Goal: Task Accomplishment & Management: Complete application form

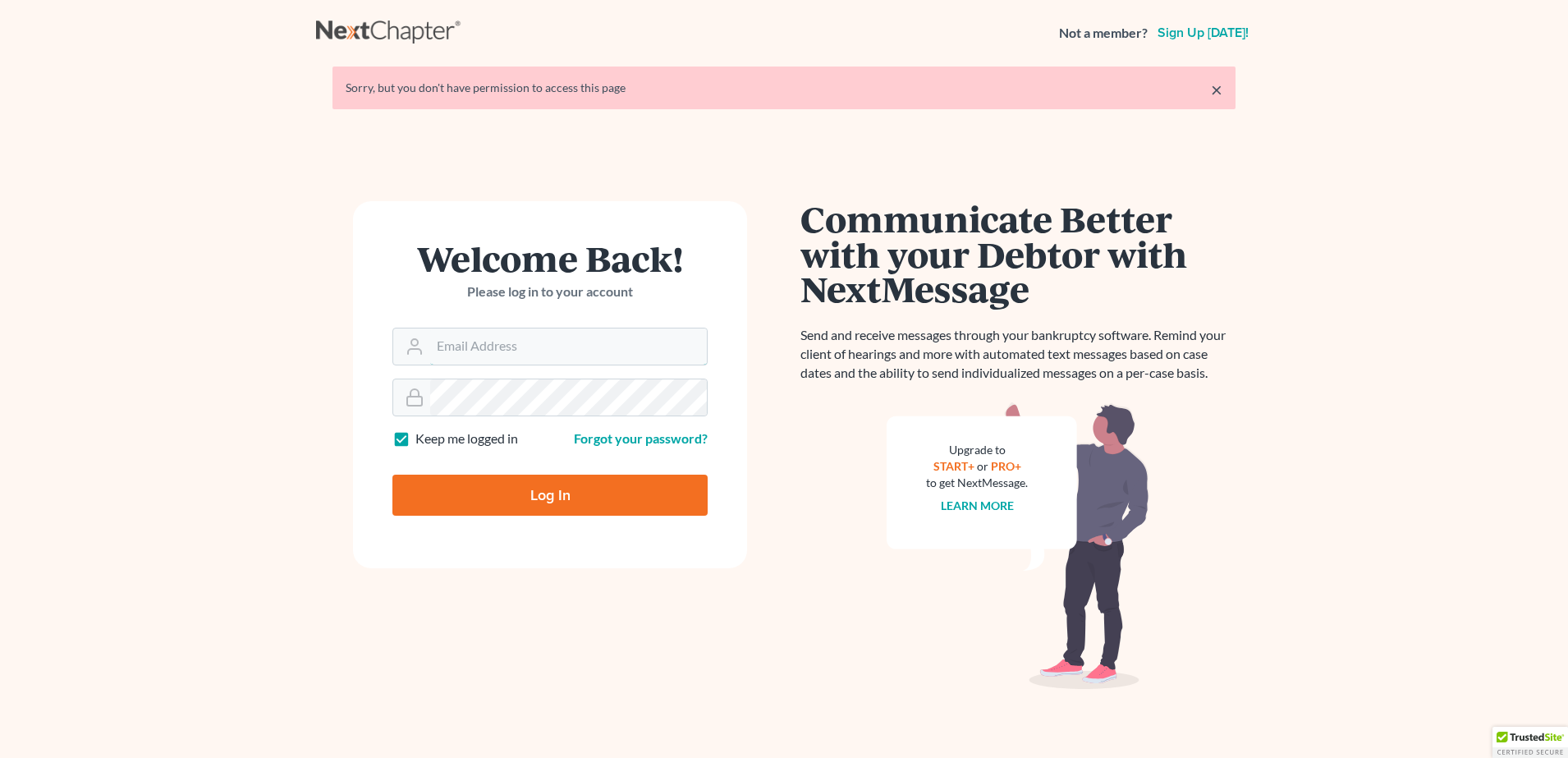
type input "[PERSON_NAME][EMAIL_ADDRESS][PERSON_NAME][DOMAIN_NAME]"
click at [532, 489] on input "Log In" at bounding box center [550, 495] width 315 height 41
type input "Thinking..."
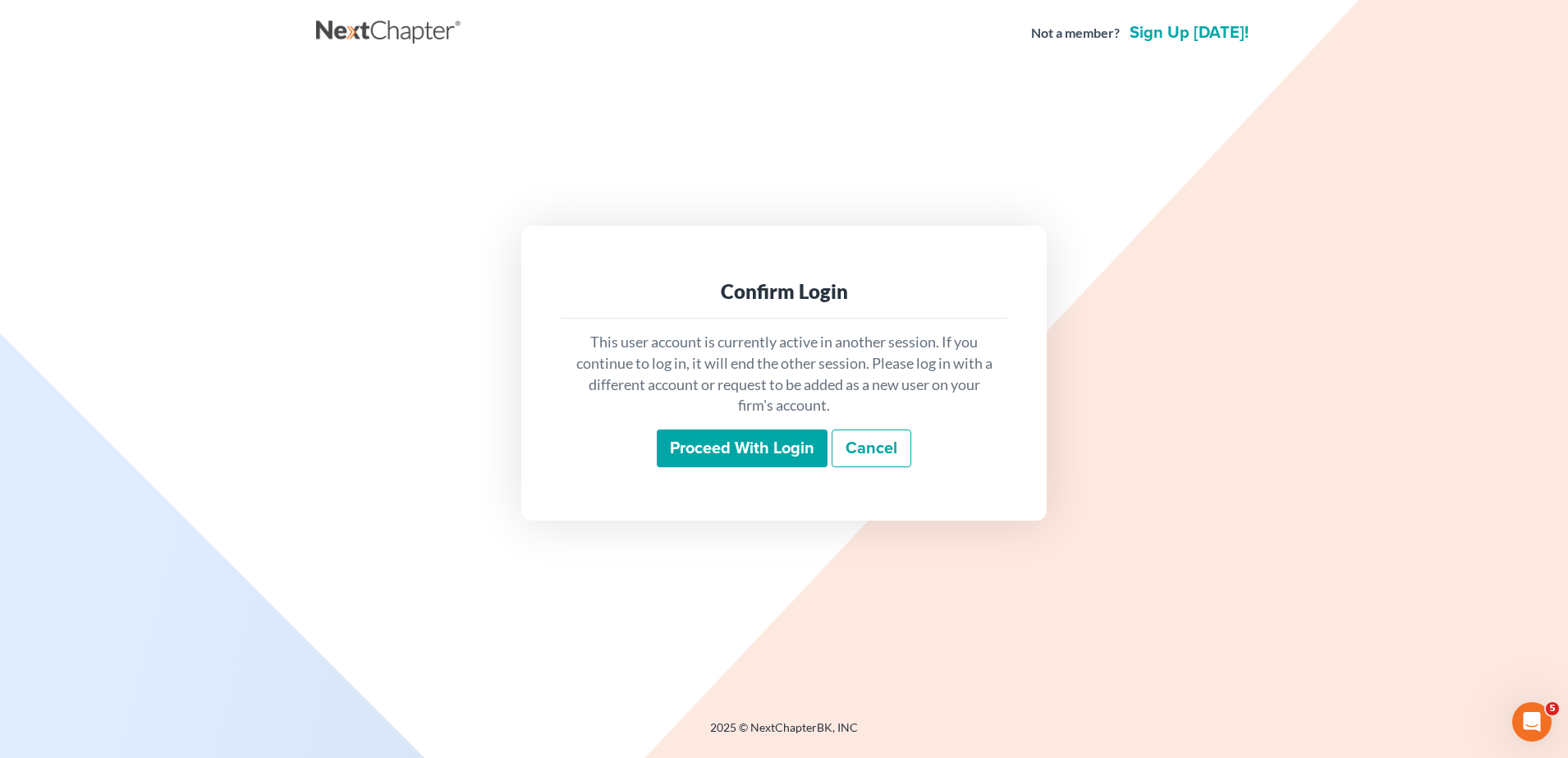
click at [796, 465] on input "Proceed with login" at bounding box center [742, 448] width 171 height 37
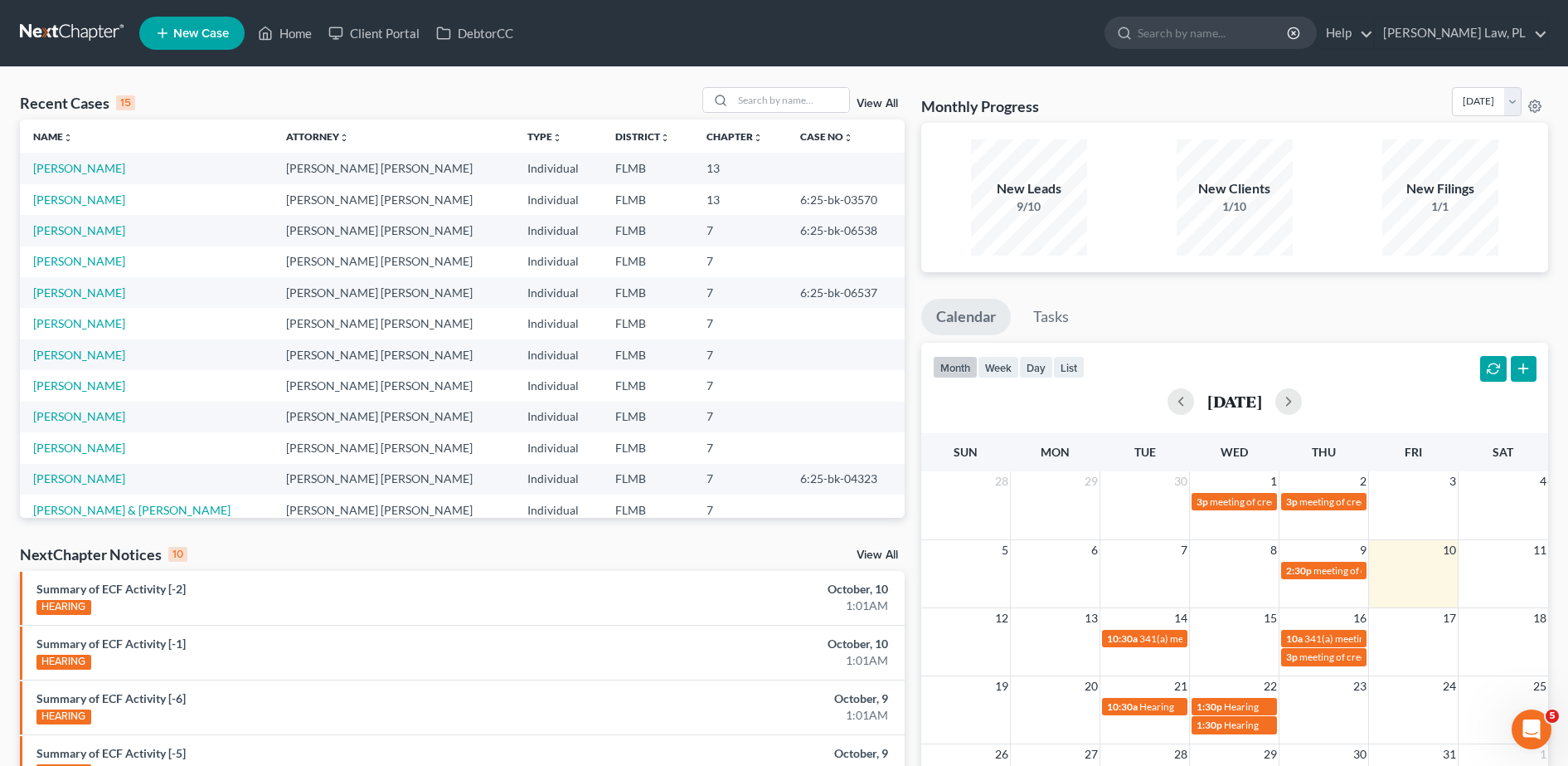
click at [80, 268] on td "Ferreira, Maria" at bounding box center [146, 262] width 253 height 31
click at [70, 259] on link "Ferreira, Maria" at bounding box center [79, 261] width 92 height 14
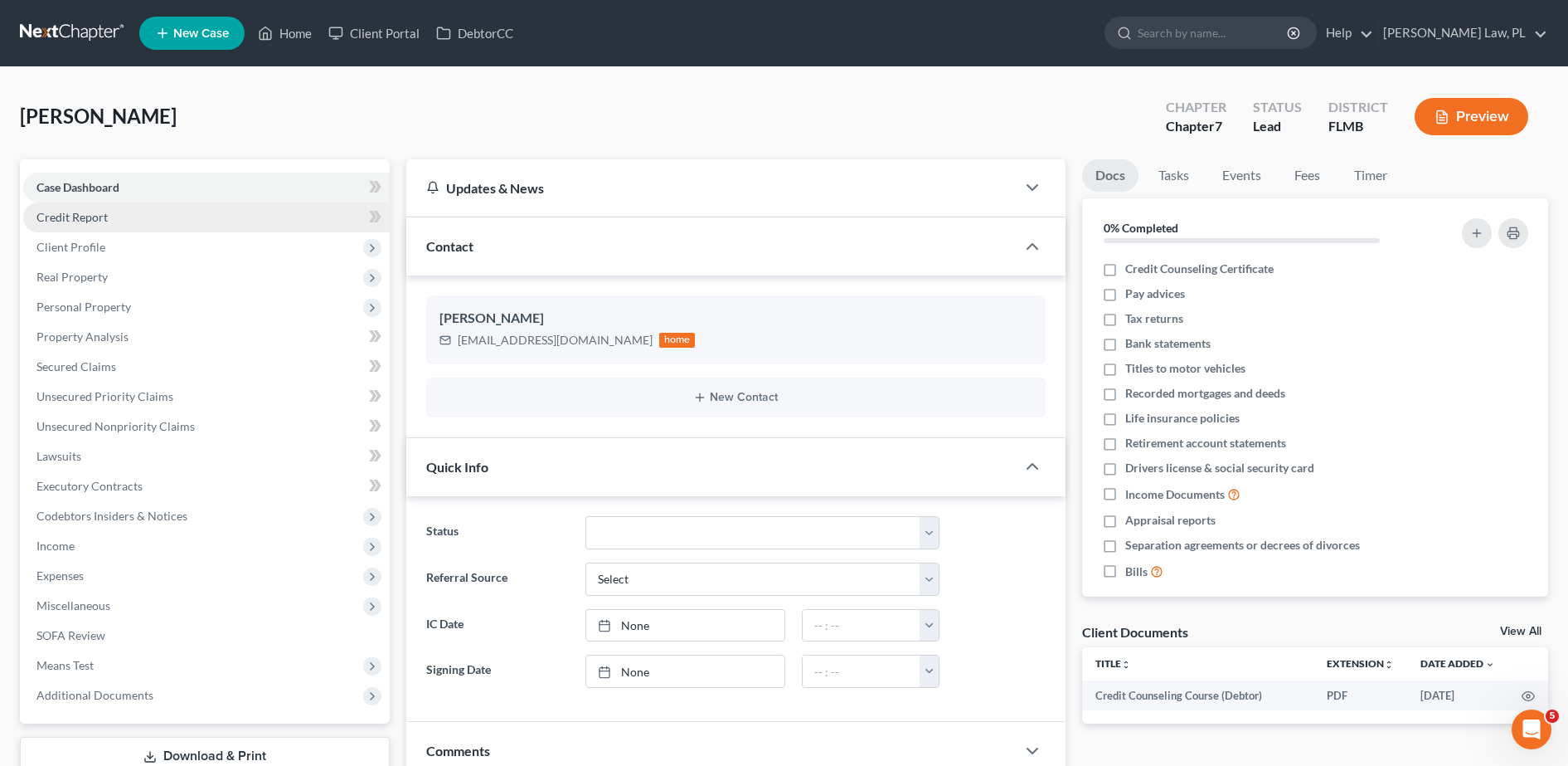
click at [178, 211] on link "Credit Report" at bounding box center [206, 217] width 366 height 30
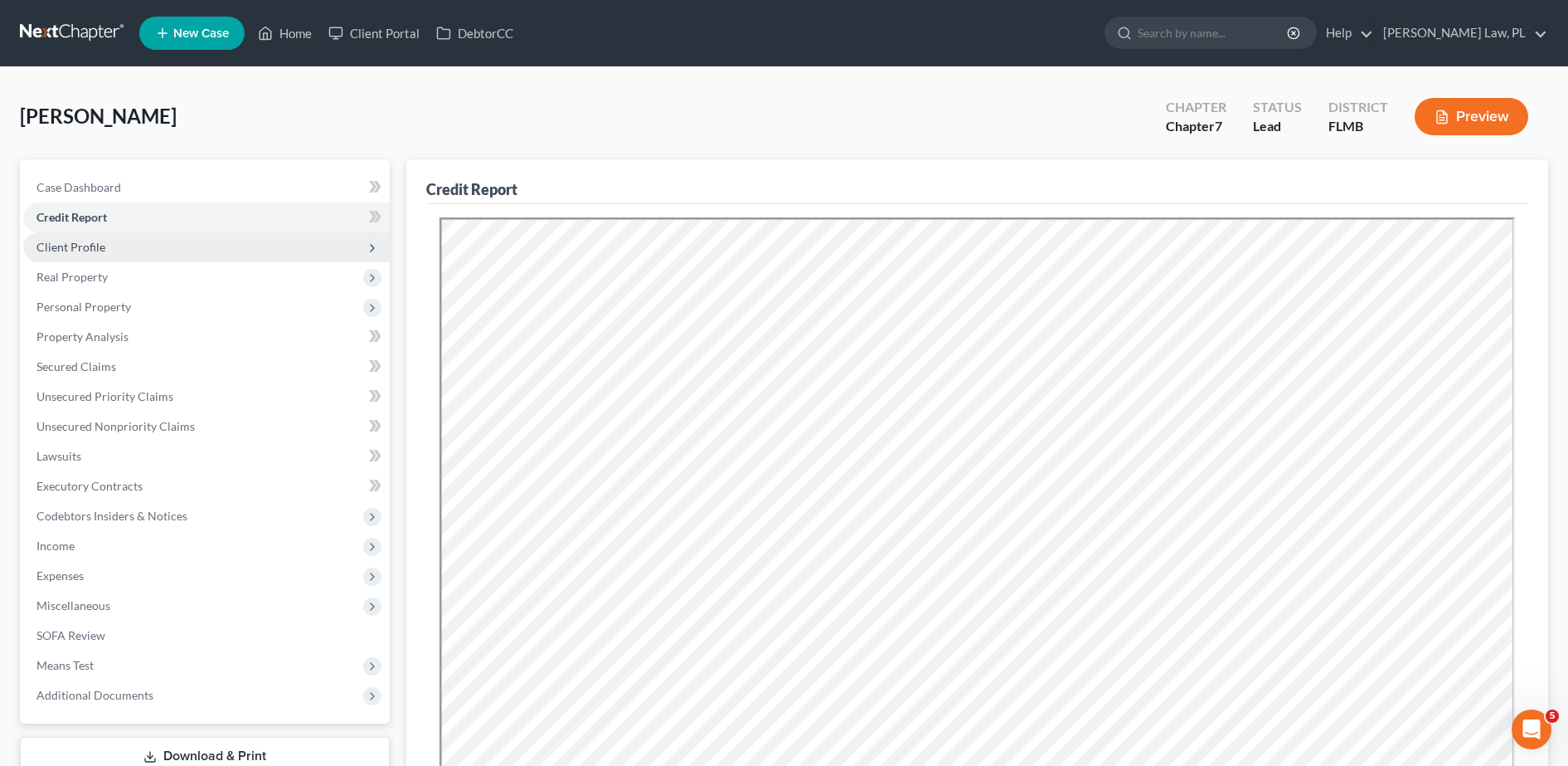
click at [123, 258] on span "Client Profile" at bounding box center [206, 246] width 366 height 30
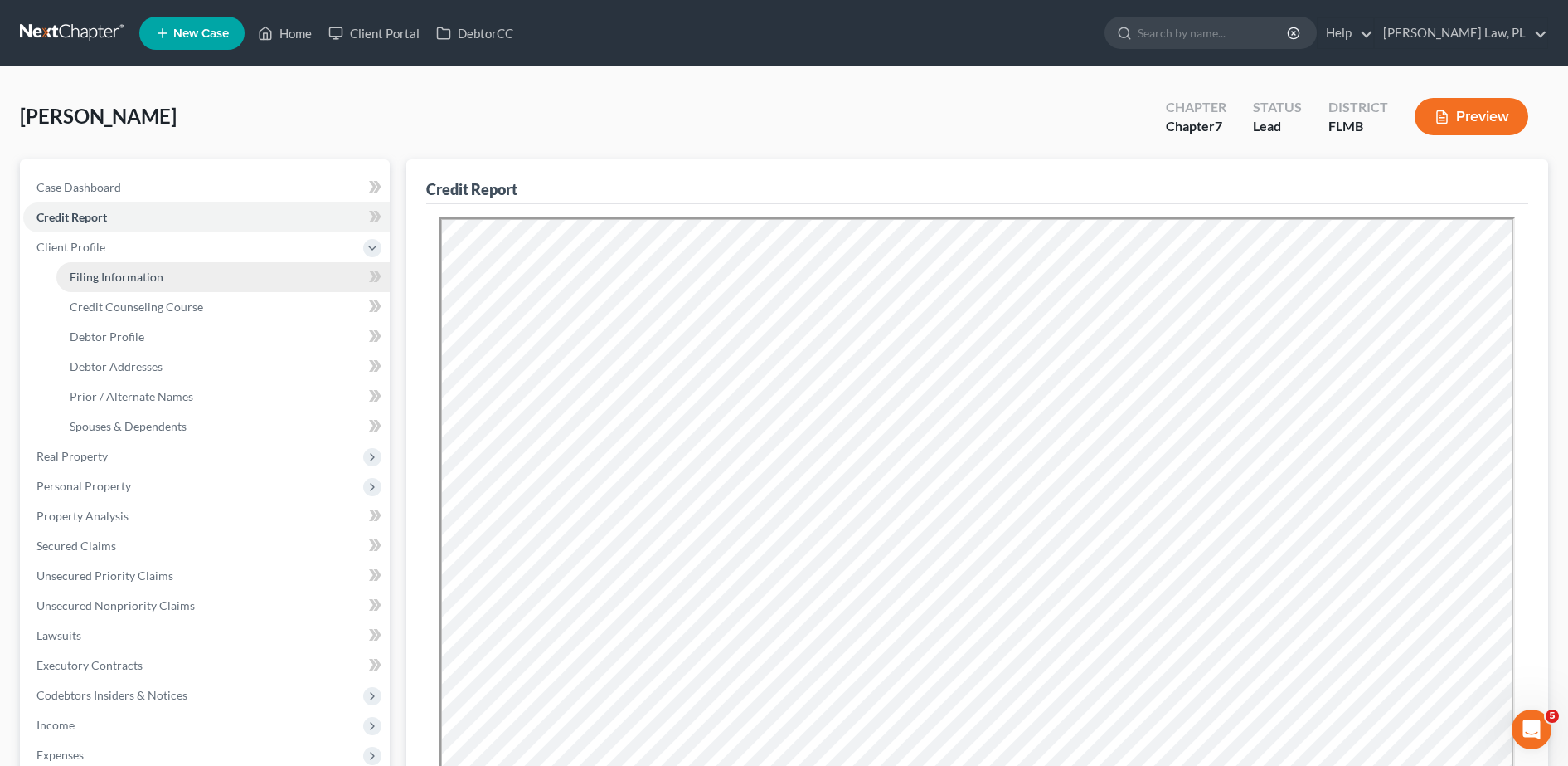
click at [127, 271] on span "Filing Information" at bounding box center [116, 277] width 94 height 14
select select "1"
select select "0"
select select "9"
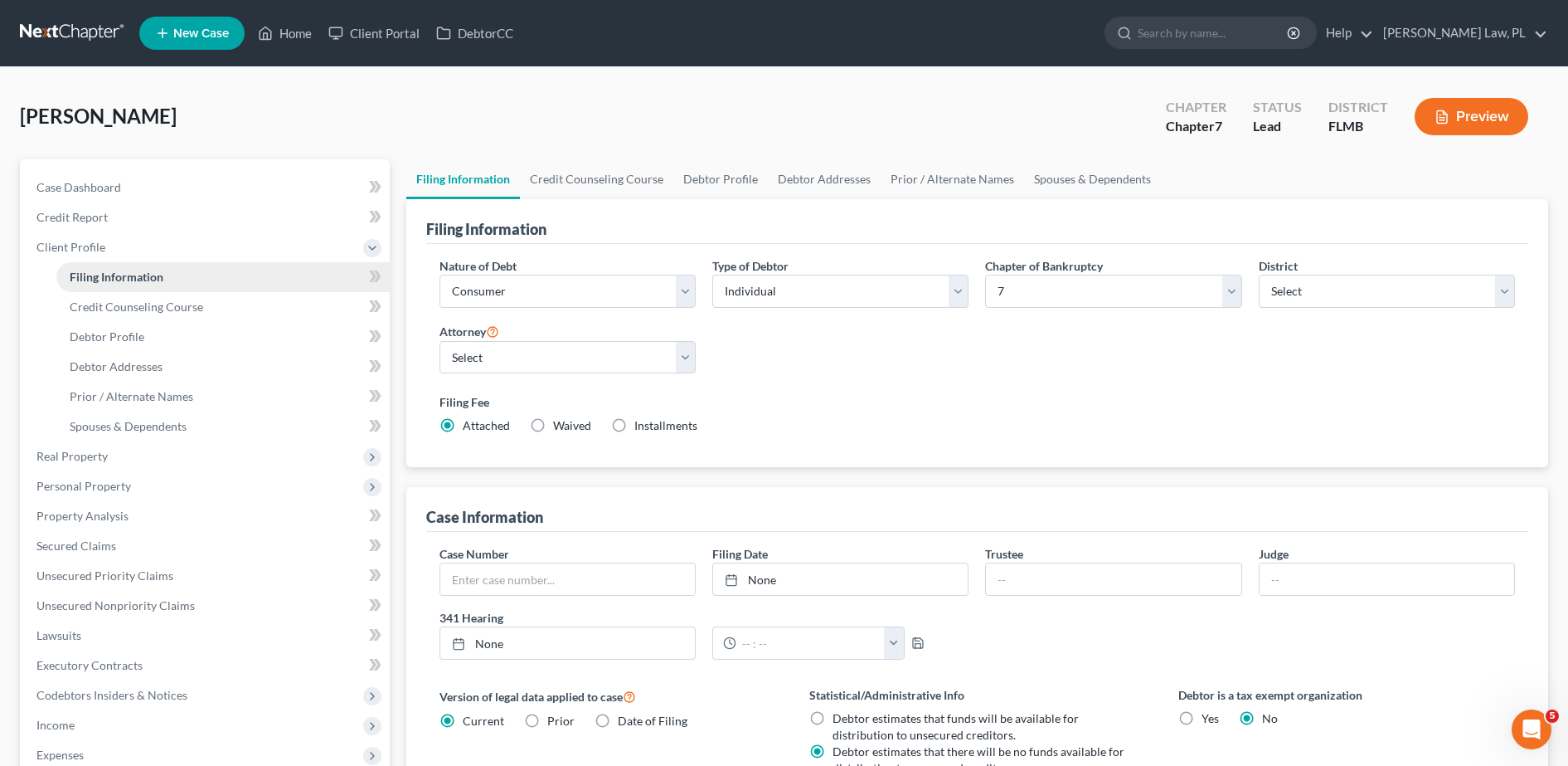
click at [136, 290] on link "Filing Information" at bounding box center [223, 277] width 333 height 30
click at [151, 312] on span "Credit Counseling Course" at bounding box center [136, 307] width 134 height 14
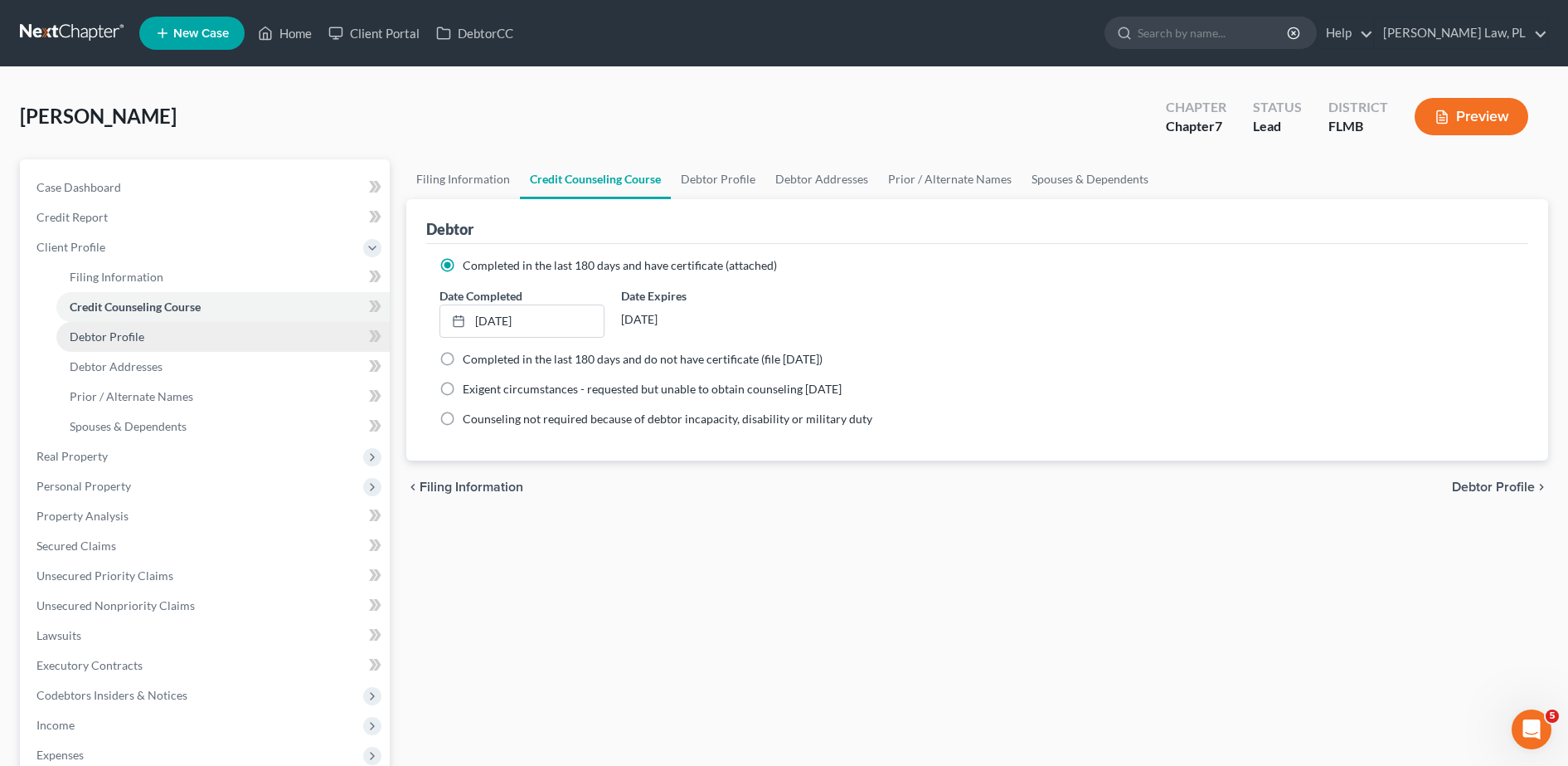
click at [156, 339] on link "Debtor Profile" at bounding box center [223, 337] width 333 height 30
select select "0"
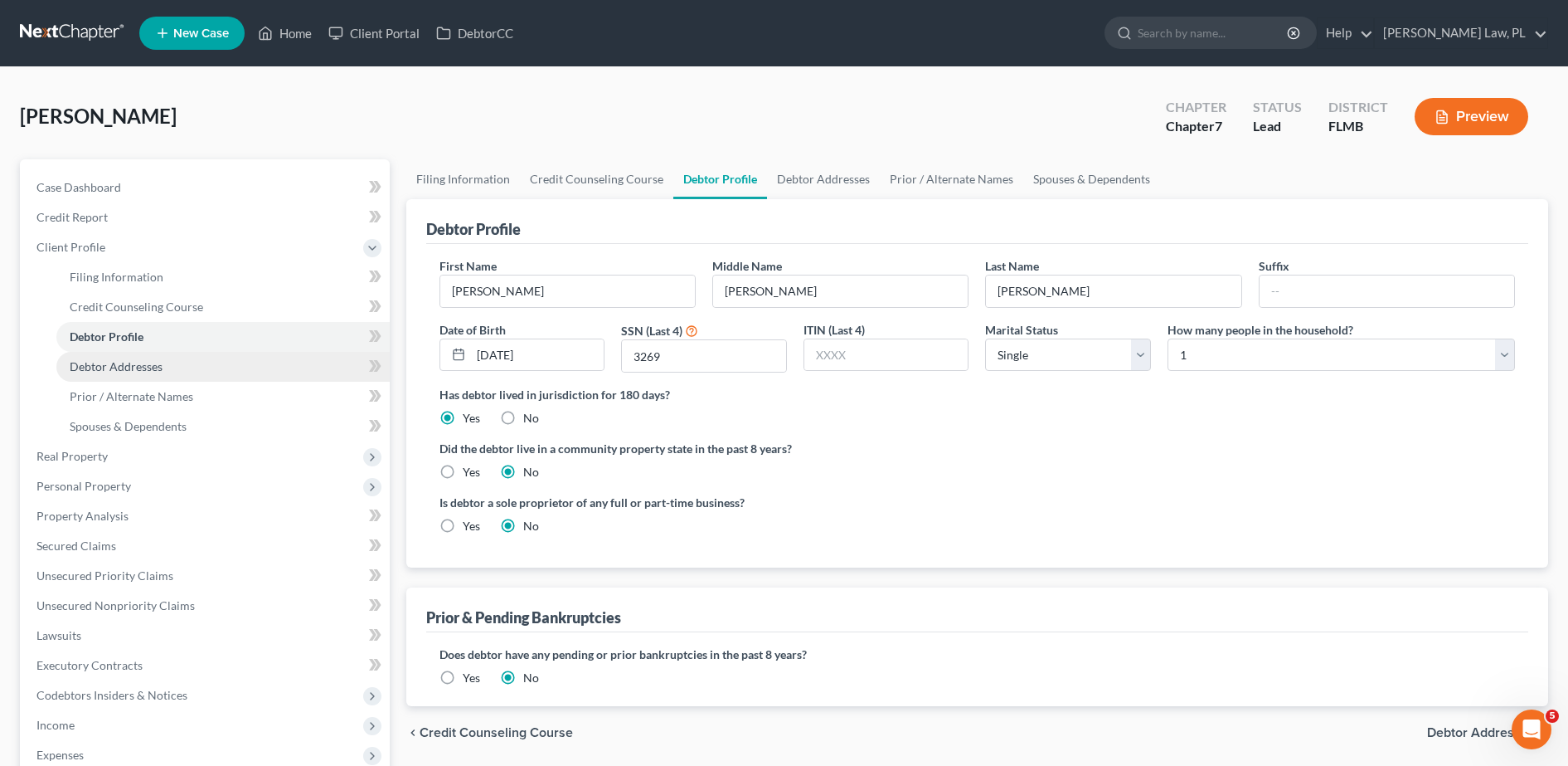
click at [156, 365] on span "Debtor Addresses" at bounding box center [116, 366] width 93 height 14
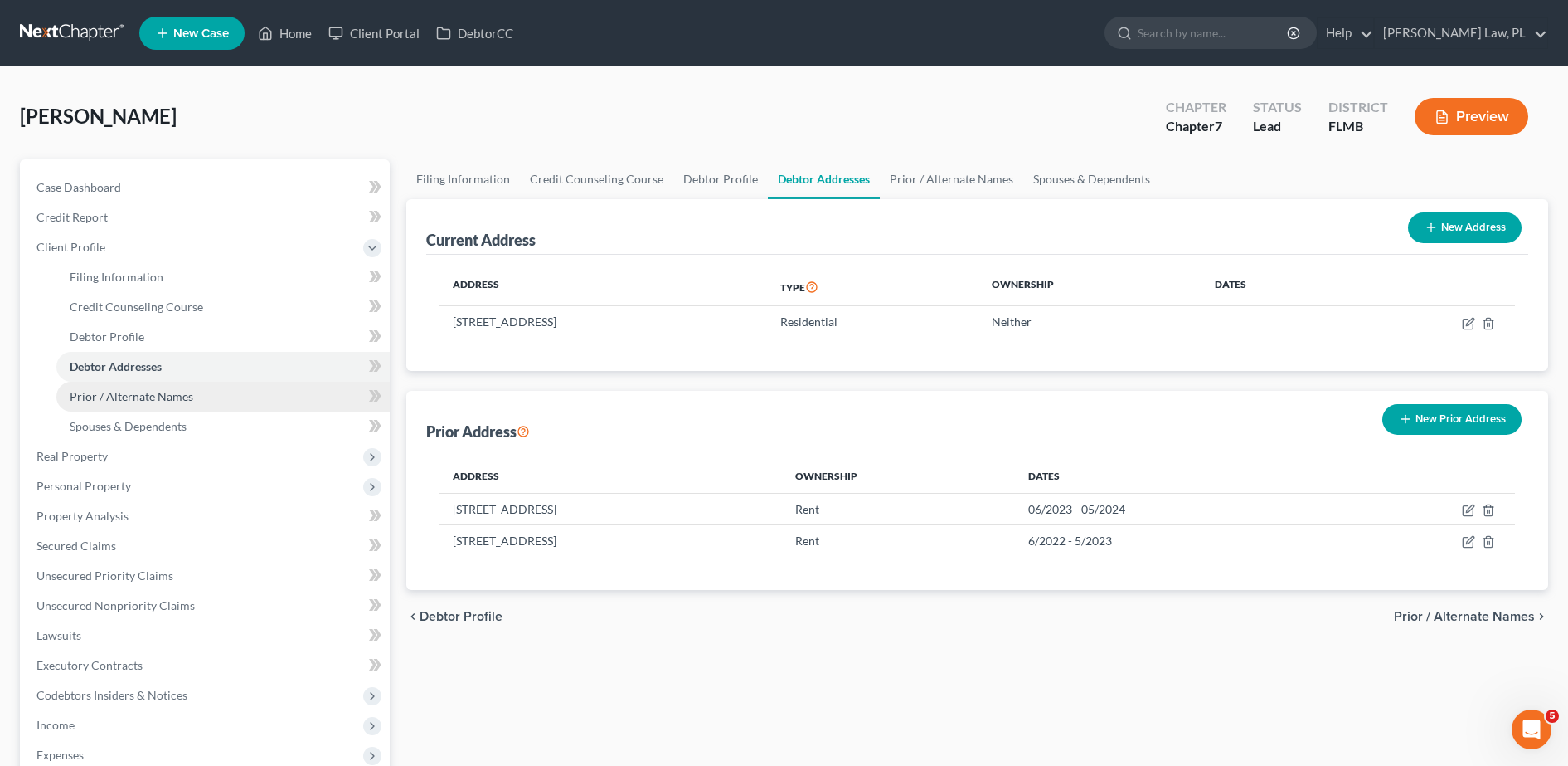
click at [173, 394] on span "Prior / Alternate Names" at bounding box center [131, 396] width 124 height 14
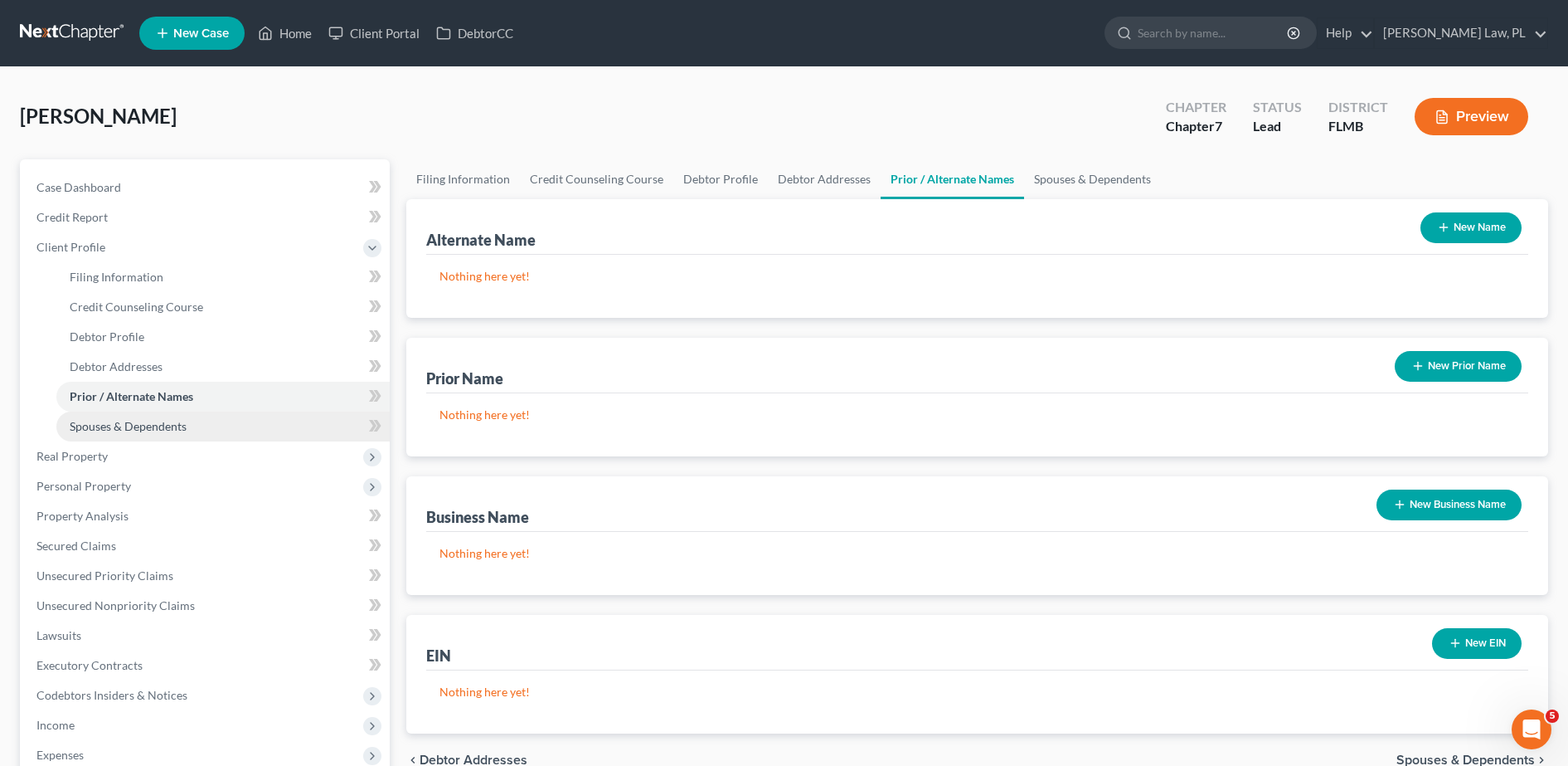
click at [173, 416] on link "Spouses & Dependents" at bounding box center [223, 426] width 333 height 30
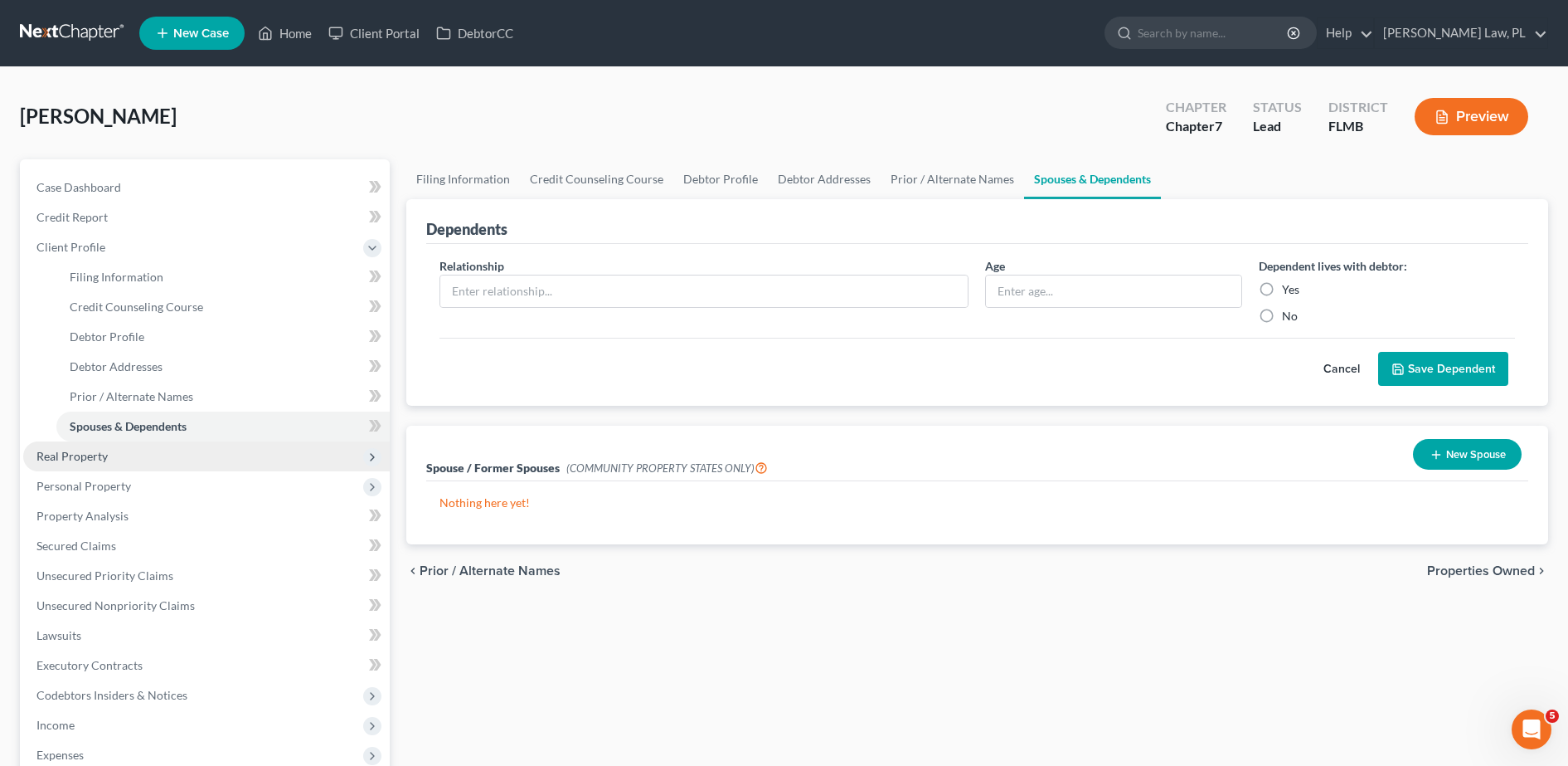
click at [133, 453] on span "Real Property" at bounding box center [206, 456] width 366 height 30
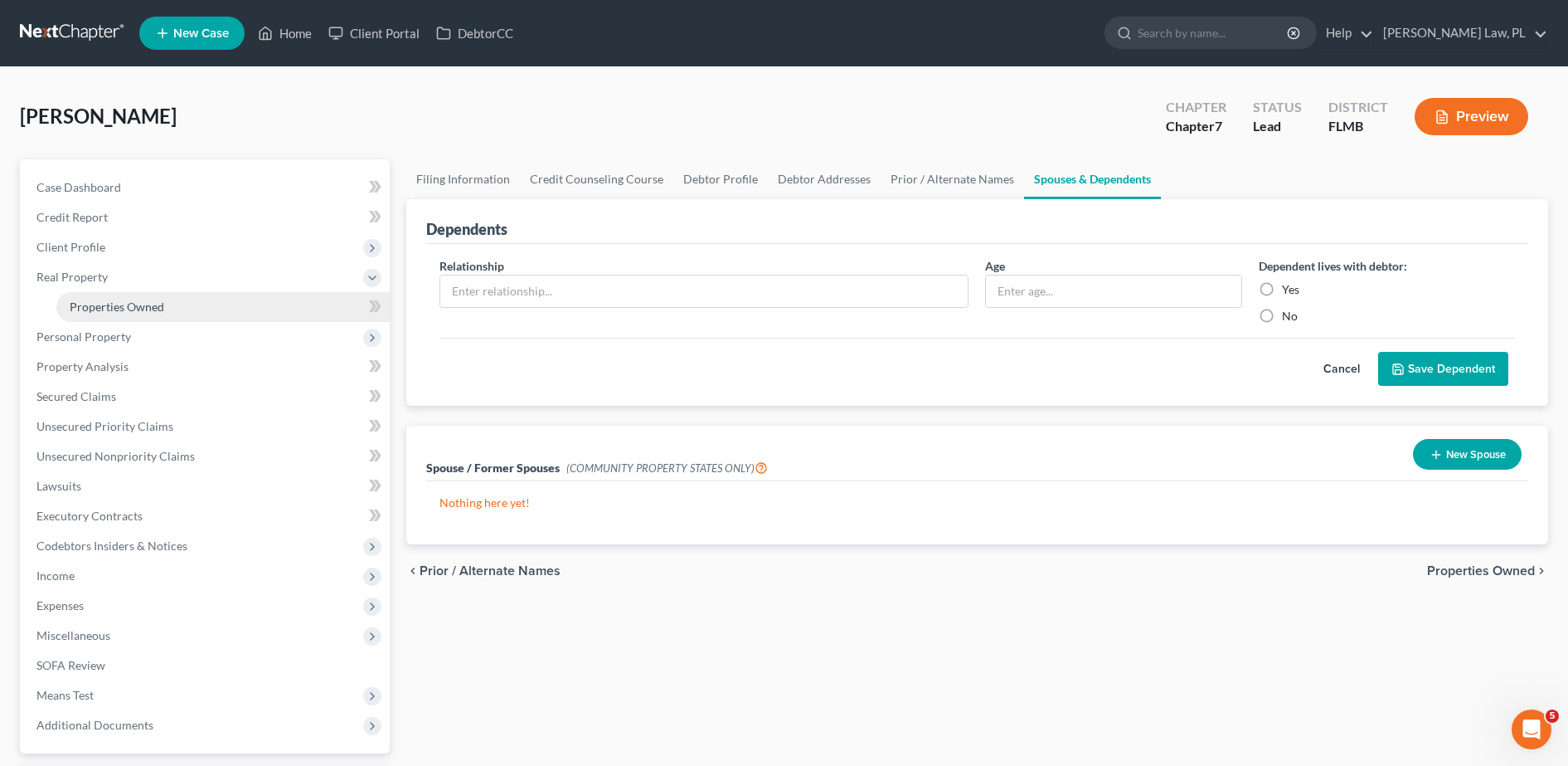
click at [141, 317] on link "Properties Owned" at bounding box center [223, 307] width 333 height 30
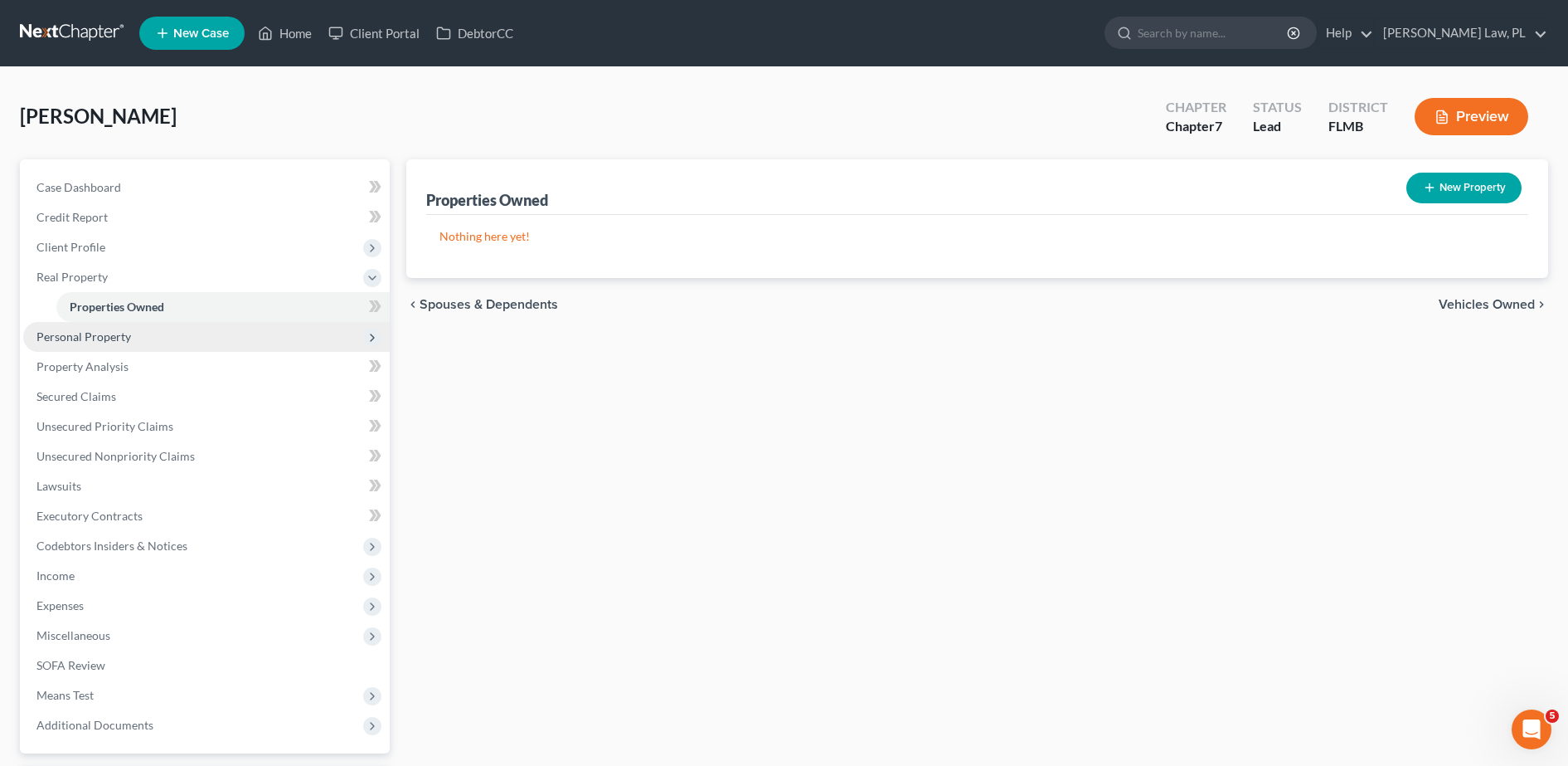
click at [110, 337] on span "Personal Property" at bounding box center [84, 337] width 94 height 14
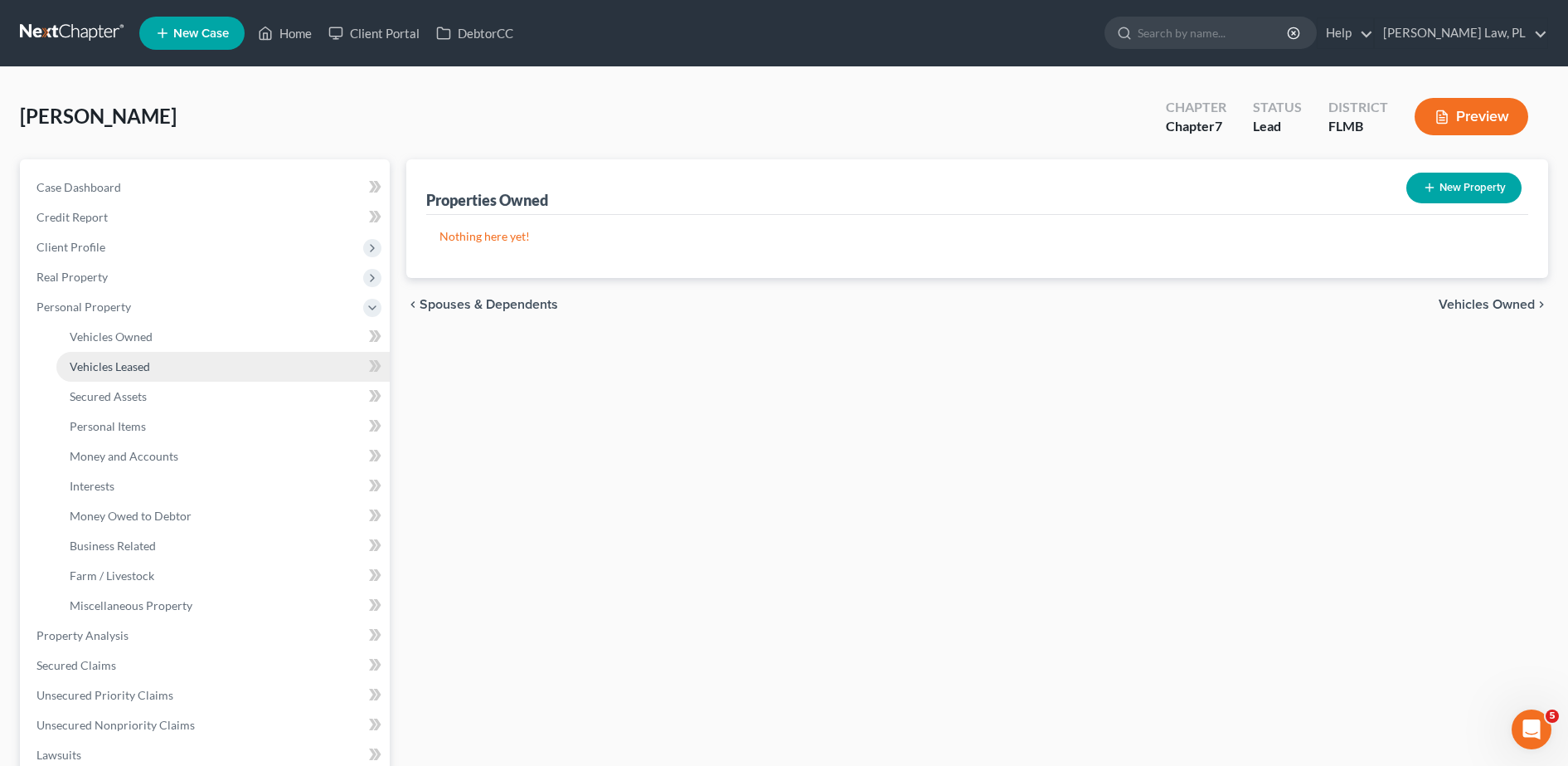
click at [132, 354] on link "Vehicles Leased" at bounding box center [223, 367] width 333 height 30
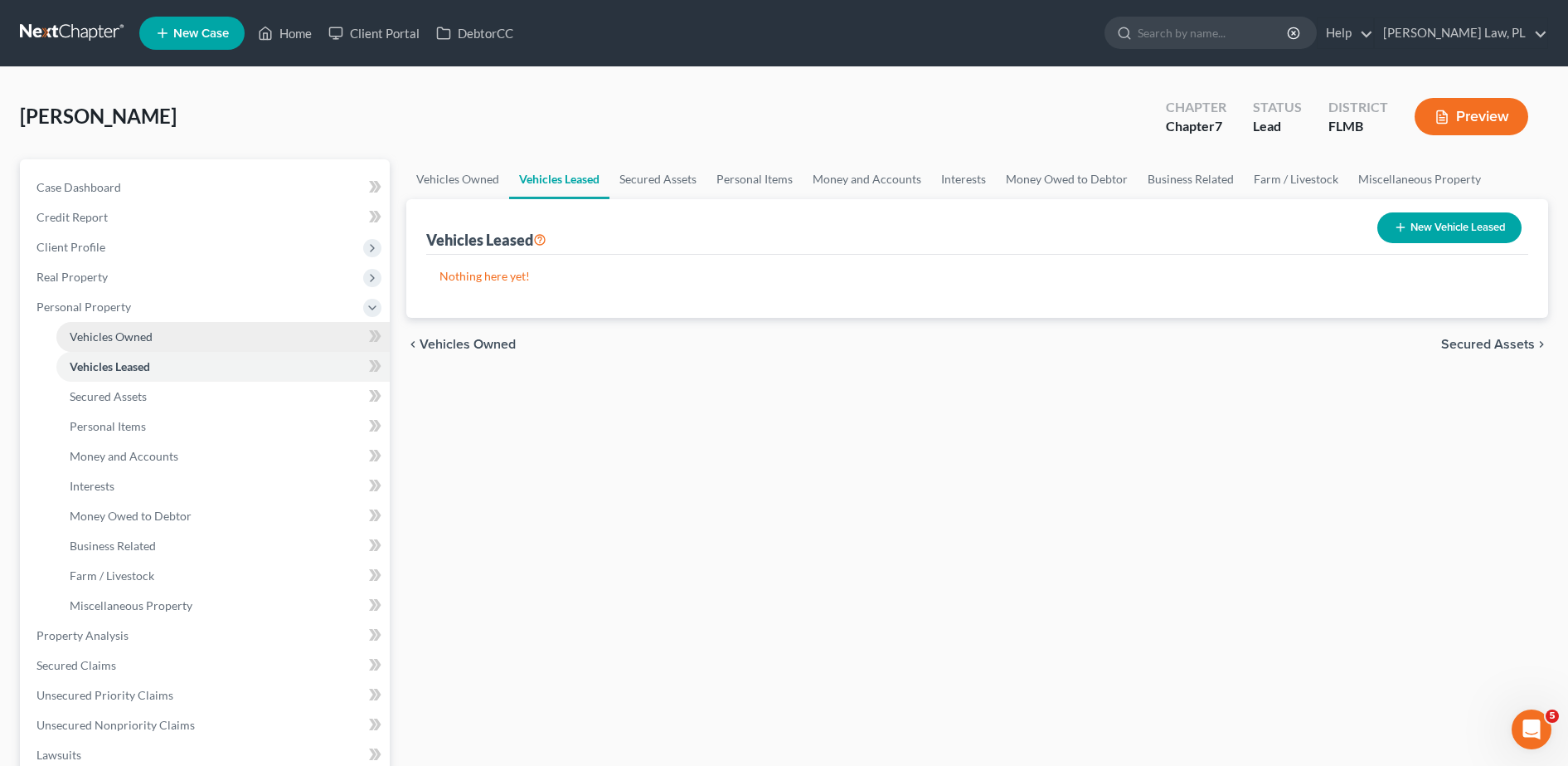
click at [125, 348] on link "Vehicles Owned" at bounding box center [223, 337] width 333 height 30
click at [132, 361] on span "Vehicles Leased" at bounding box center [110, 366] width 81 height 14
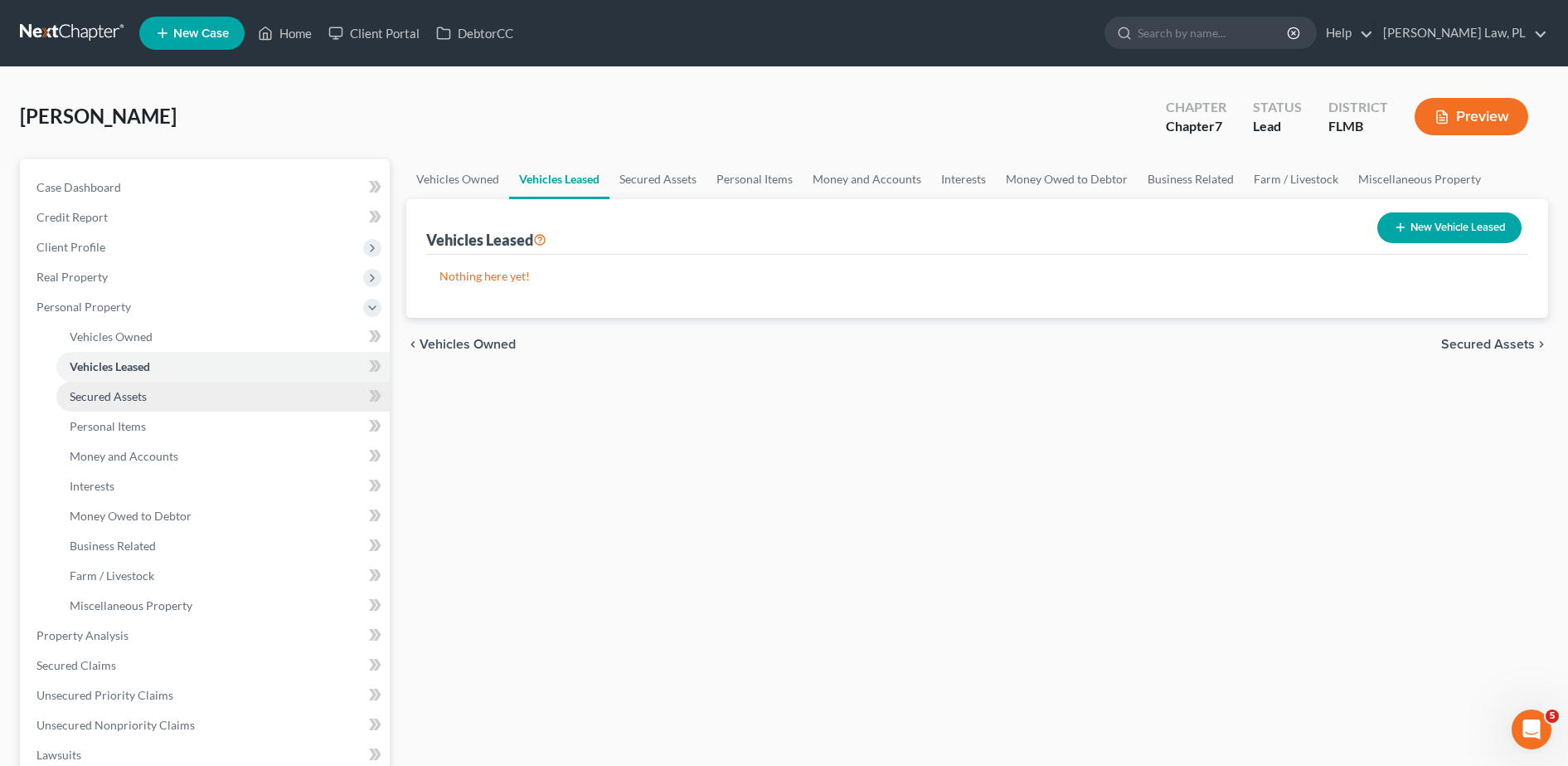
click at [137, 398] on span "Secured Assets" at bounding box center [108, 396] width 77 height 14
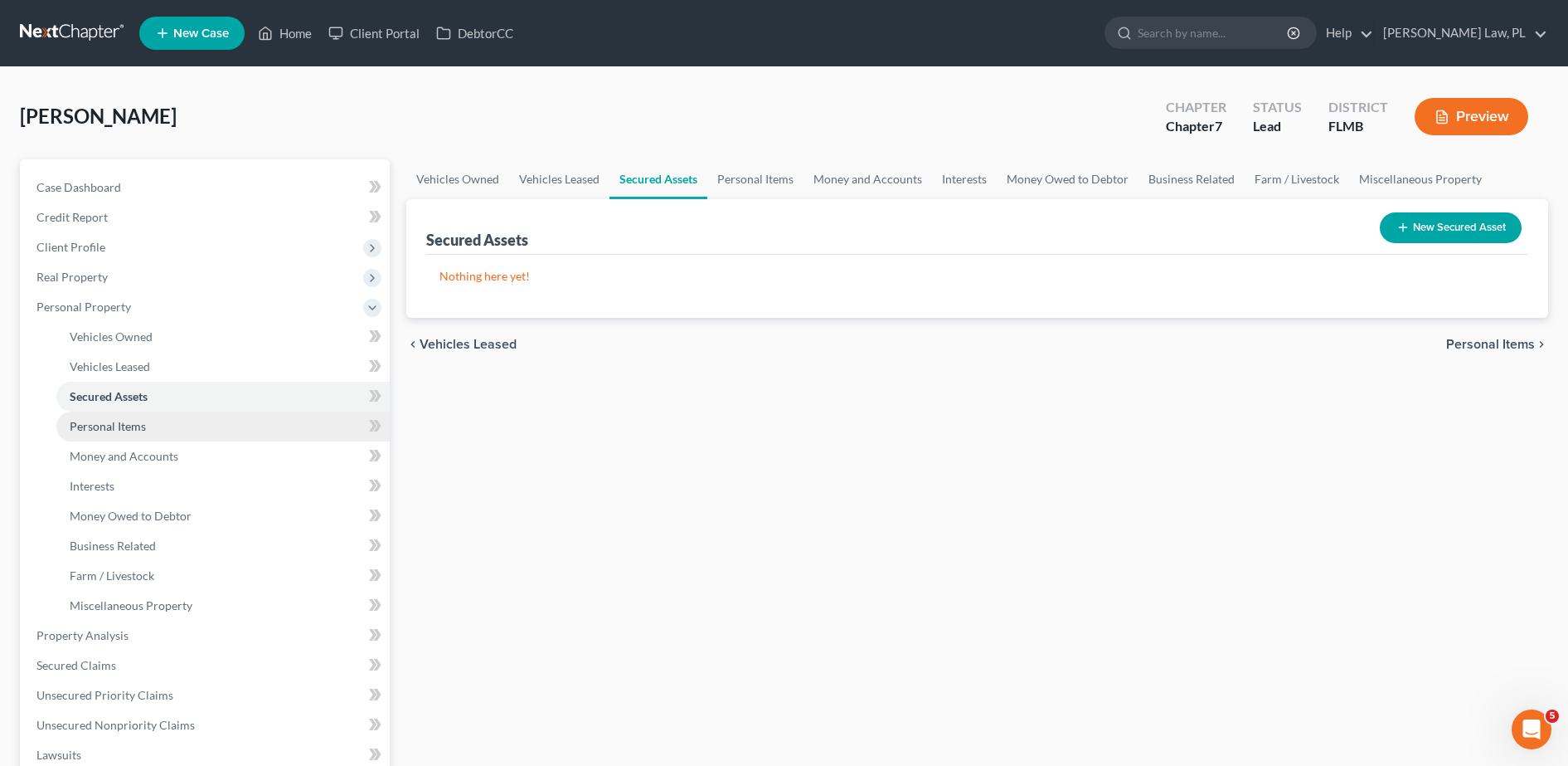
click at [147, 429] on link "Personal Items" at bounding box center [223, 426] width 333 height 30
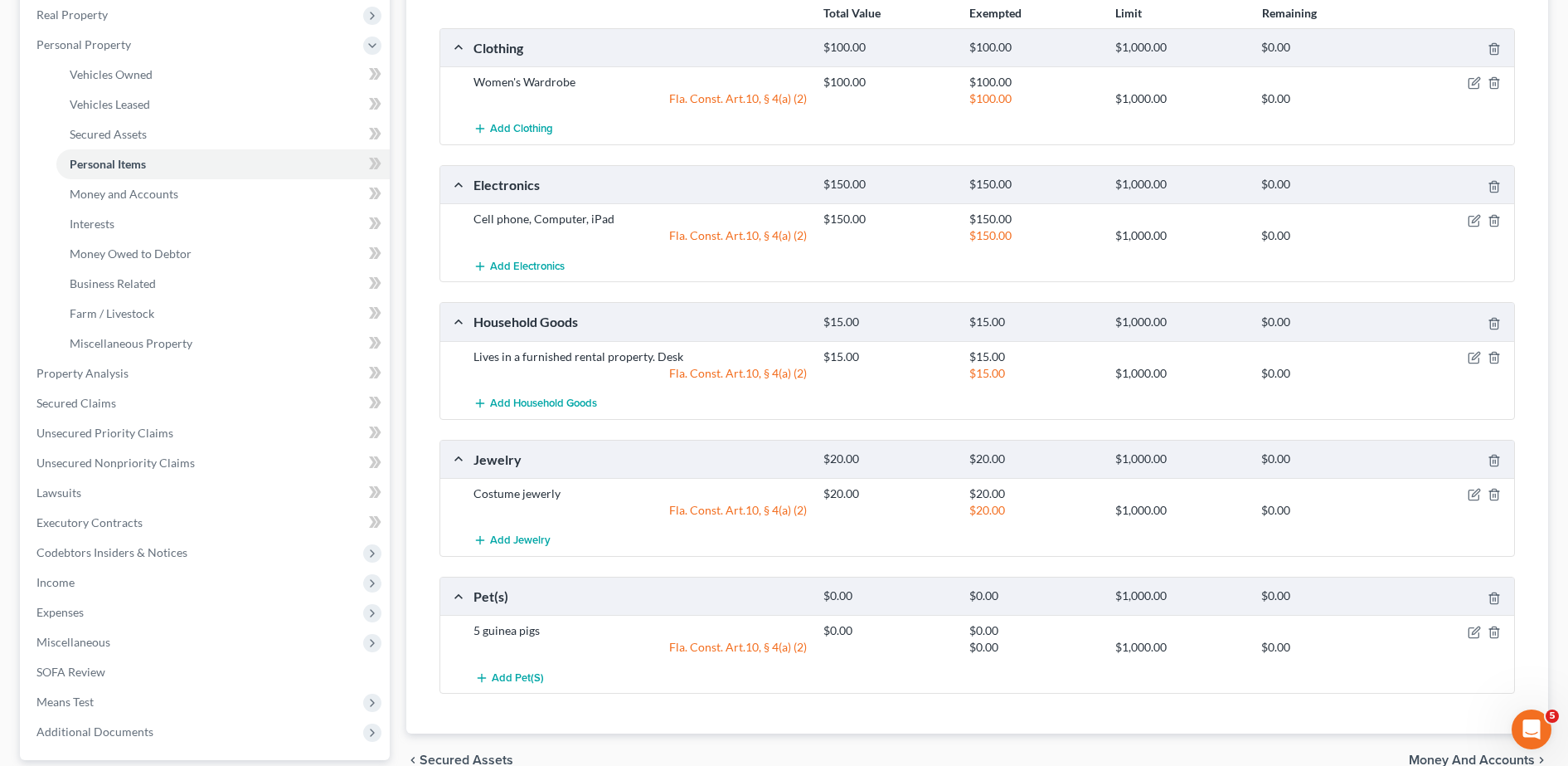
scroll to position [261, 0]
click at [208, 194] on link "Money and Accounts" at bounding box center [223, 195] width 333 height 30
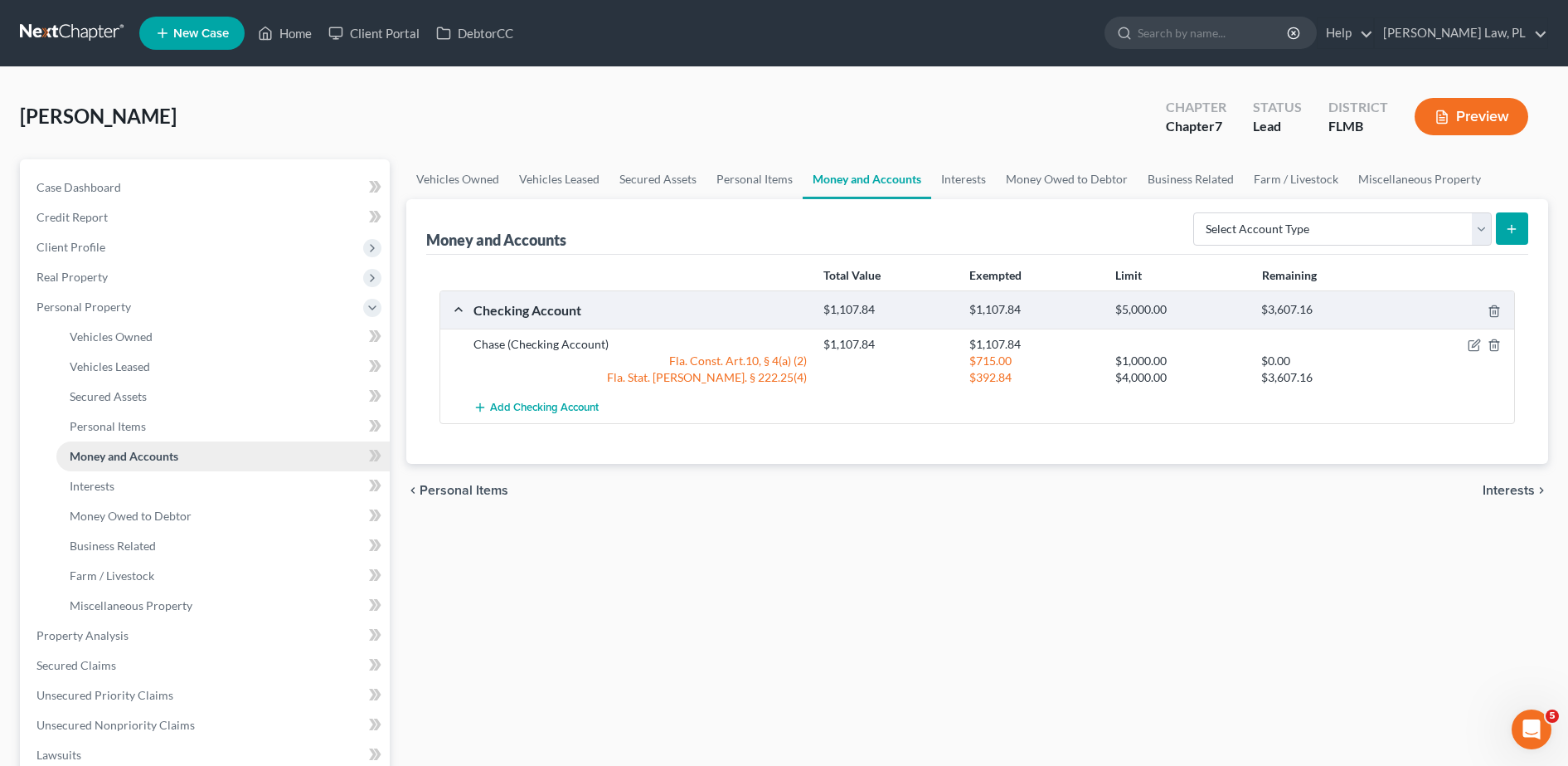
scroll to position [145, 0]
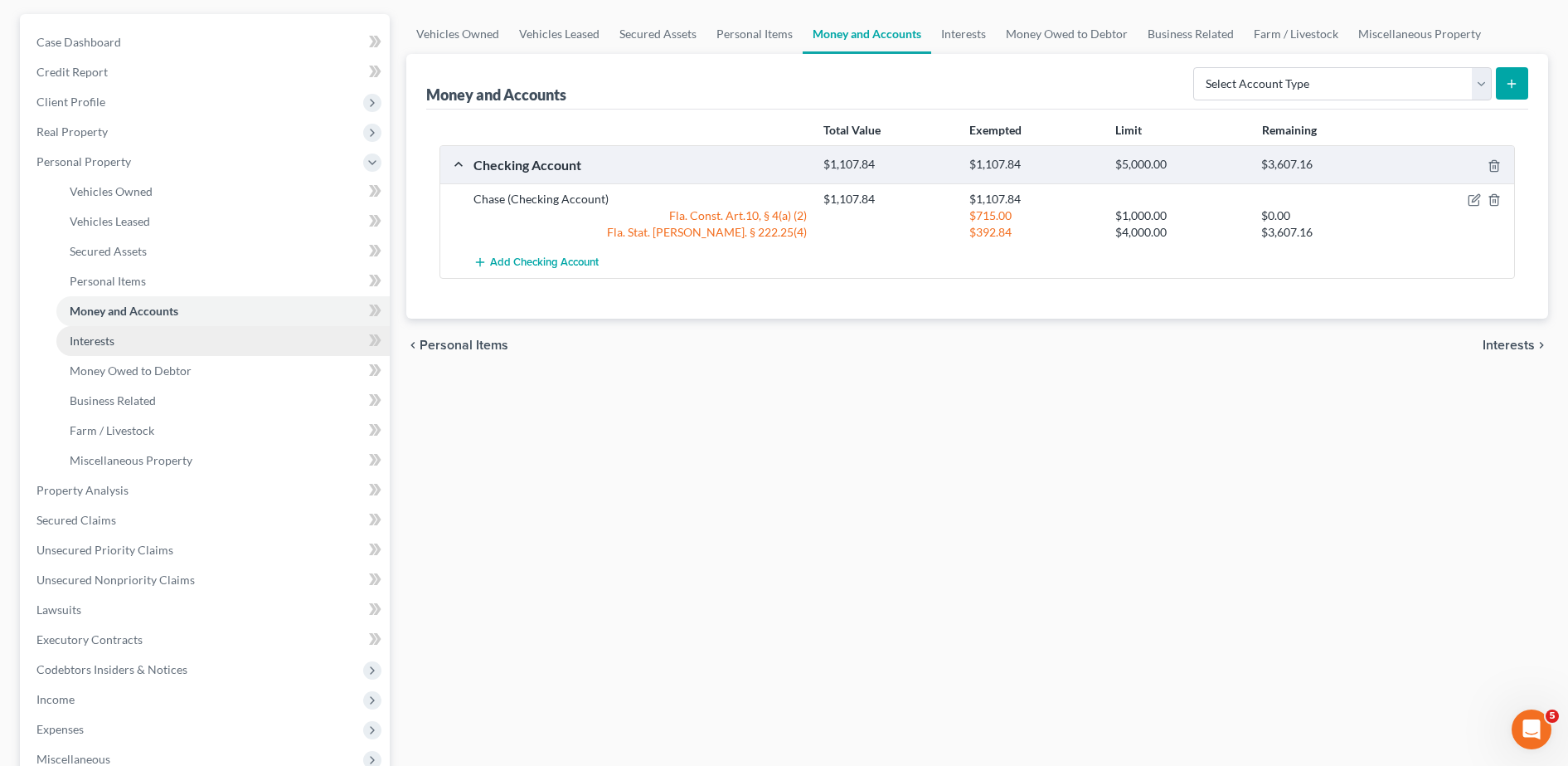
click at [192, 340] on link "Interests" at bounding box center [223, 341] width 333 height 30
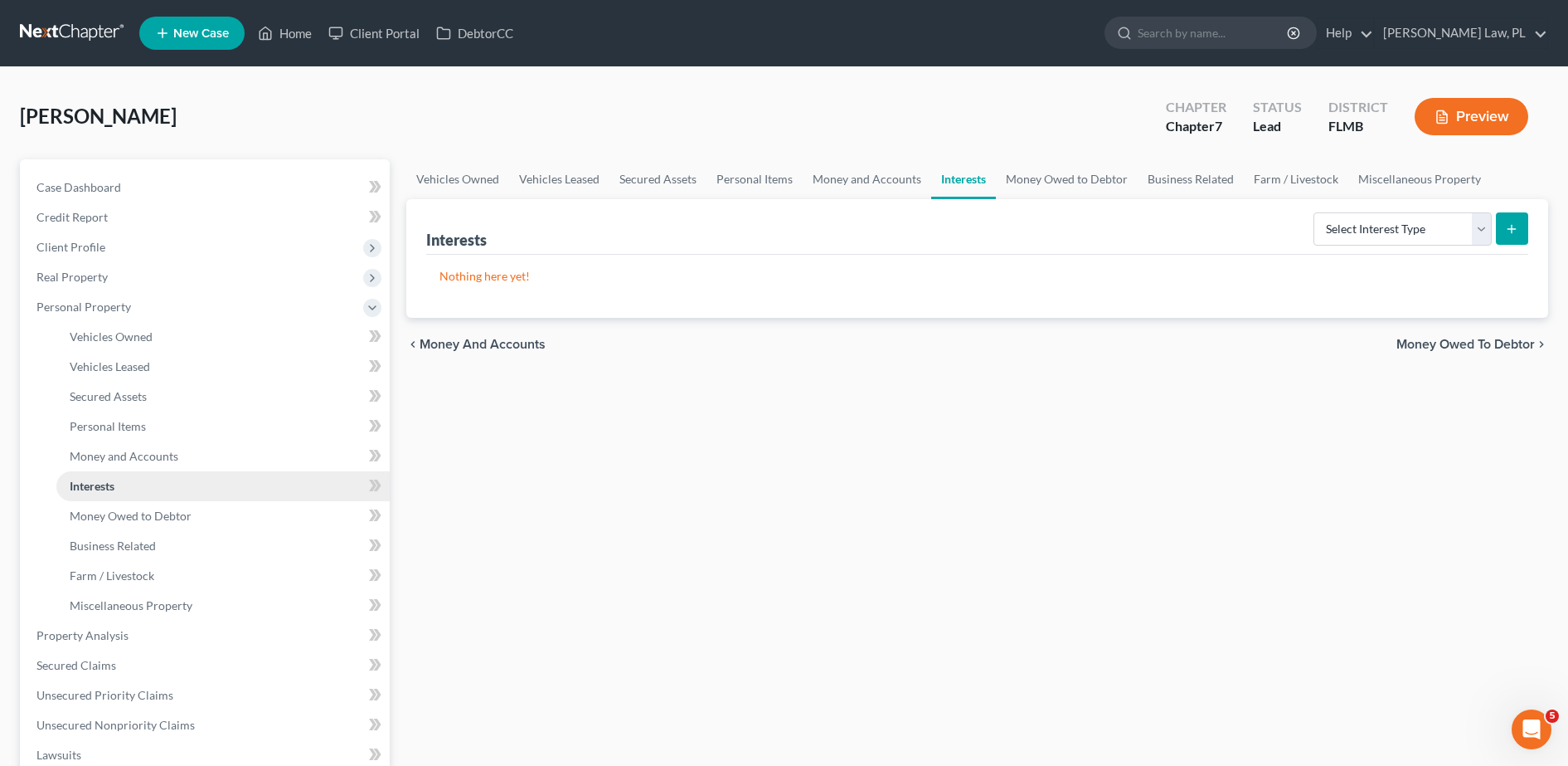
scroll to position [125, 0]
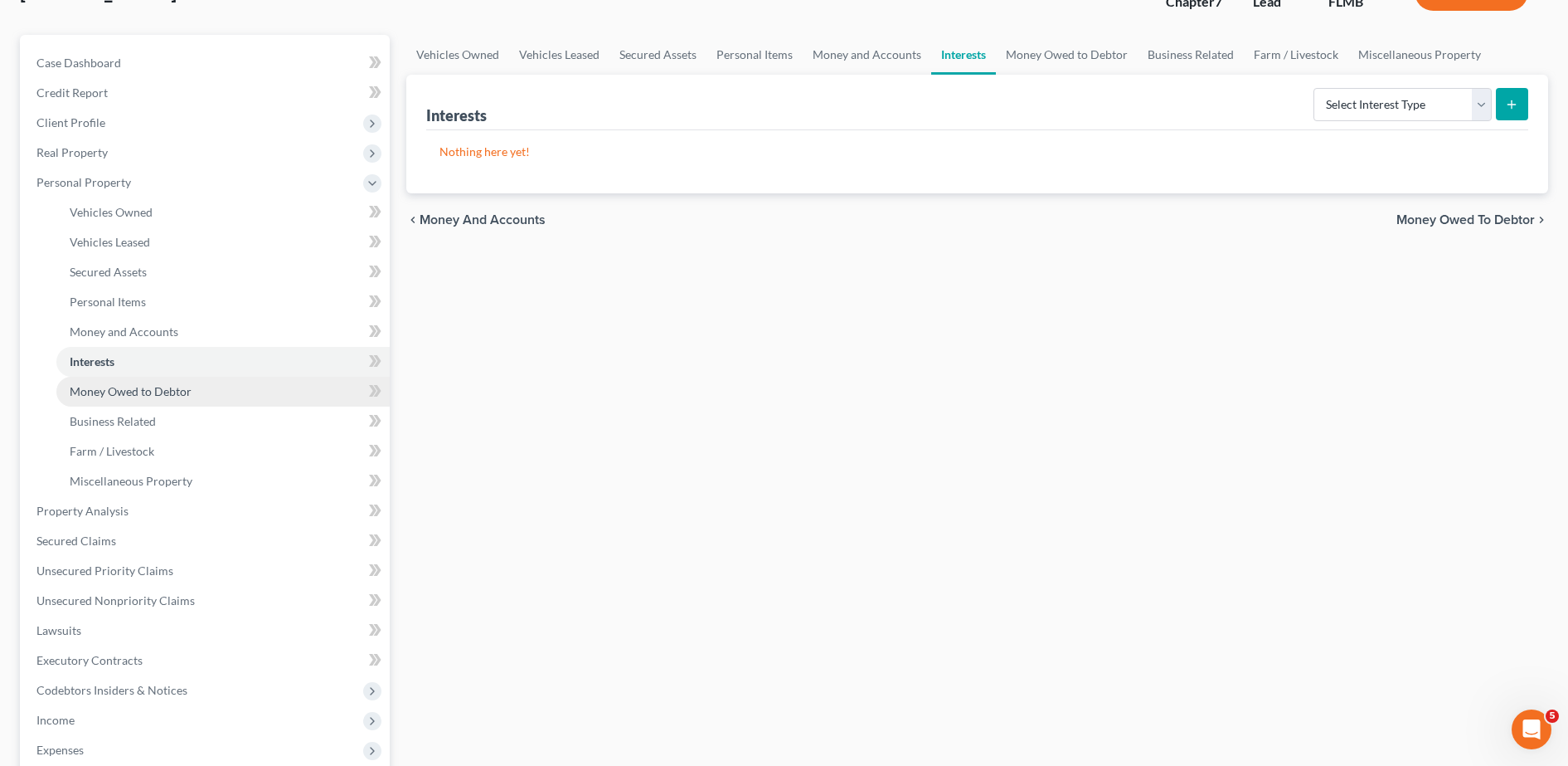
click at [166, 387] on span "Money Owed to Debtor" at bounding box center [130, 391] width 122 height 14
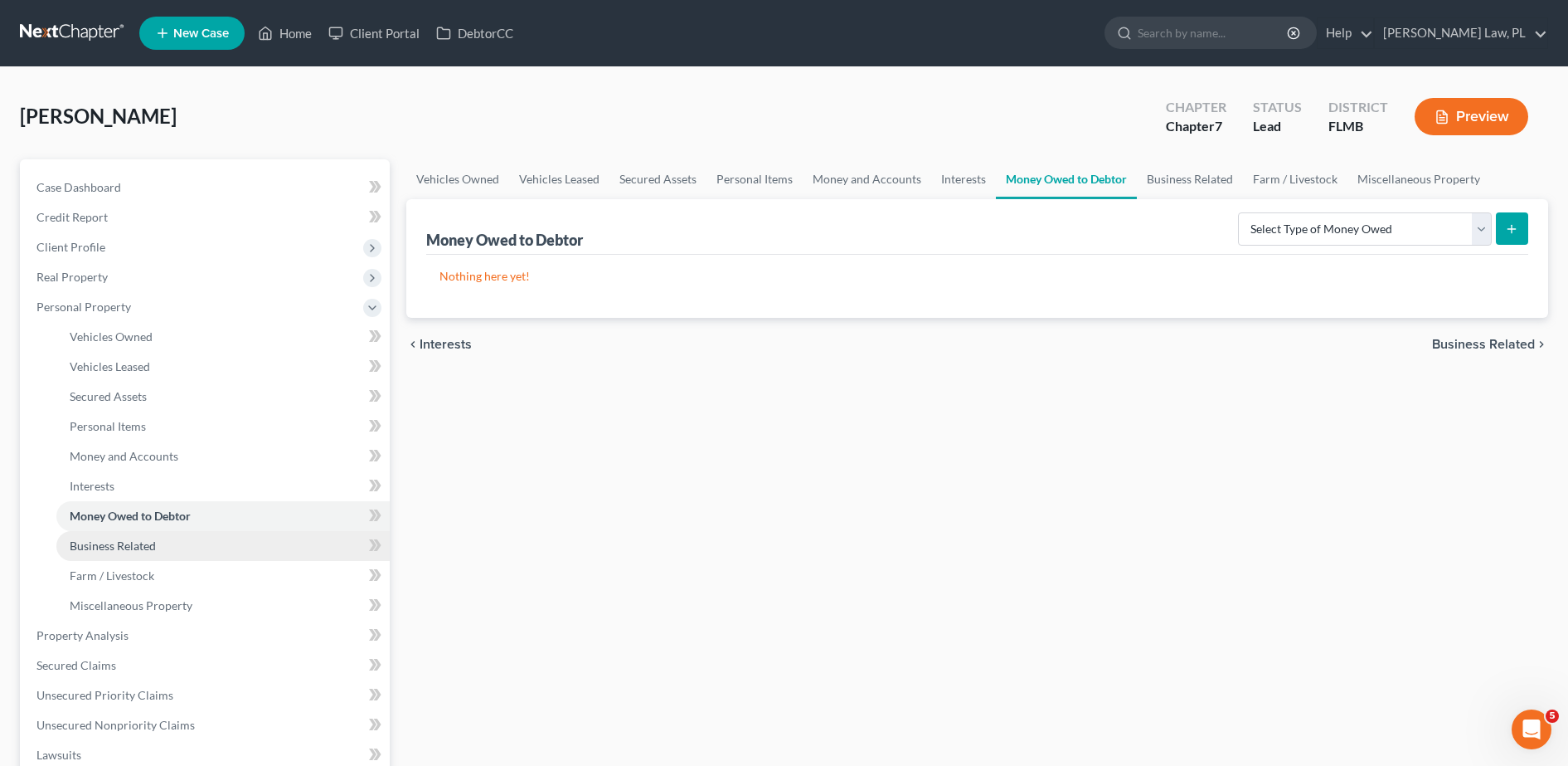
click at [146, 551] on span "Business Related" at bounding box center [112, 545] width 86 height 14
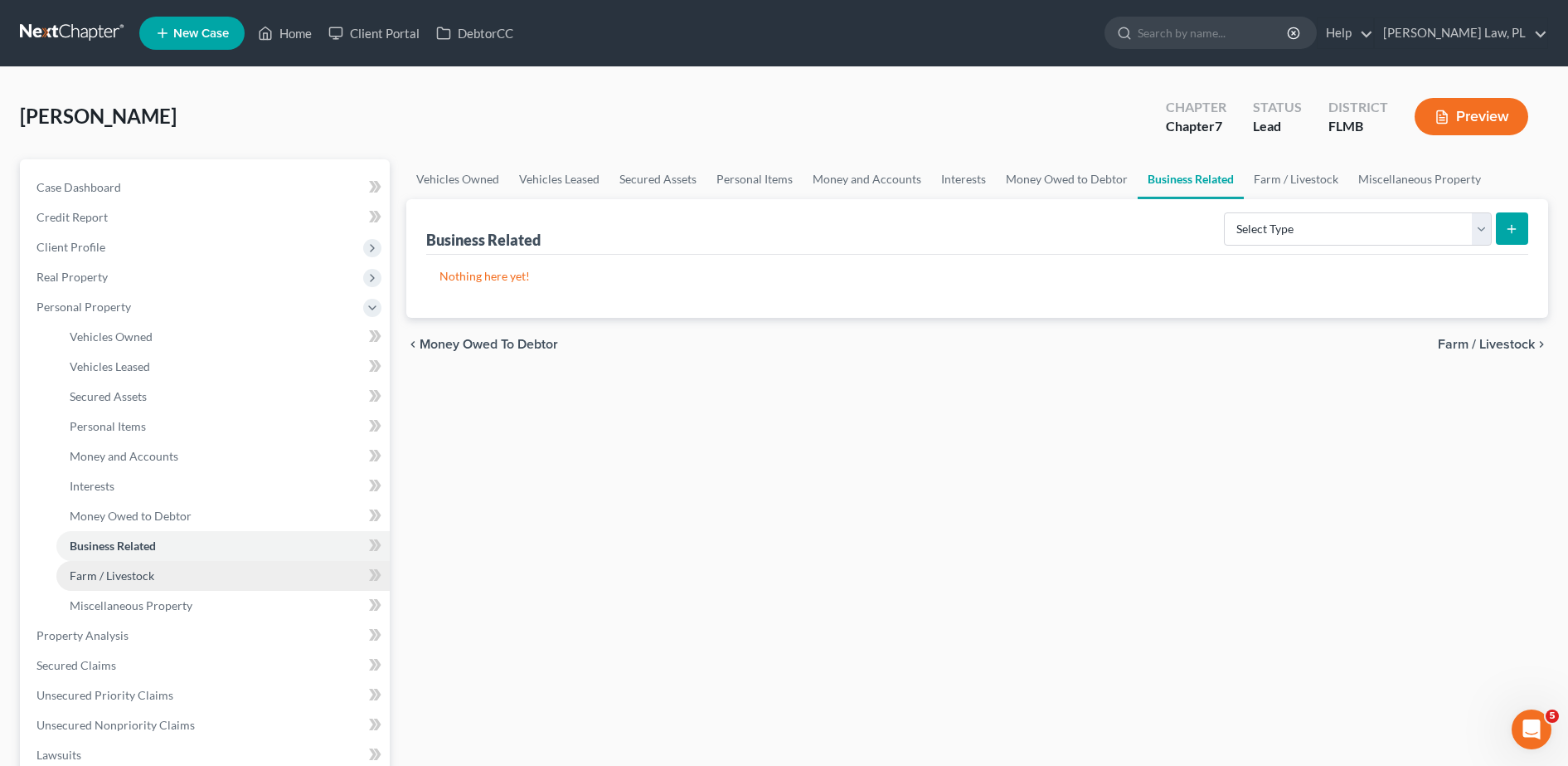
click at [148, 574] on span "Farm / Livestock" at bounding box center [112, 575] width 85 height 14
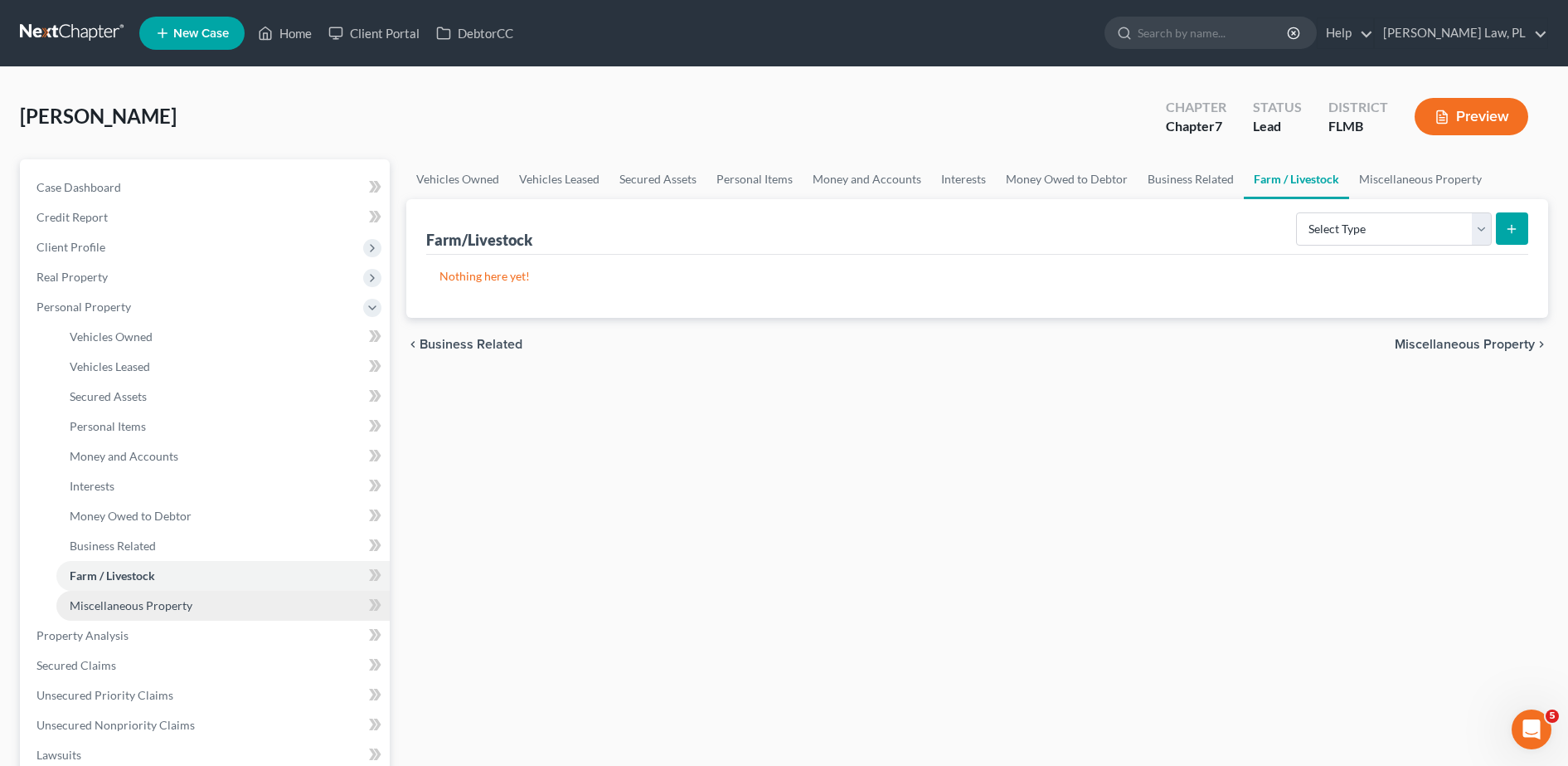
click at [153, 602] on span "Miscellaneous Property" at bounding box center [130, 605] width 123 height 14
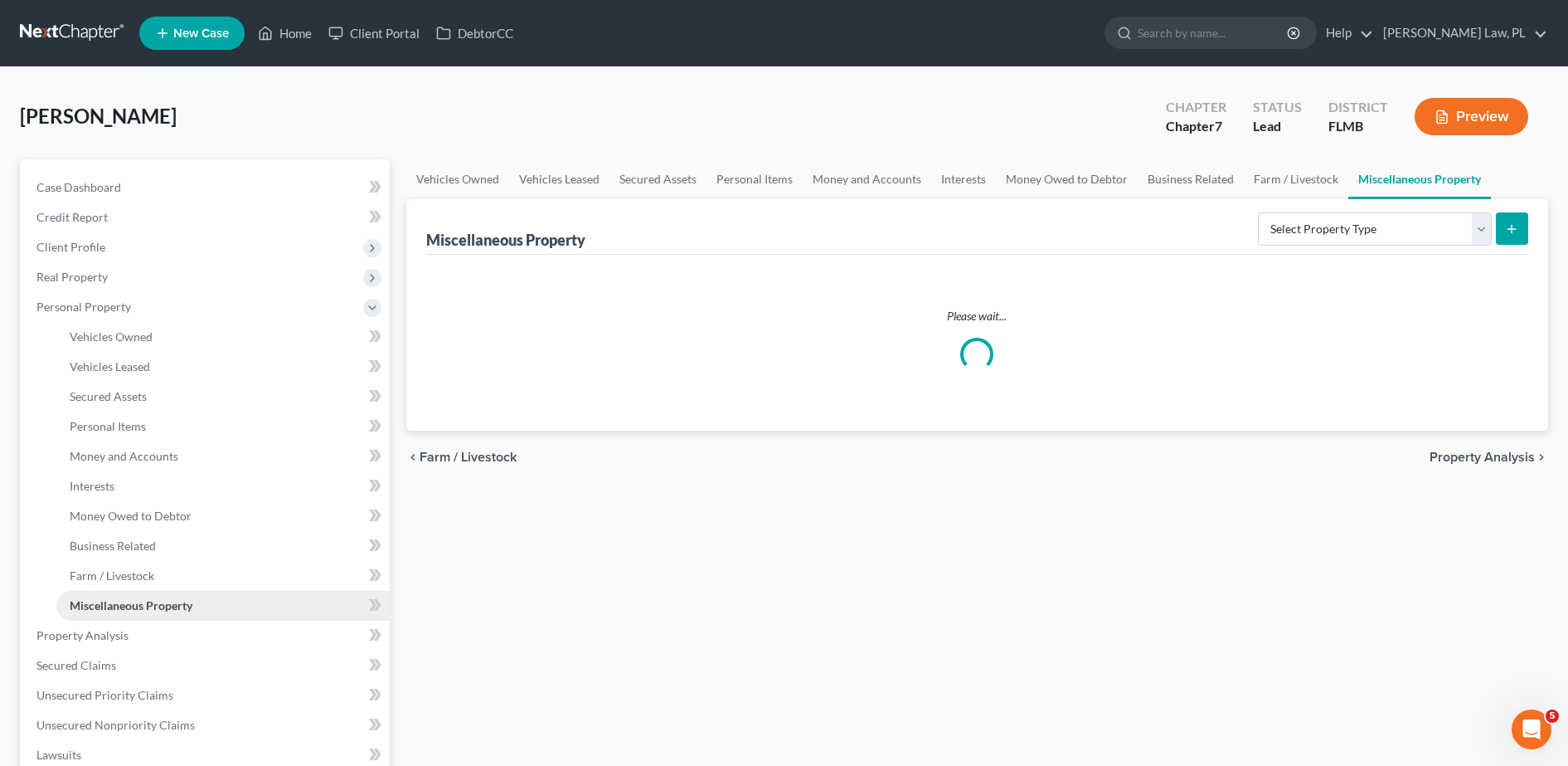
scroll to position [80, 0]
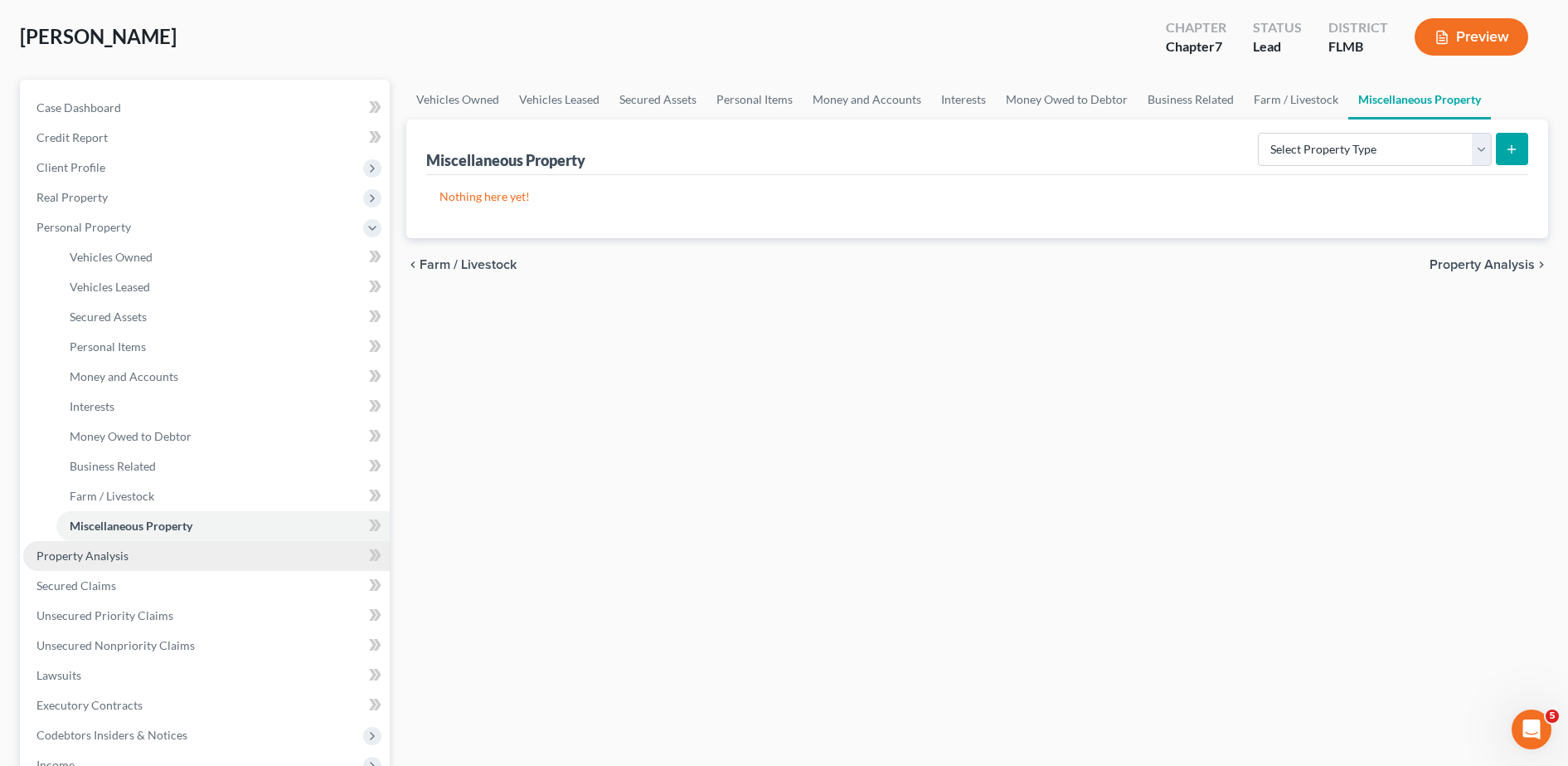
click at [100, 569] on link "Property Analysis" at bounding box center [206, 556] width 366 height 30
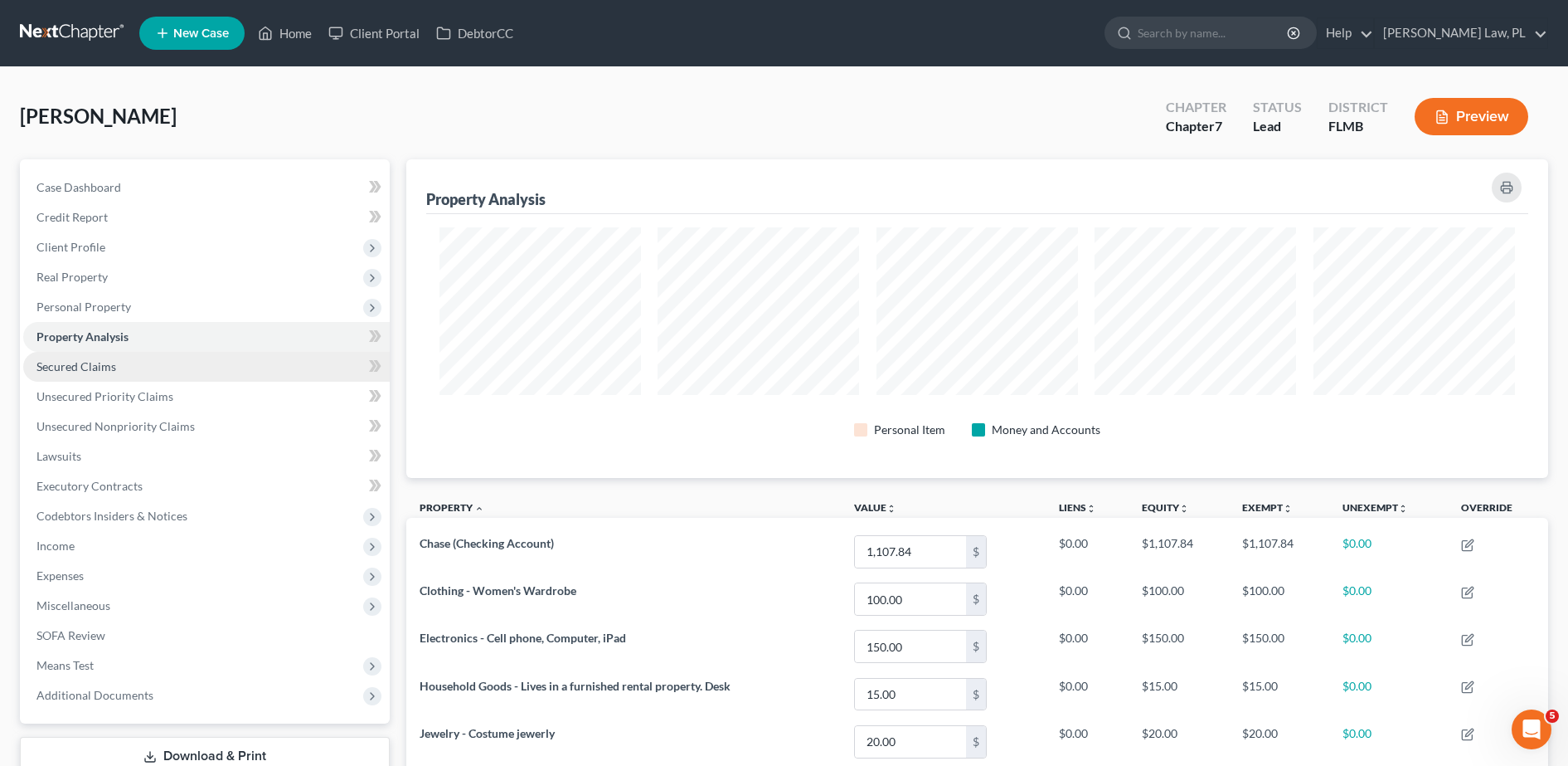
click at [79, 365] on span "Secured Claims" at bounding box center [76, 366] width 80 height 14
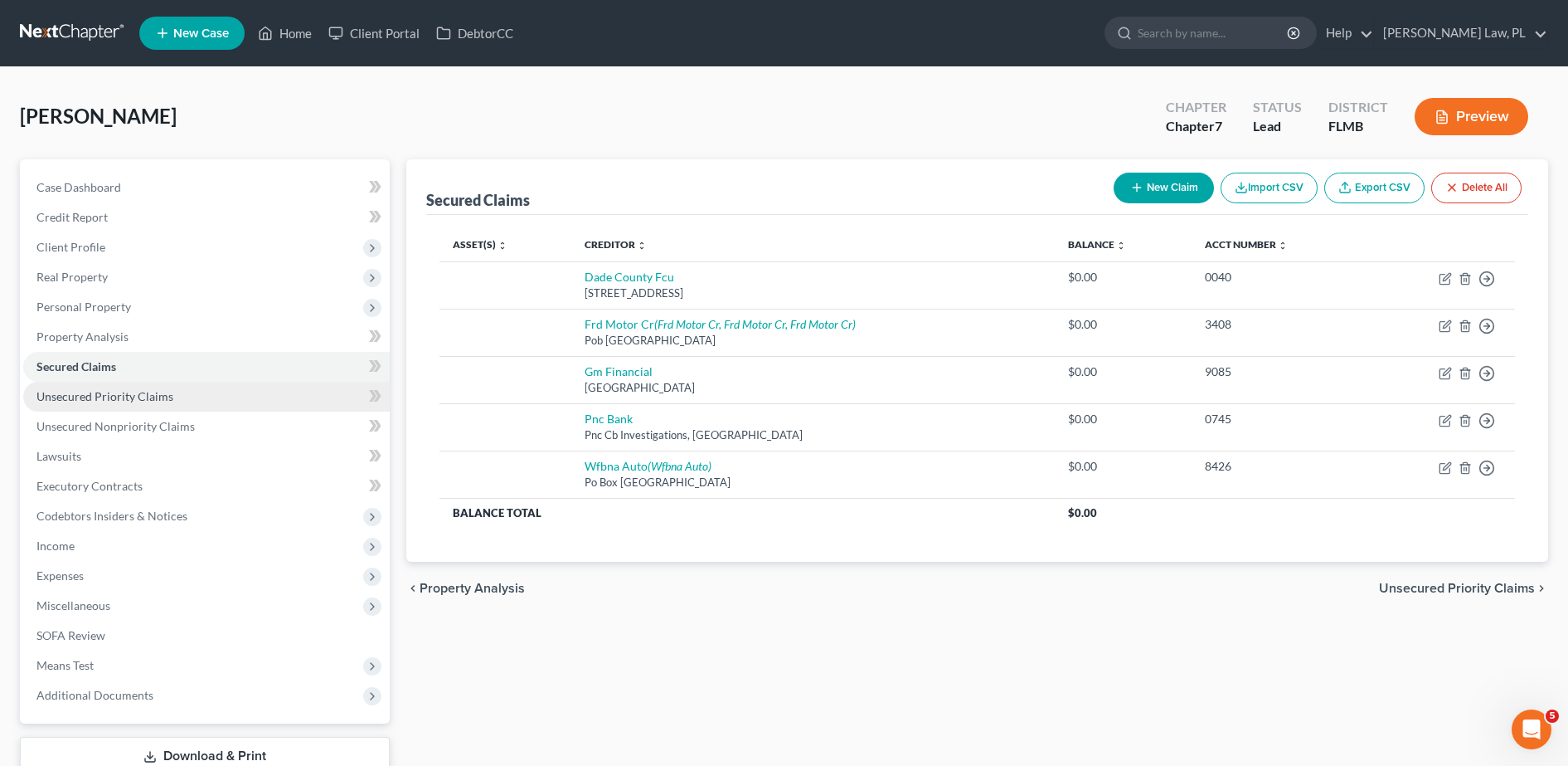
click at [94, 394] on span "Unsecured Priority Claims" at bounding box center [105, 396] width 136 height 14
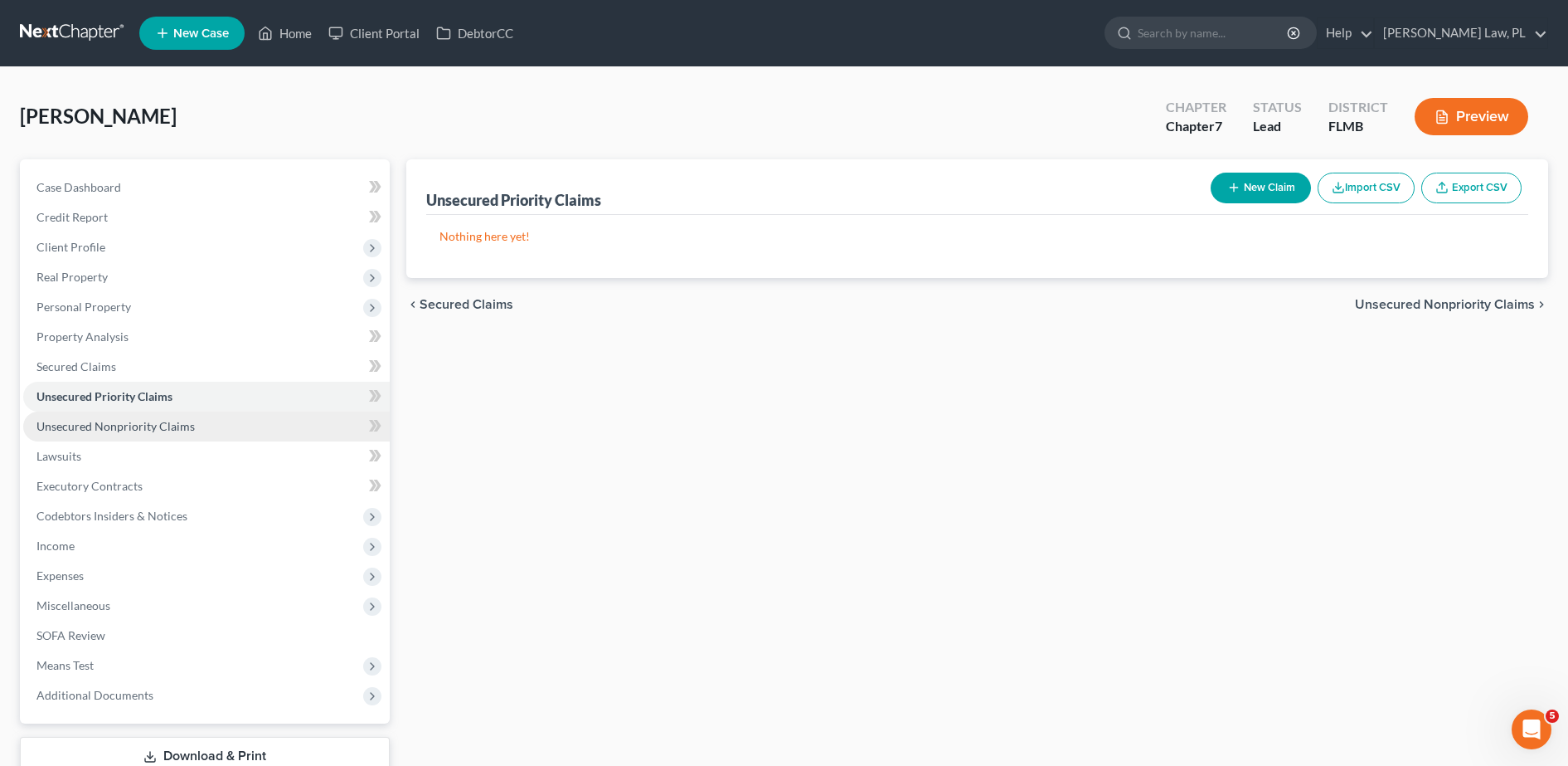
click at [125, 436] on link "Unsecured Nonpriority Claims" at bounding box center [206, 426] width 366 height 30
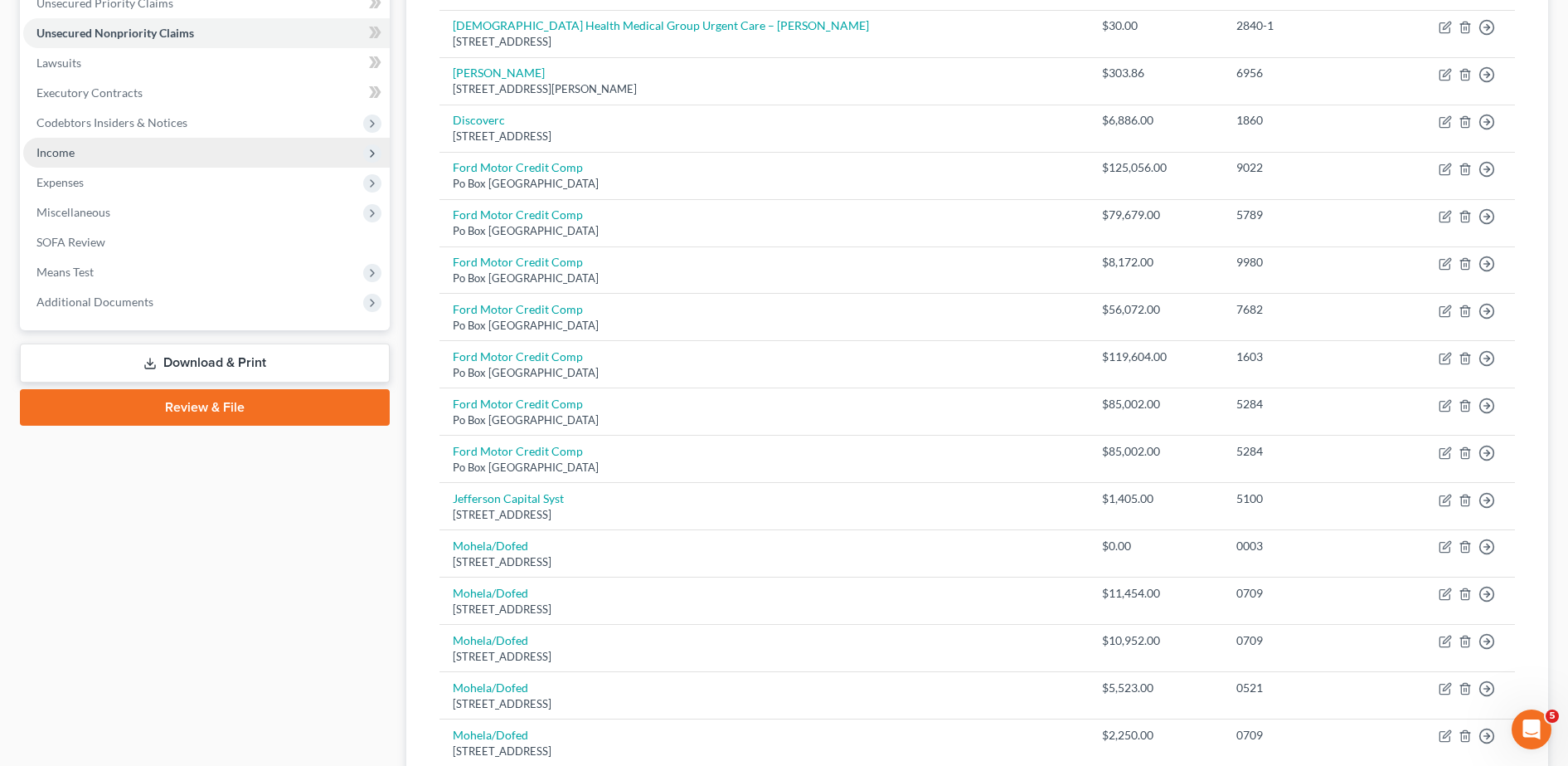
scroll to position [373, 0]
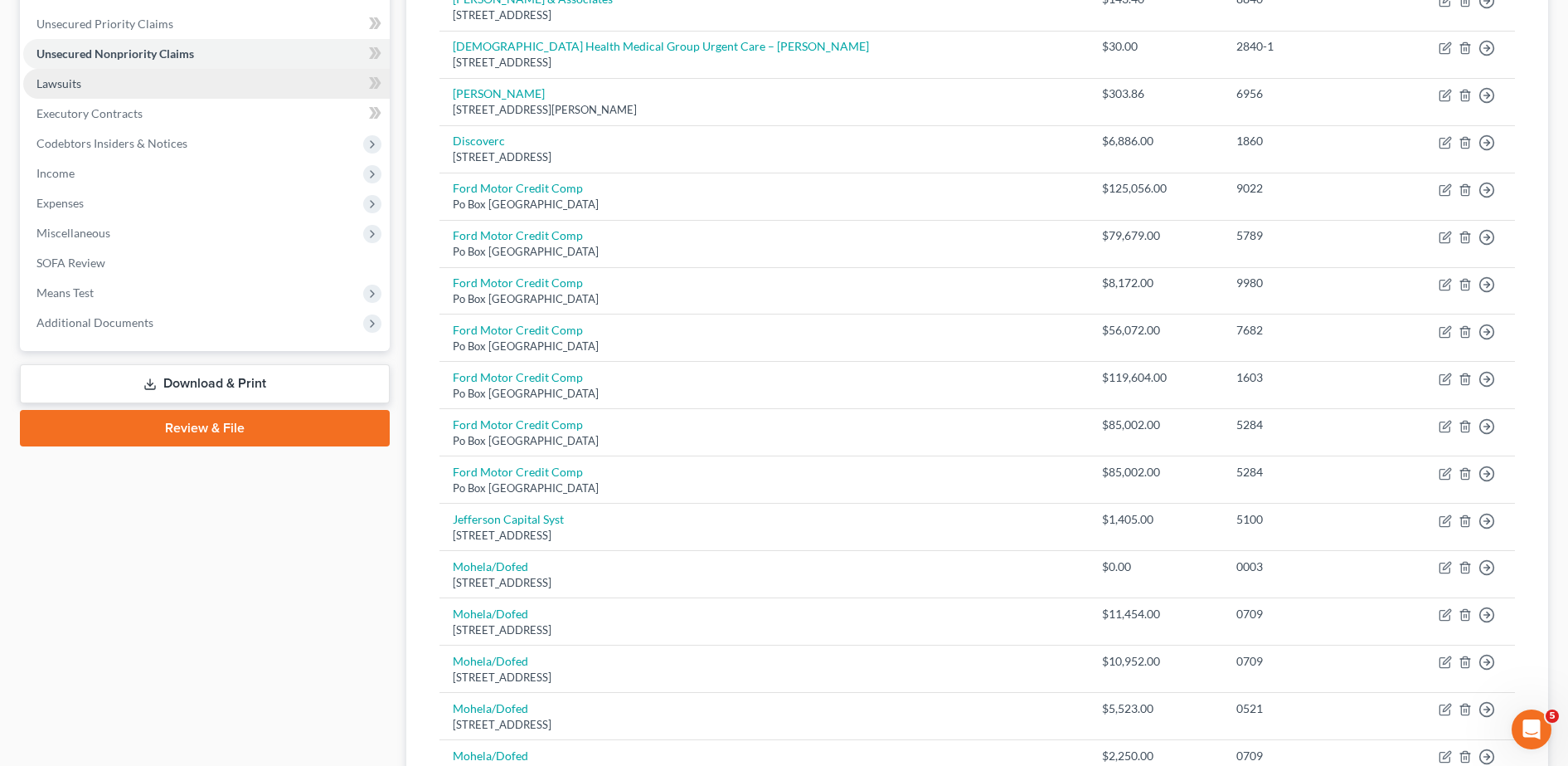
click at [197, 85] on link "Lawsuits" at bounding box center [206, 83] width 366 height 30
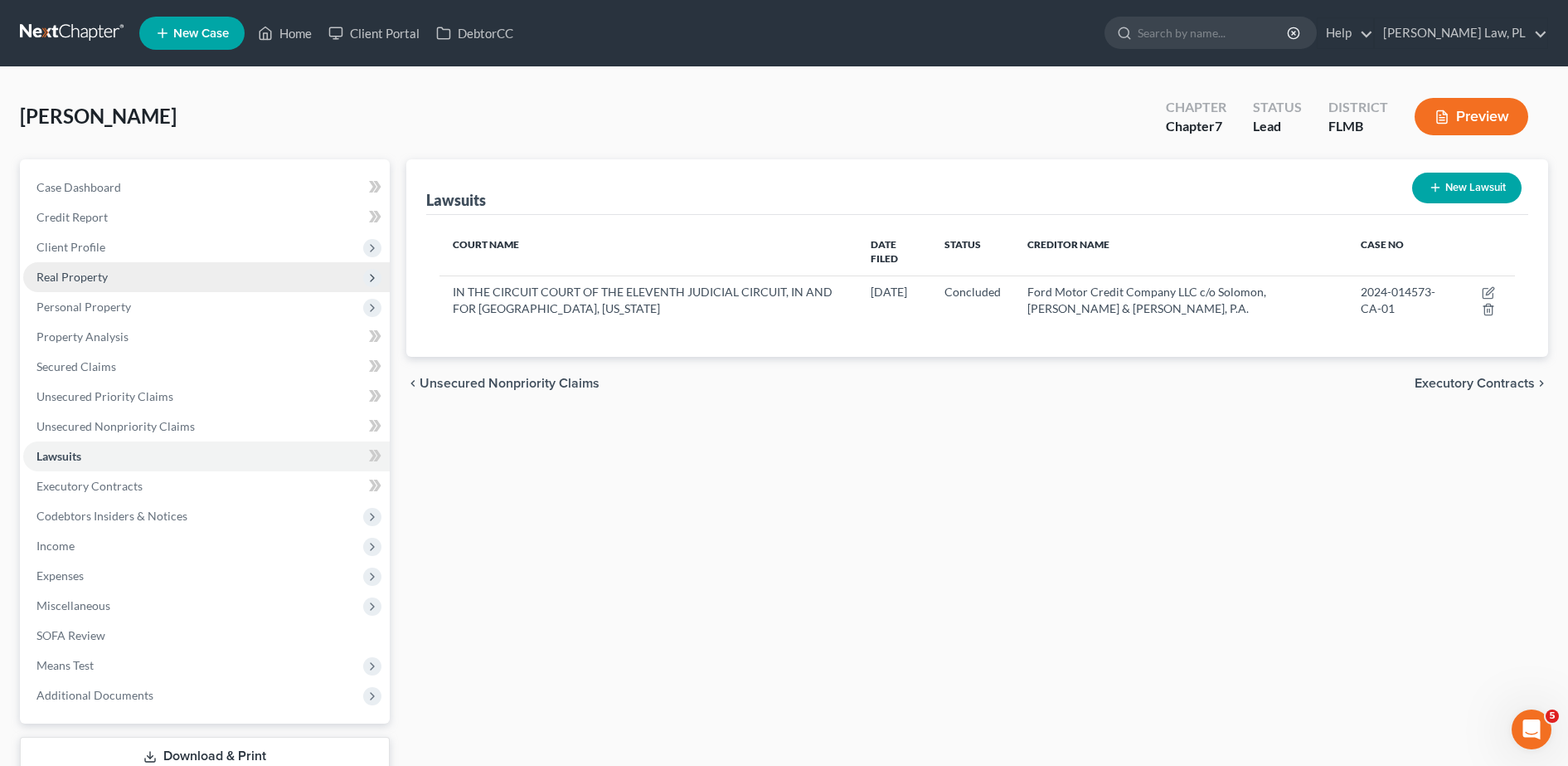
scroll to position [116, 0]
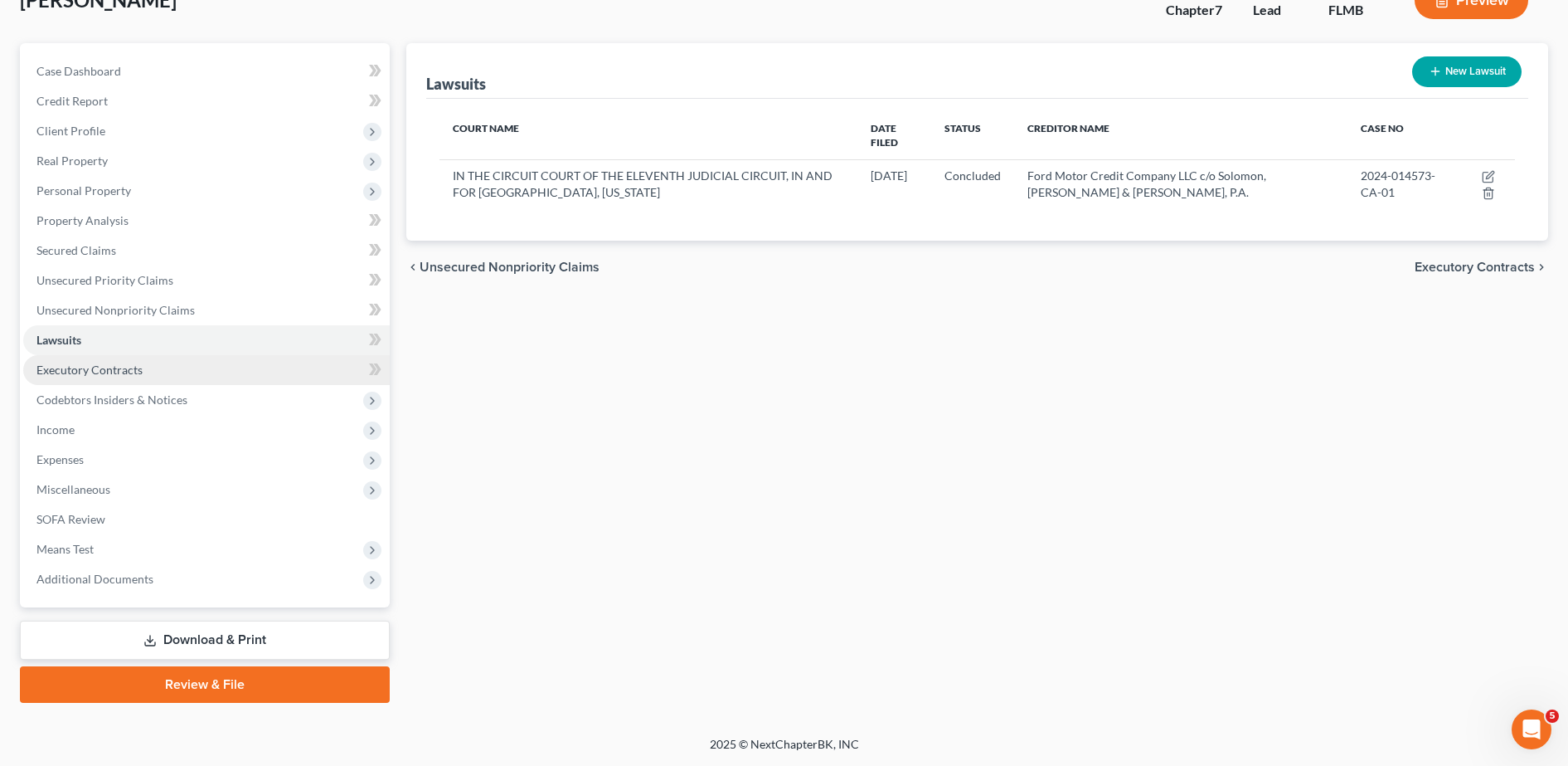
click at [127, 373] on span "Executory Contracts" at bounding box center [90, 369] width 106 height 14
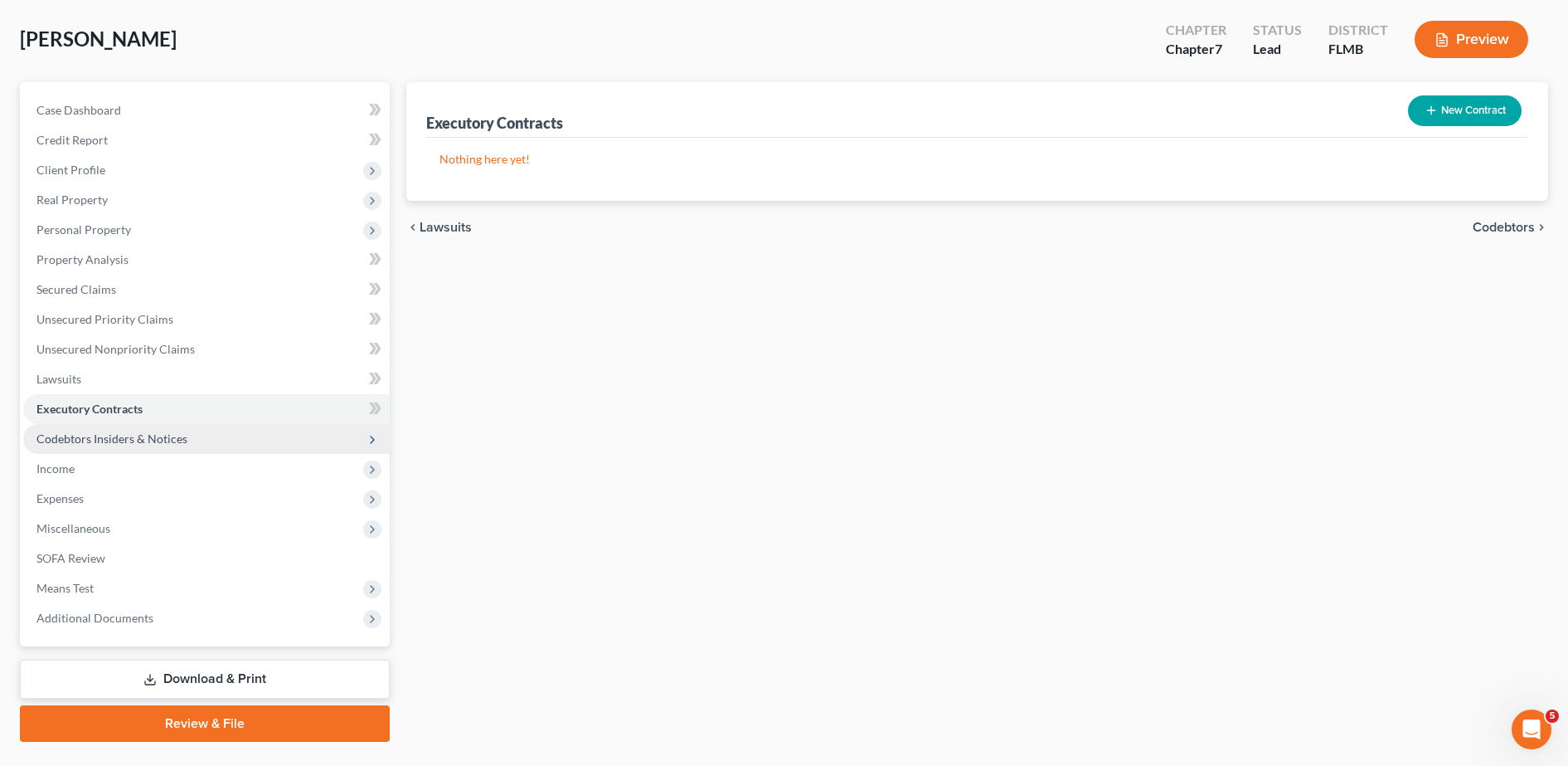
click at [92, 437] on span "Codebtors Insiders & Notices" at bounding box center [112, 438] width 151 height 14
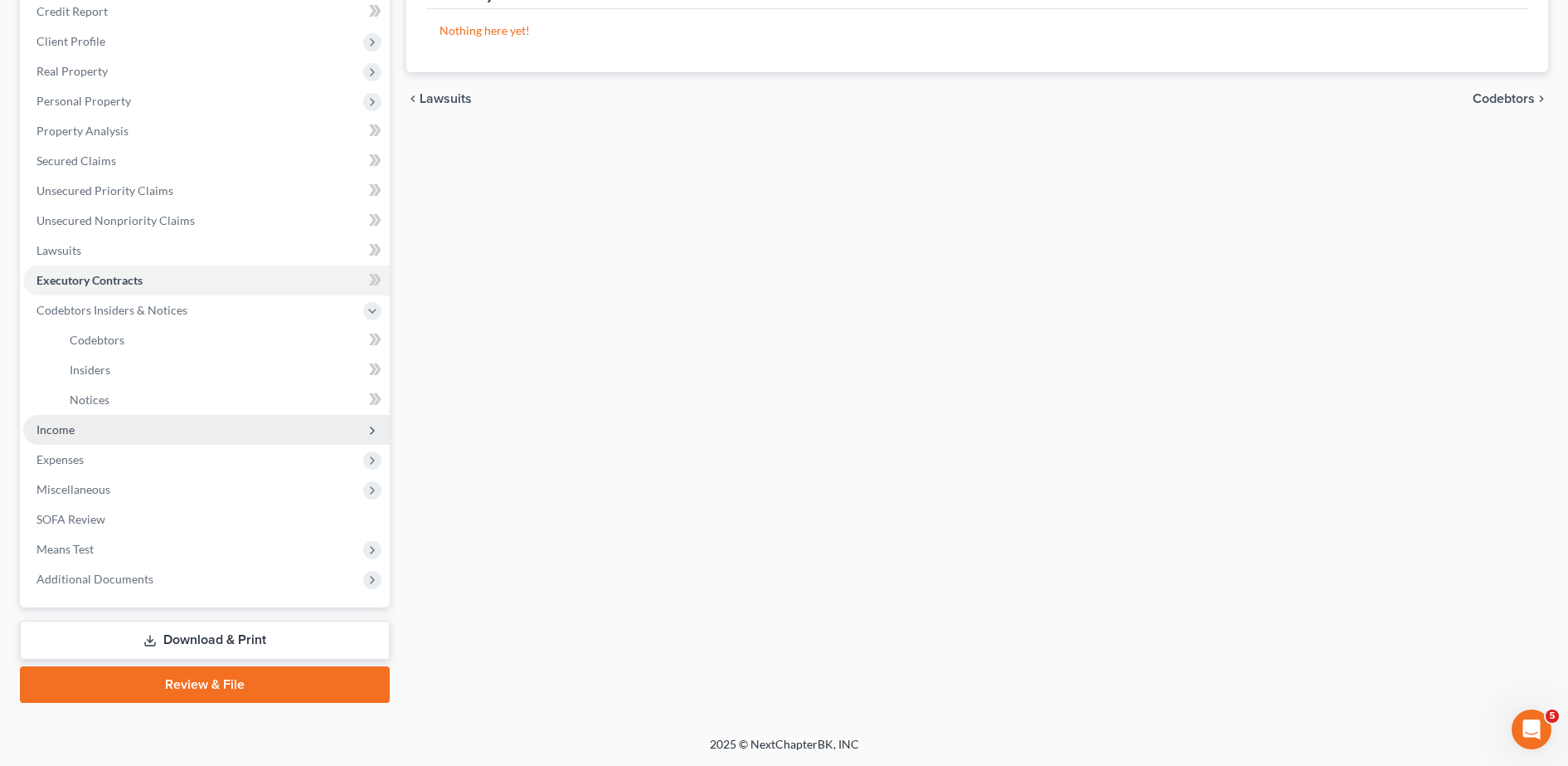
click at [94, 429] on span "Income" at bounding box center [206, 429] width 366 height 30
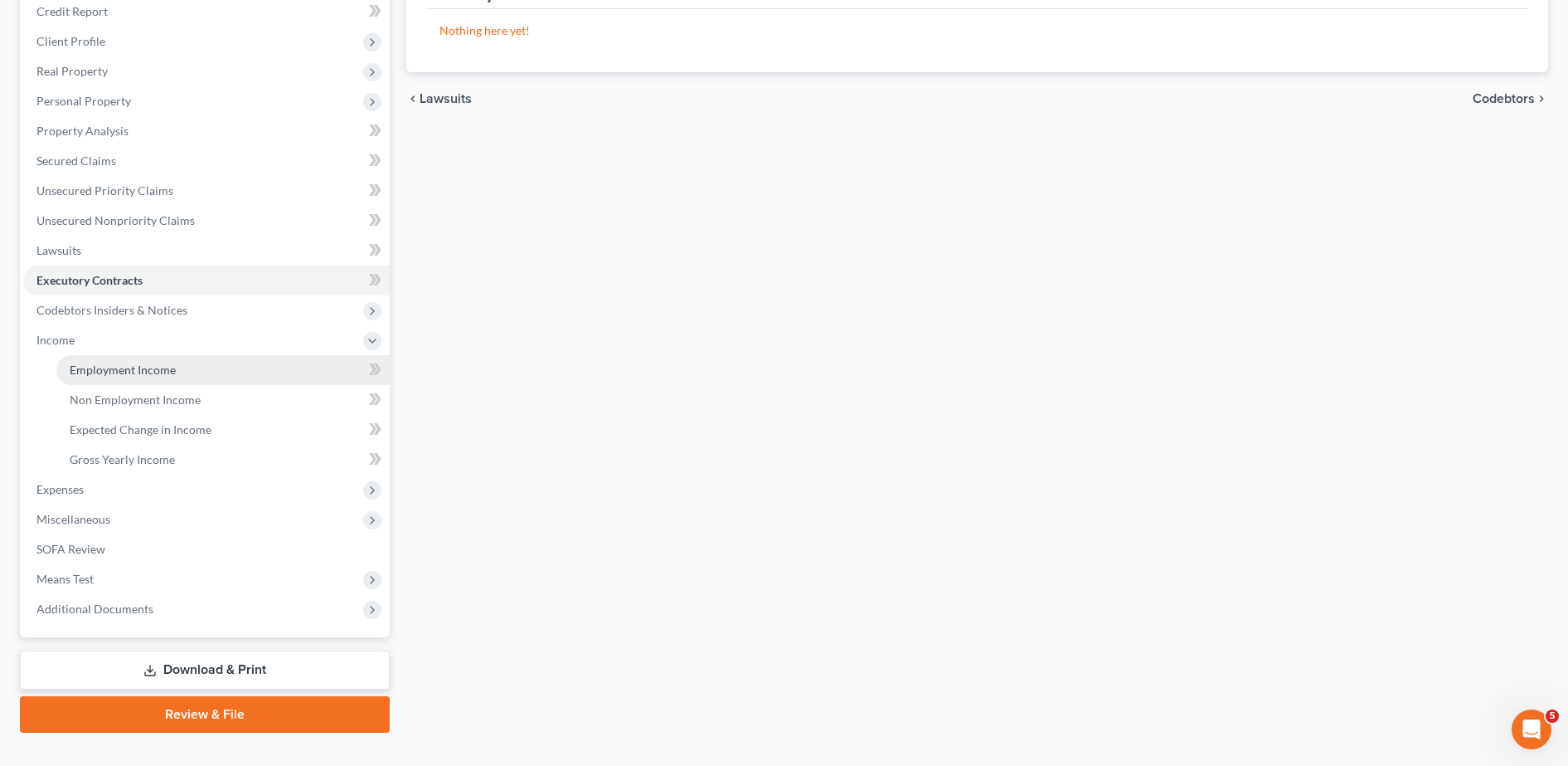
click at [134, 372] on span "Employment Income" at bounding box center [123, 369] width 106 height 14
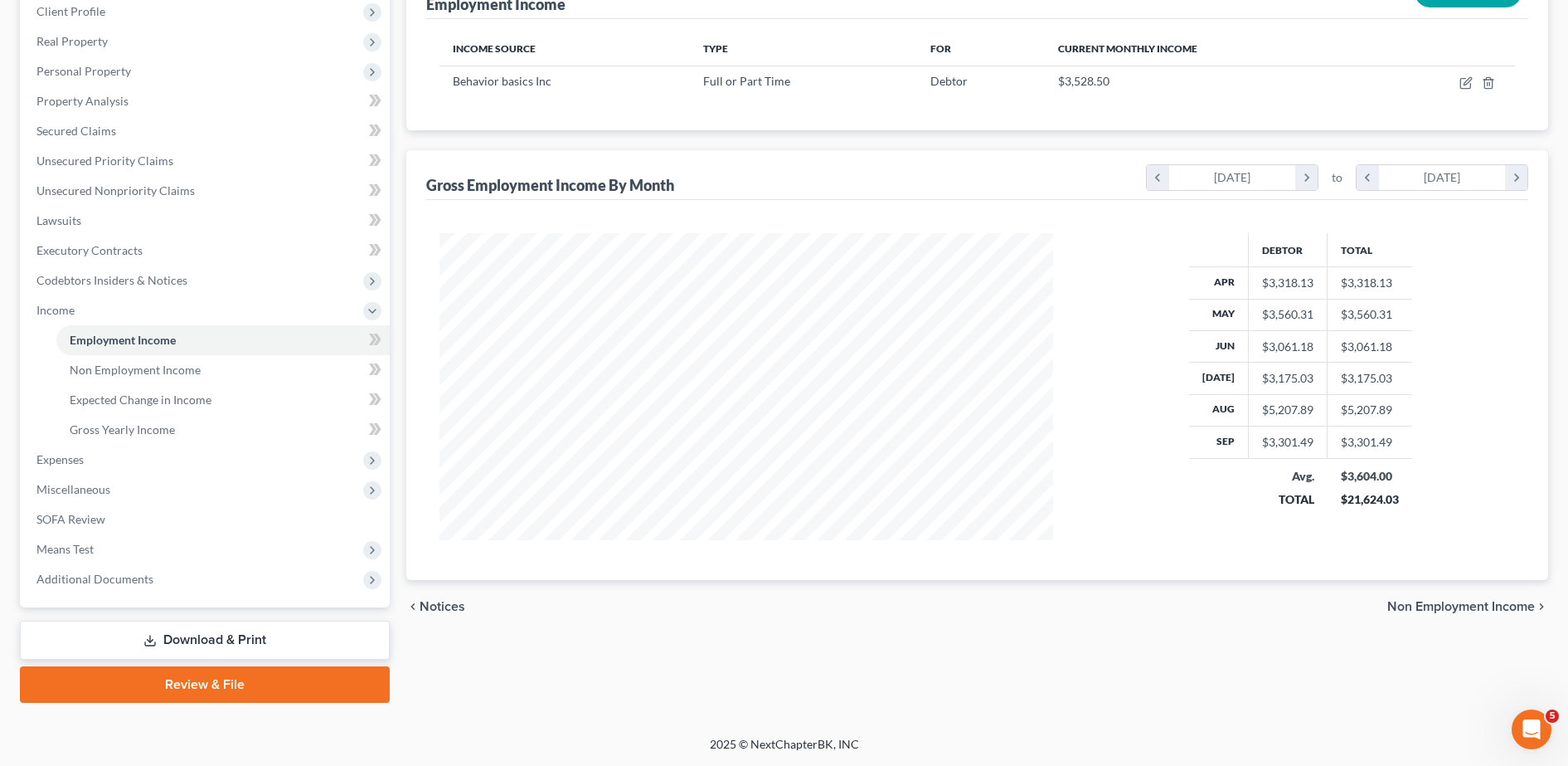
click at [273, 651] on link "Download & Print" at bounding box center [204, 640] width 370 height 39
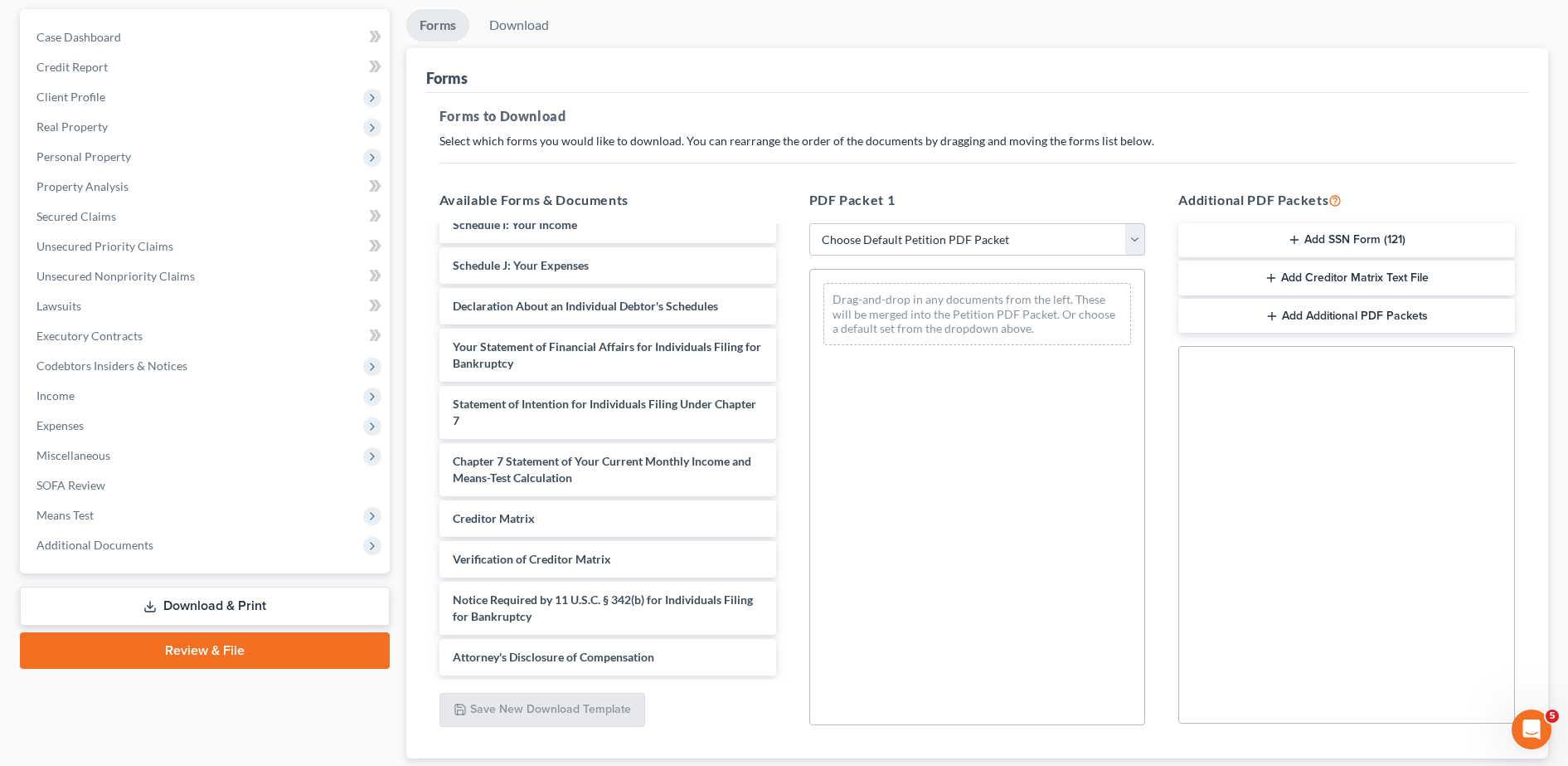
scroll to position [164, 0]
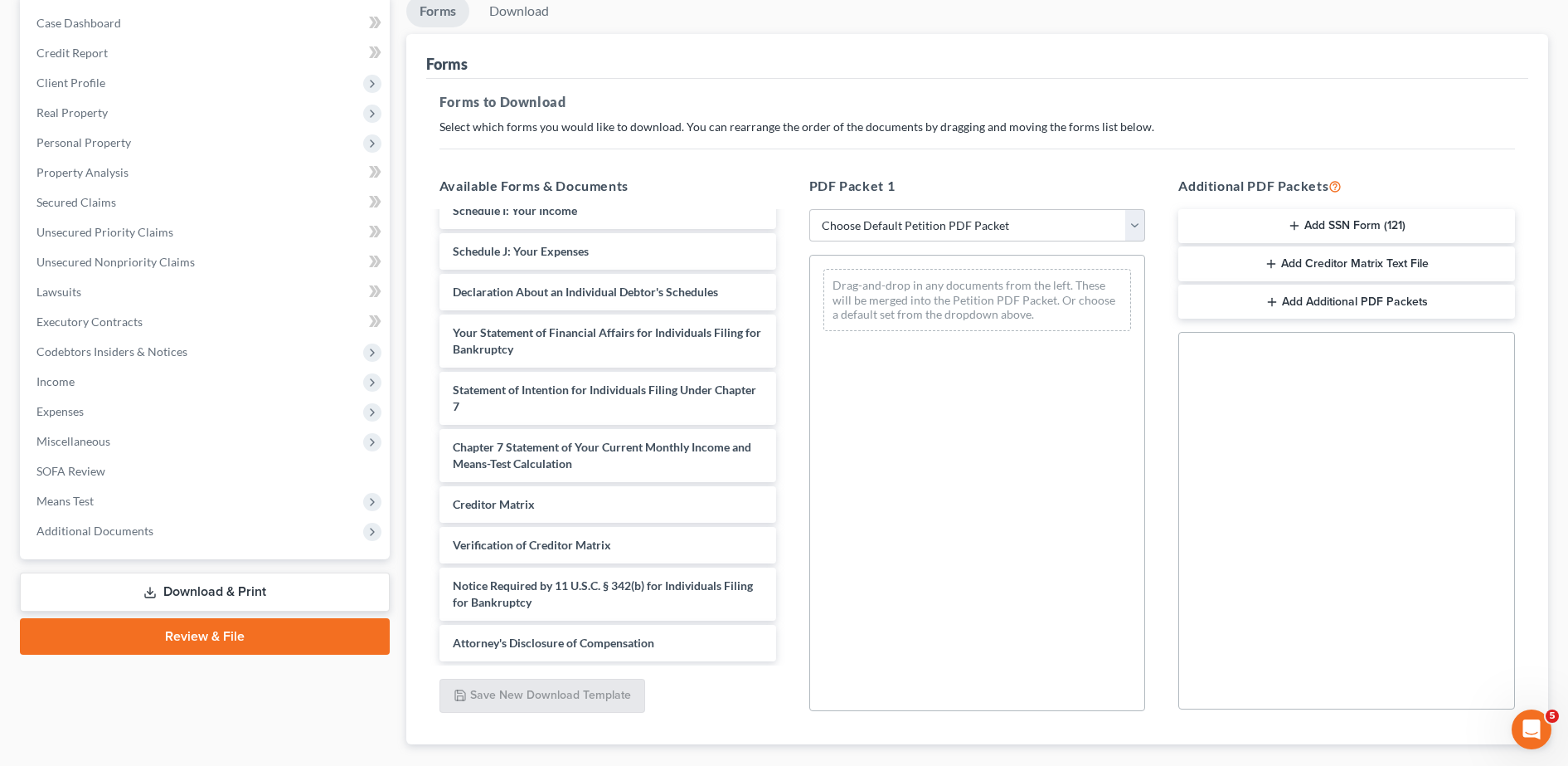
click at [1316, 225] on button "Add SSN Form (121)" at bounding box center [1347, 226] width 336 height 35
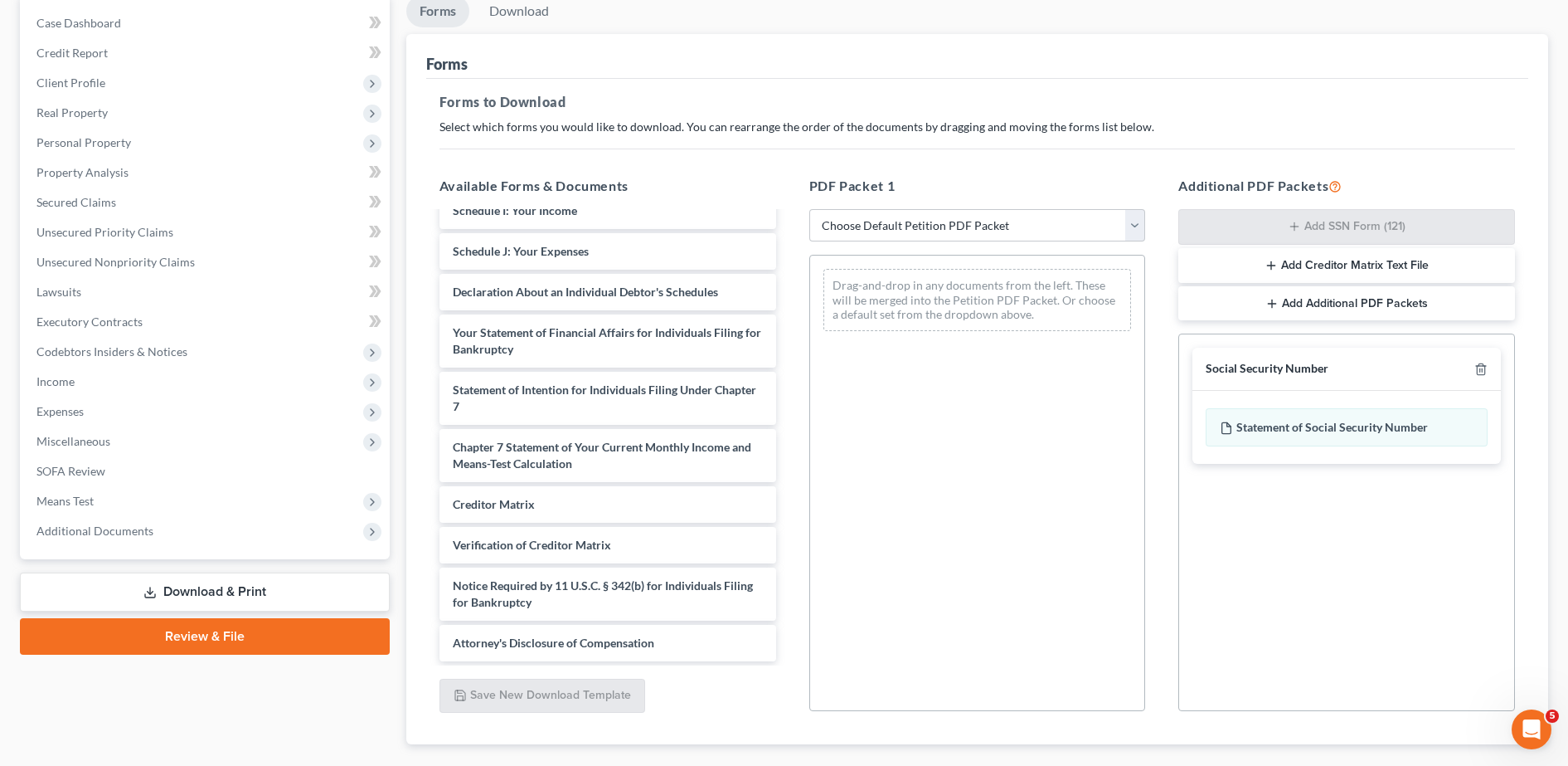
scroll to position [258, 0]
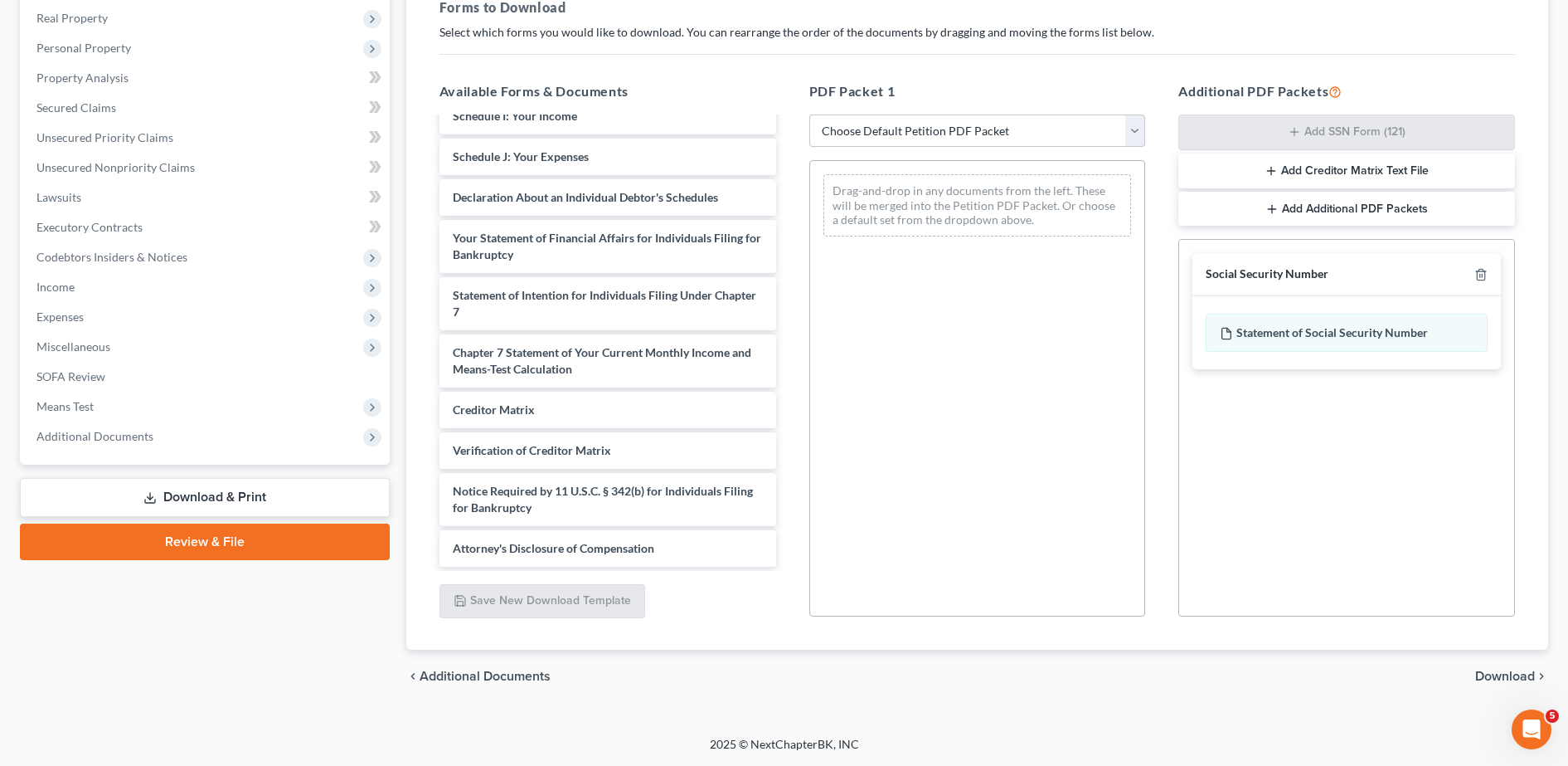
click at [1492, 670] on span "Download" at bounding box center [1505, 676] width 60 height 13
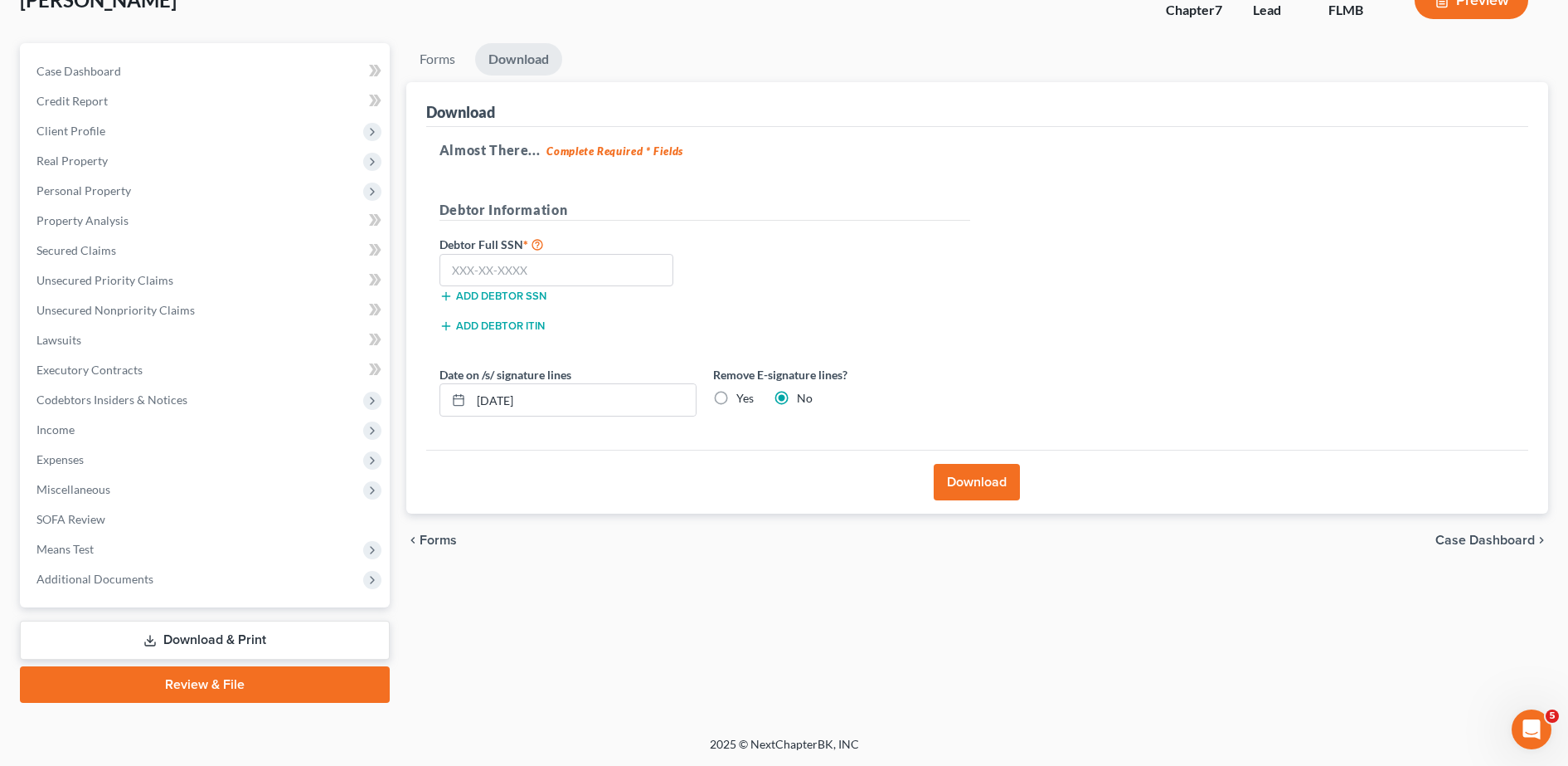
scroll to position [116, 0]
click at [592, 260] on input "text" at bounding box center [556, 271] width 234 height 33
type input "766-88-3269"
click at [952, 472] on button "Download" at bounding box center [977, 482] width 86 height 37
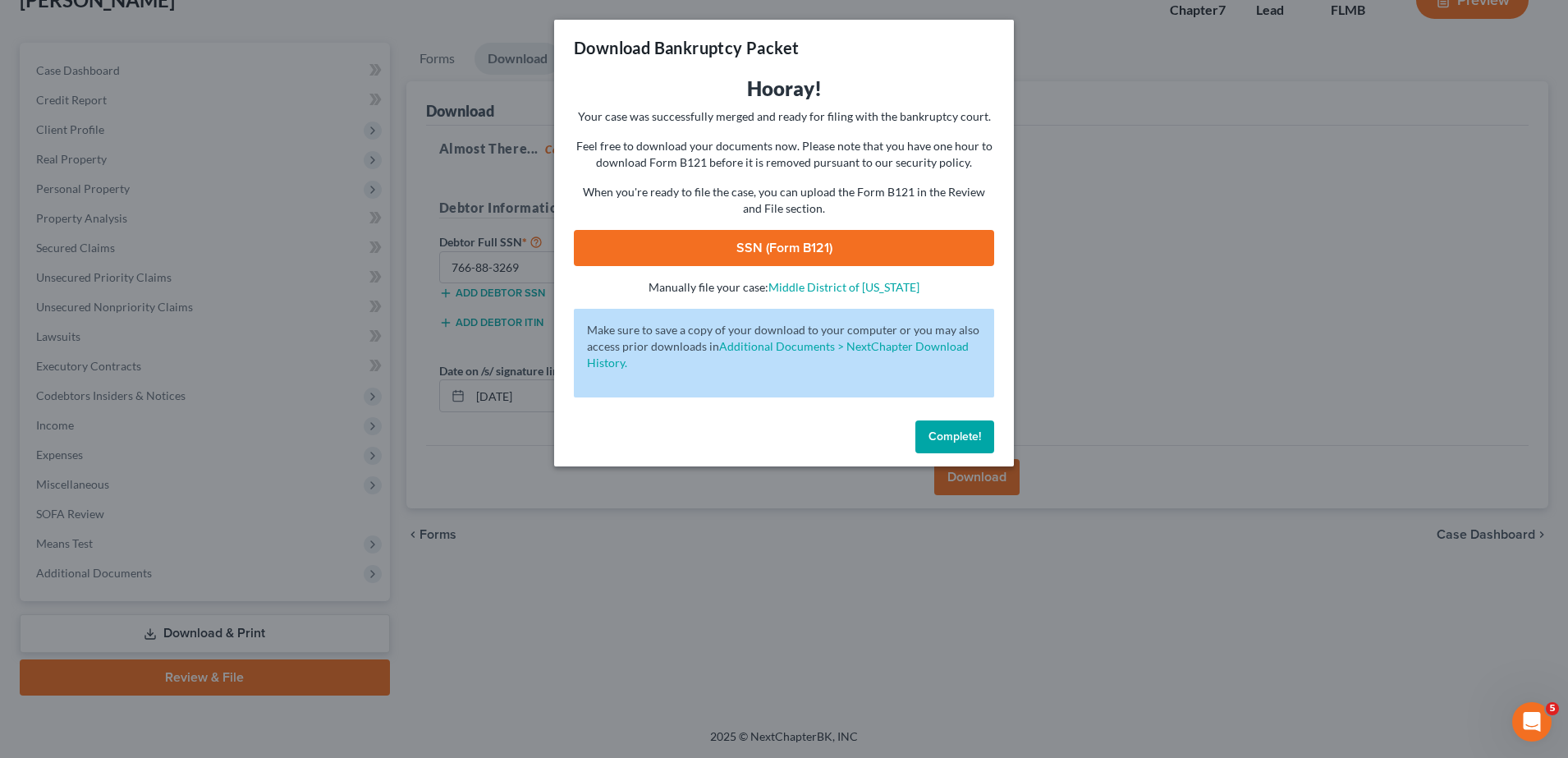
click at [791, 253] on link "SSN (Form B121)" at bounding box center [784, 247] width 421 height 37
click at [505, 667] on div "Download Bankruptcy Packet Hooray! Your case was successfully merged and ready …" at bounding box center [784, 379] width 1568 height 758
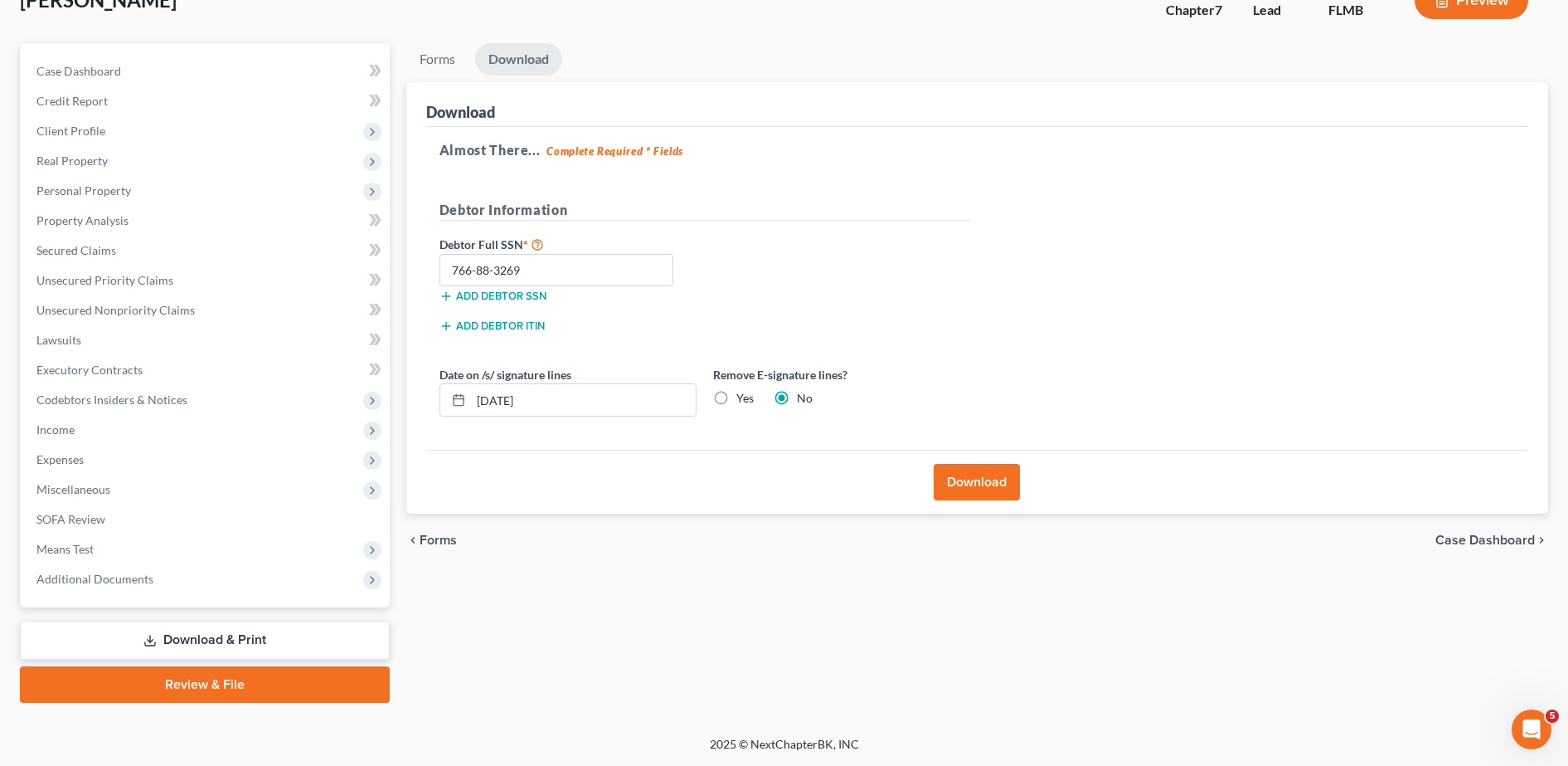
click at [314, 682] on link "Review & File" at bounding box center [204, 684] width 370 height 37
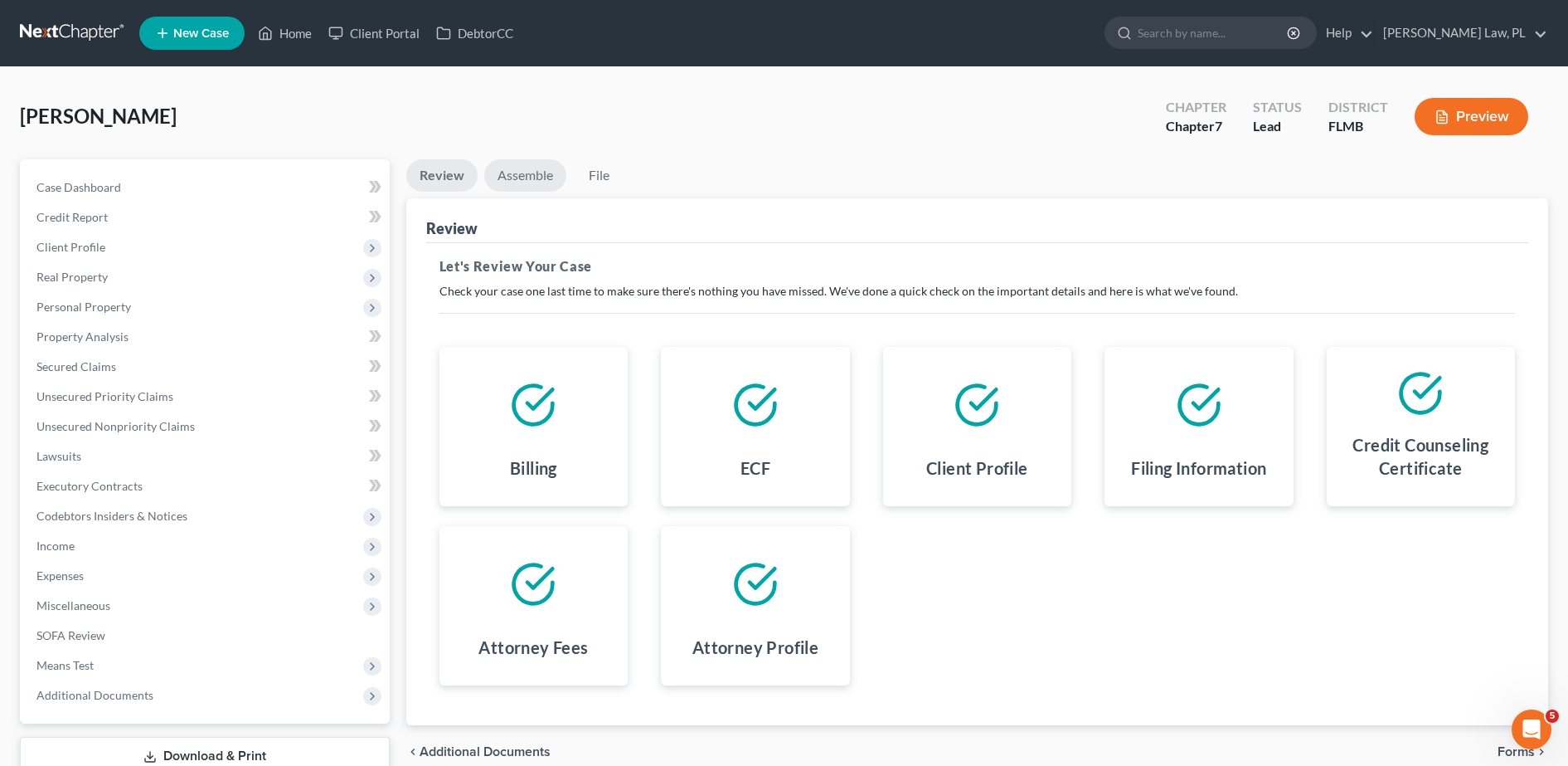
click at [542, 175] on link "Assemble" at bounding box center [525, 175] width 82 height 33
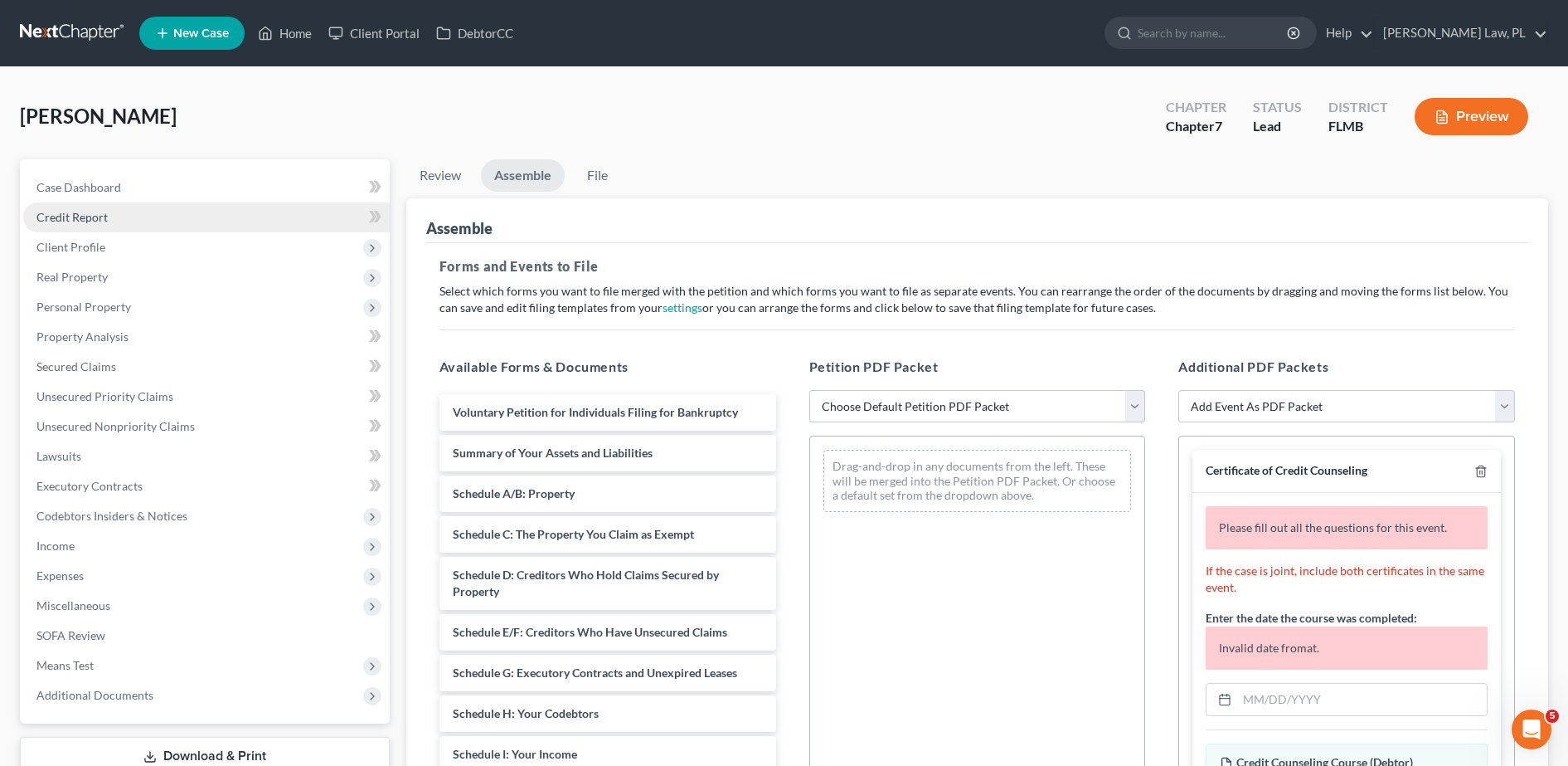
click at [317, 210] on link "Credit Report" at bounding box center [206, 217] width 366 height 30
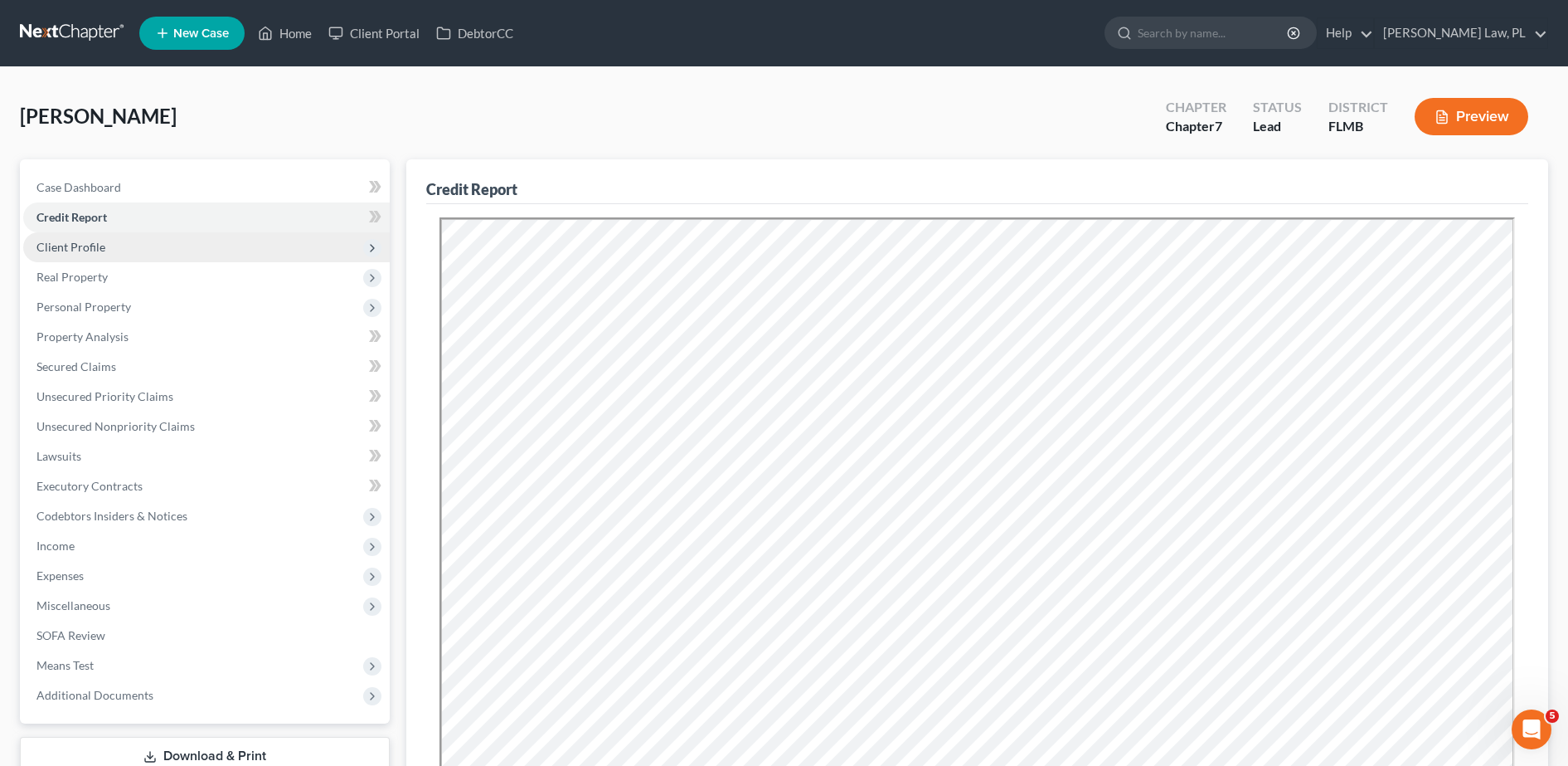
click at [170, 253] on span "Client Profile" at bounding box center [206, 246] width 366 height 30
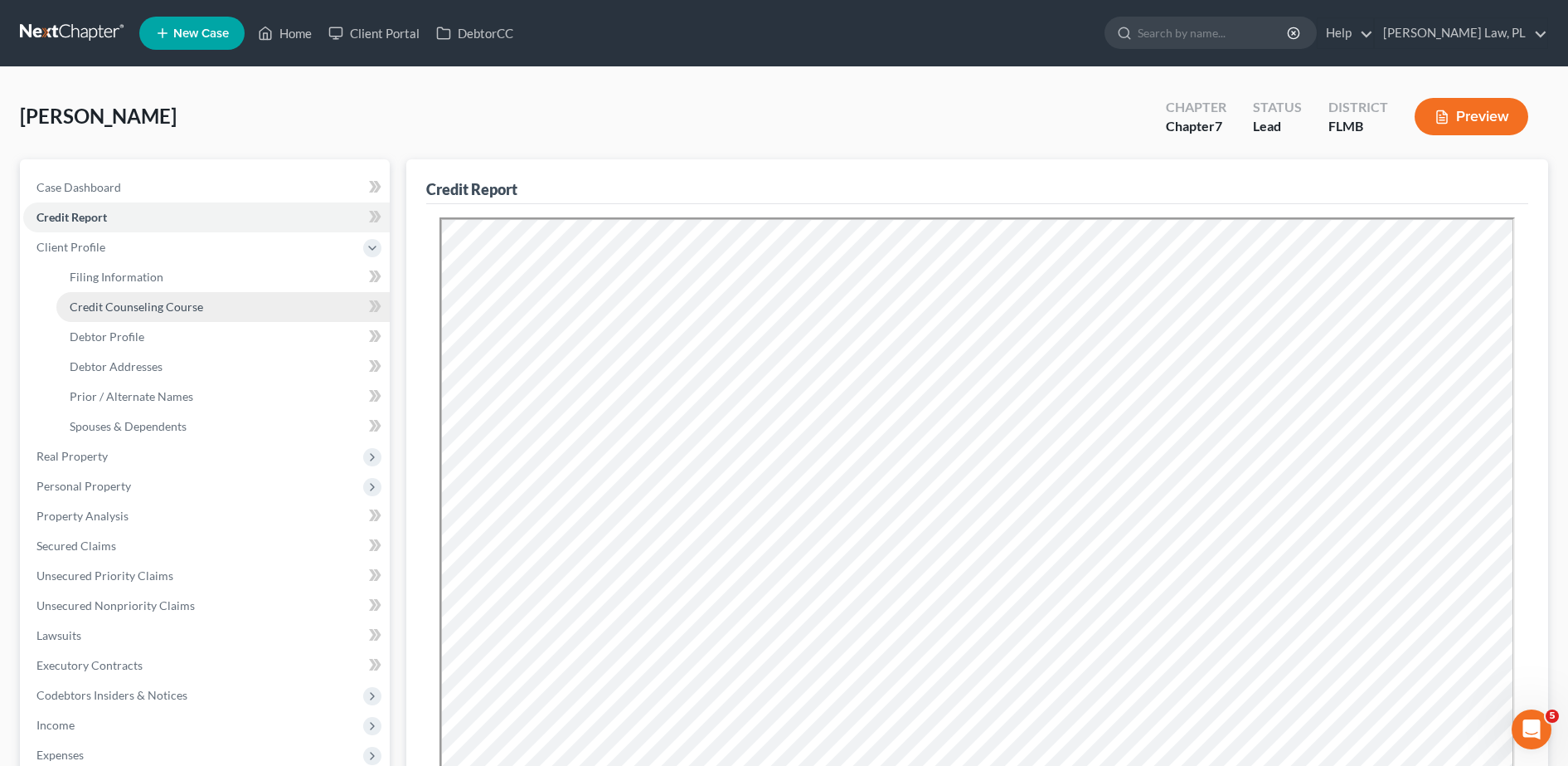
click at [123, 306] on span "Credit Counseling Course" at bounding box center [136, 307] width 134 height 14
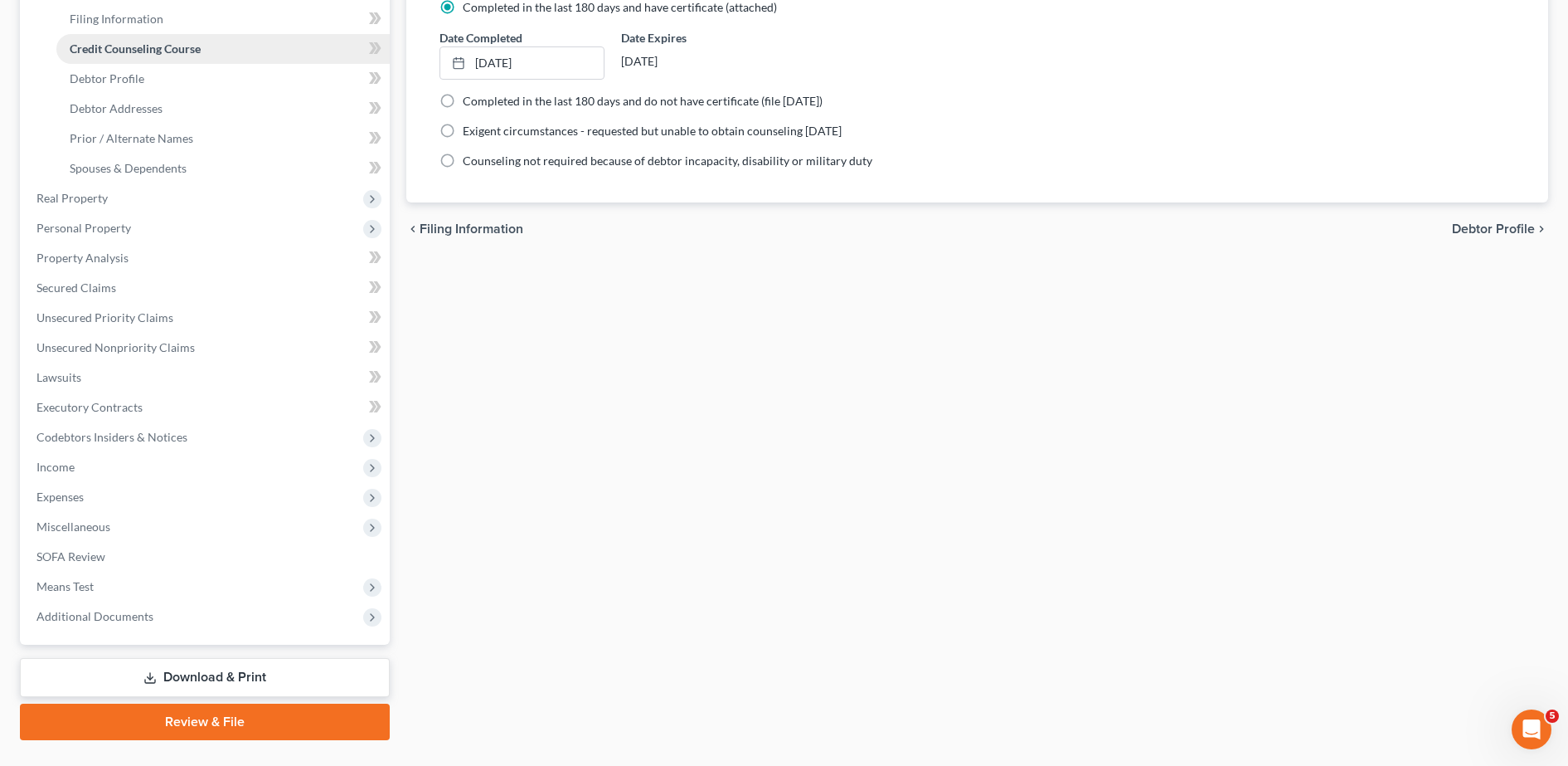
scroll to position [264, 0]
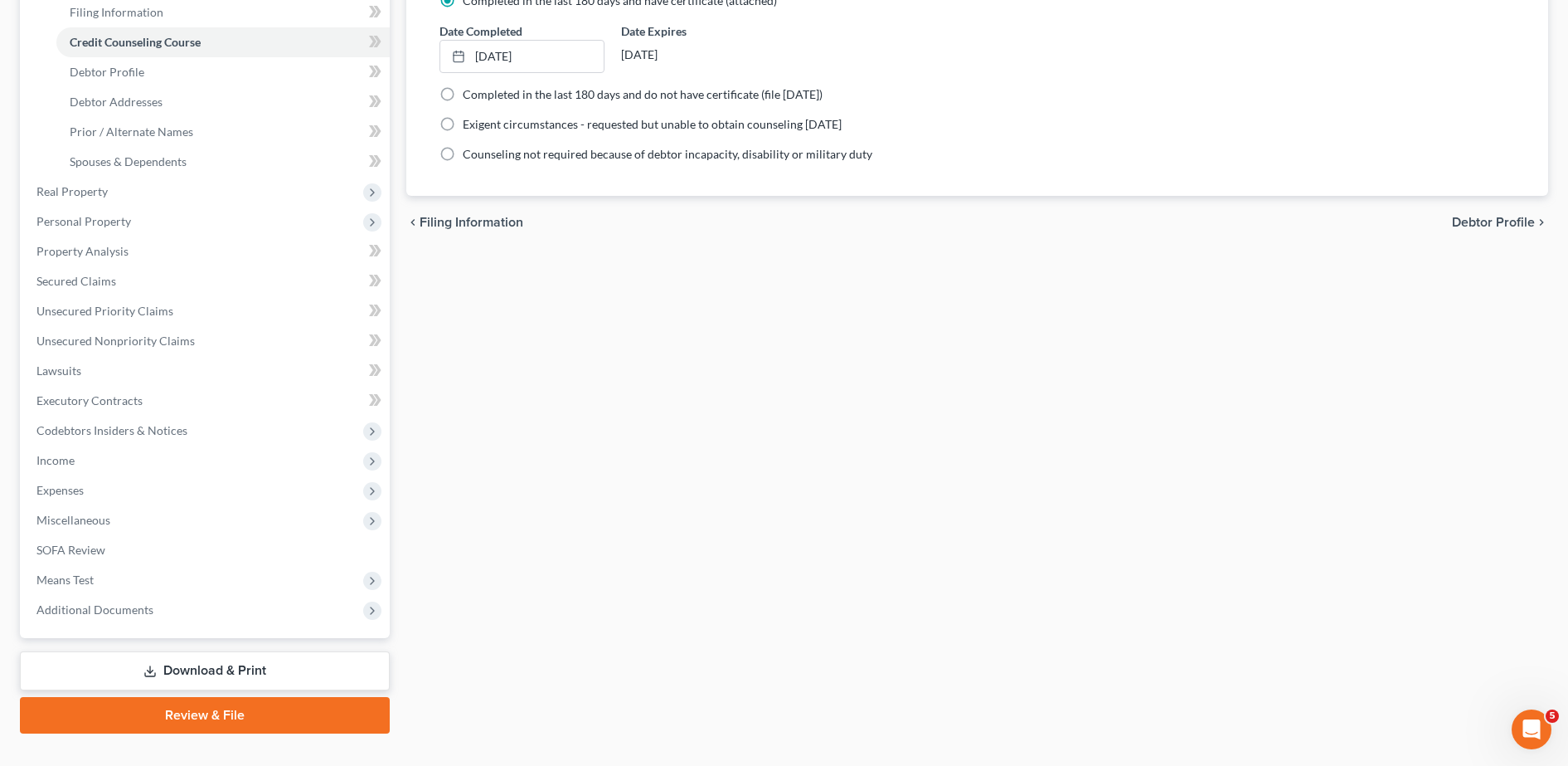
click at [151, 710] on link "Review & File" at bounding box center [204, 714] width 370 height 37
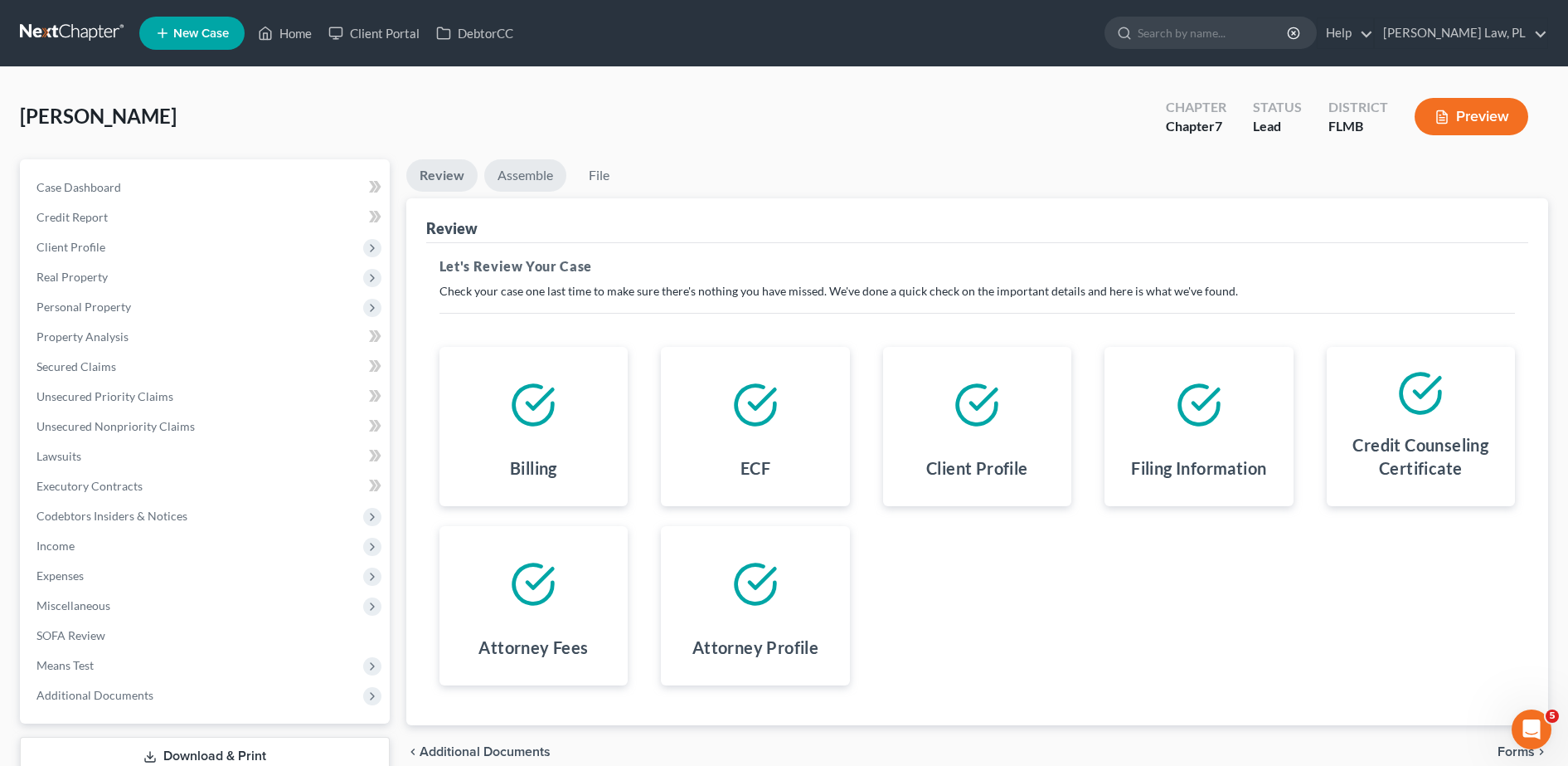
click at [513, 179] on link "Assemble" at bounding box center [525, 175] width 82 height 33
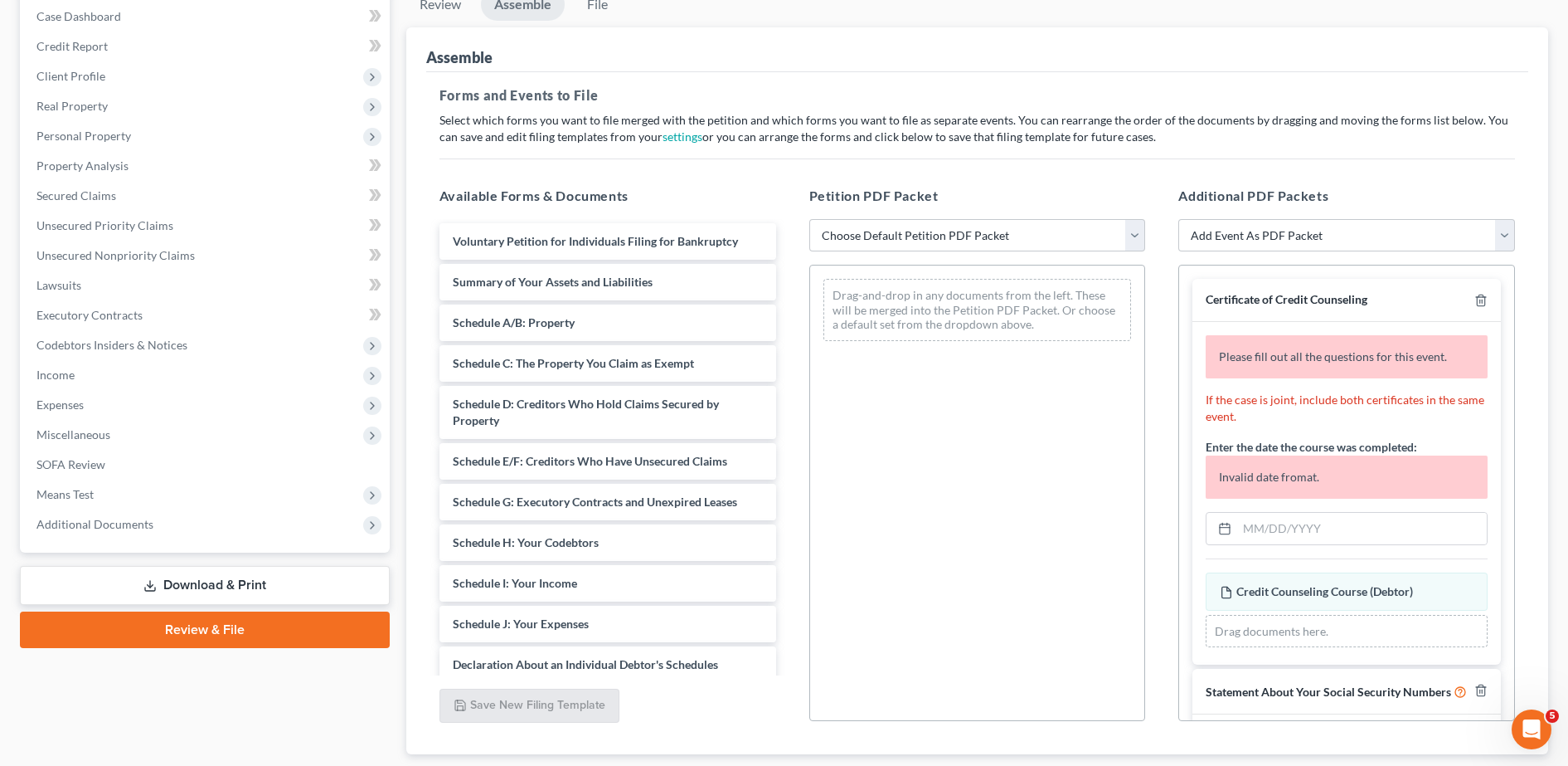
scroll to position [173, 0]
click at [1257, 524] on input "text" at bounding box center [1361, 526] width 250 height 32
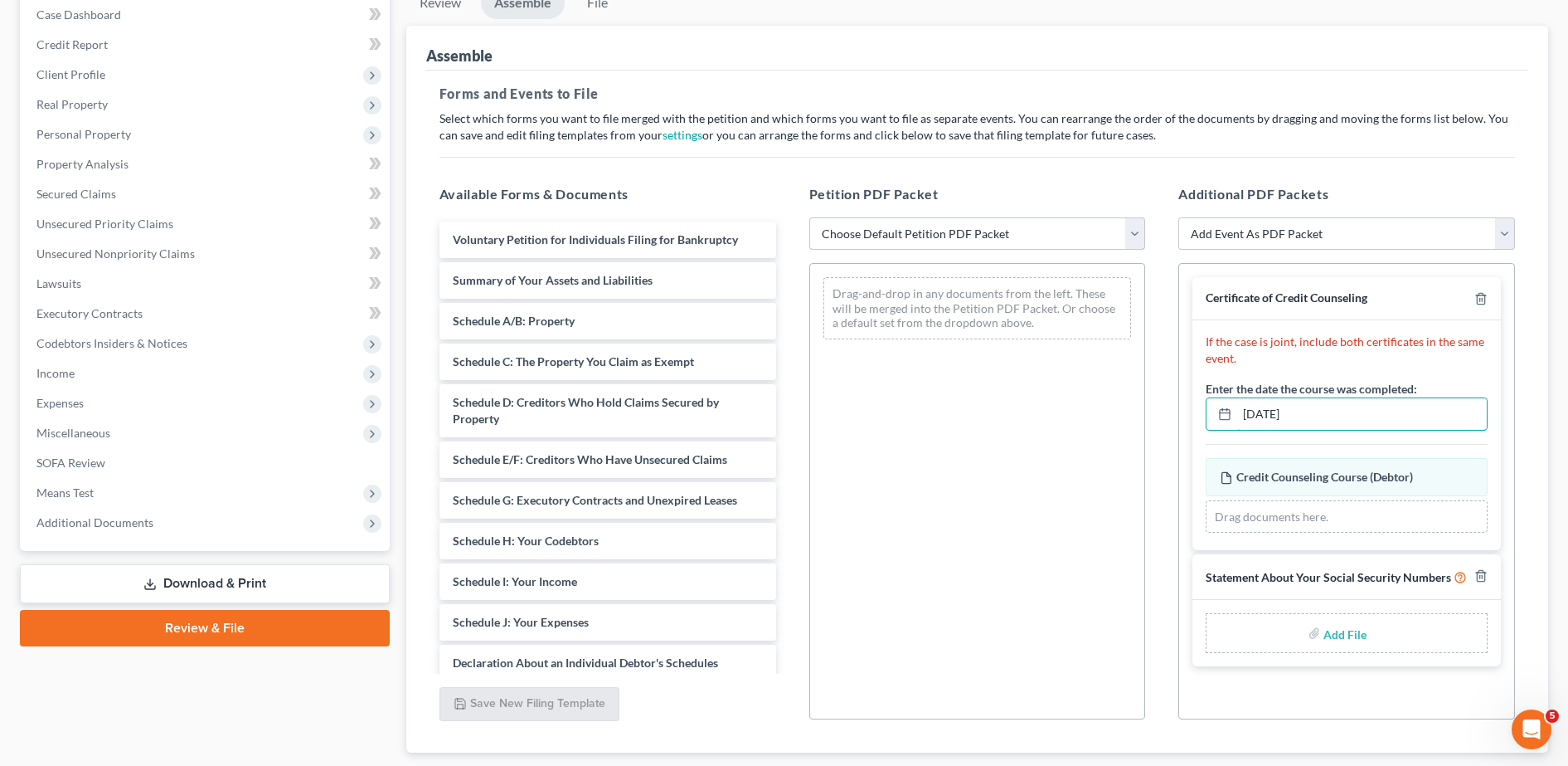
type input "09/07/2025"
click at [1069, 234] on select "Choose Default Petition PDF Packet Complete Bankruptcy Petition (all forms and …" at bounding box center [978, 234] width 336 height 33
select select "0"
click at [809, 217] on select "Choose Default Petition PDF Packet Complete Bankruptcy Petition (all forms and …" at bounding box center [978, 234] width 336 height 33
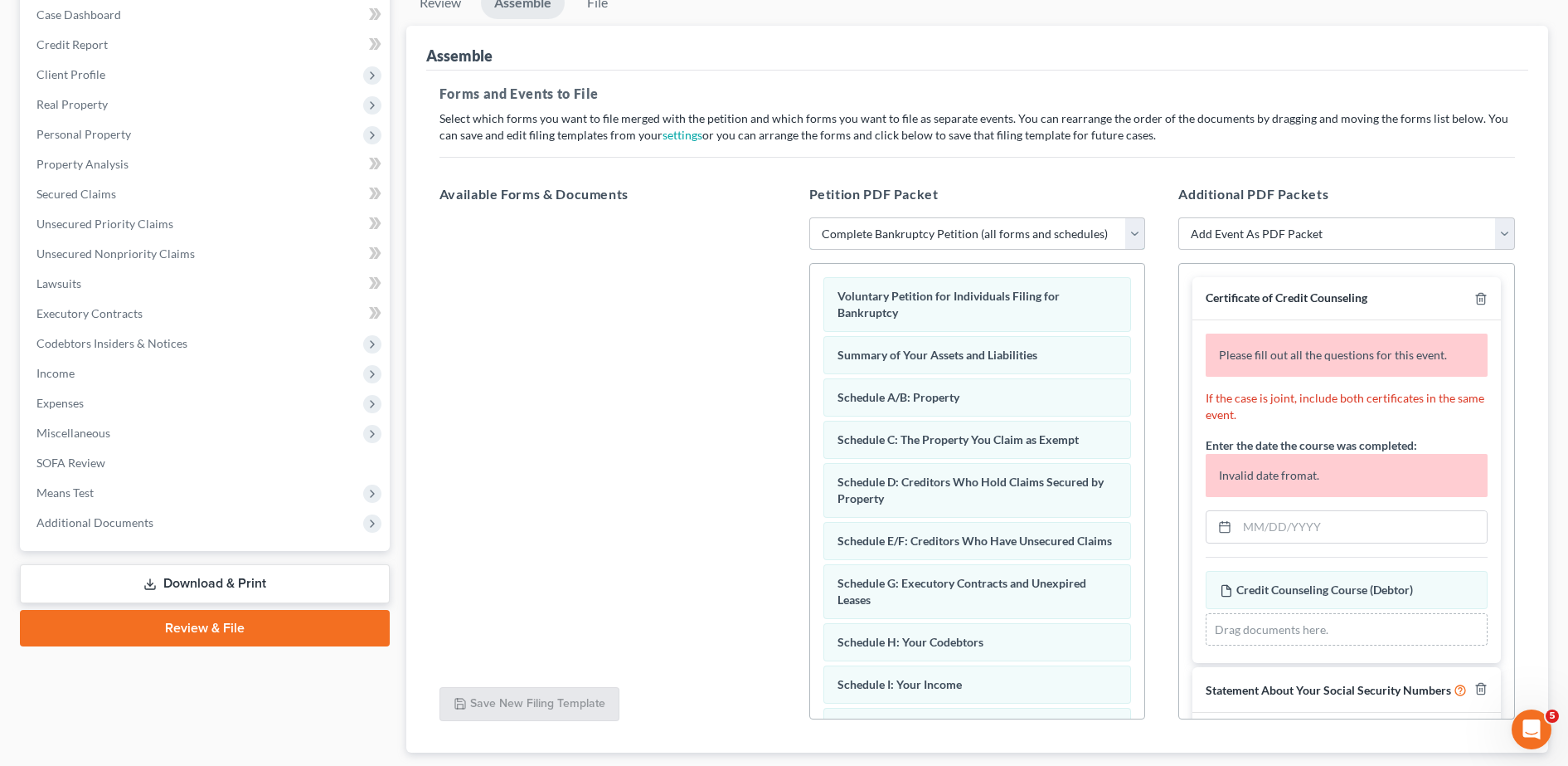
scroll to position [88, 0]
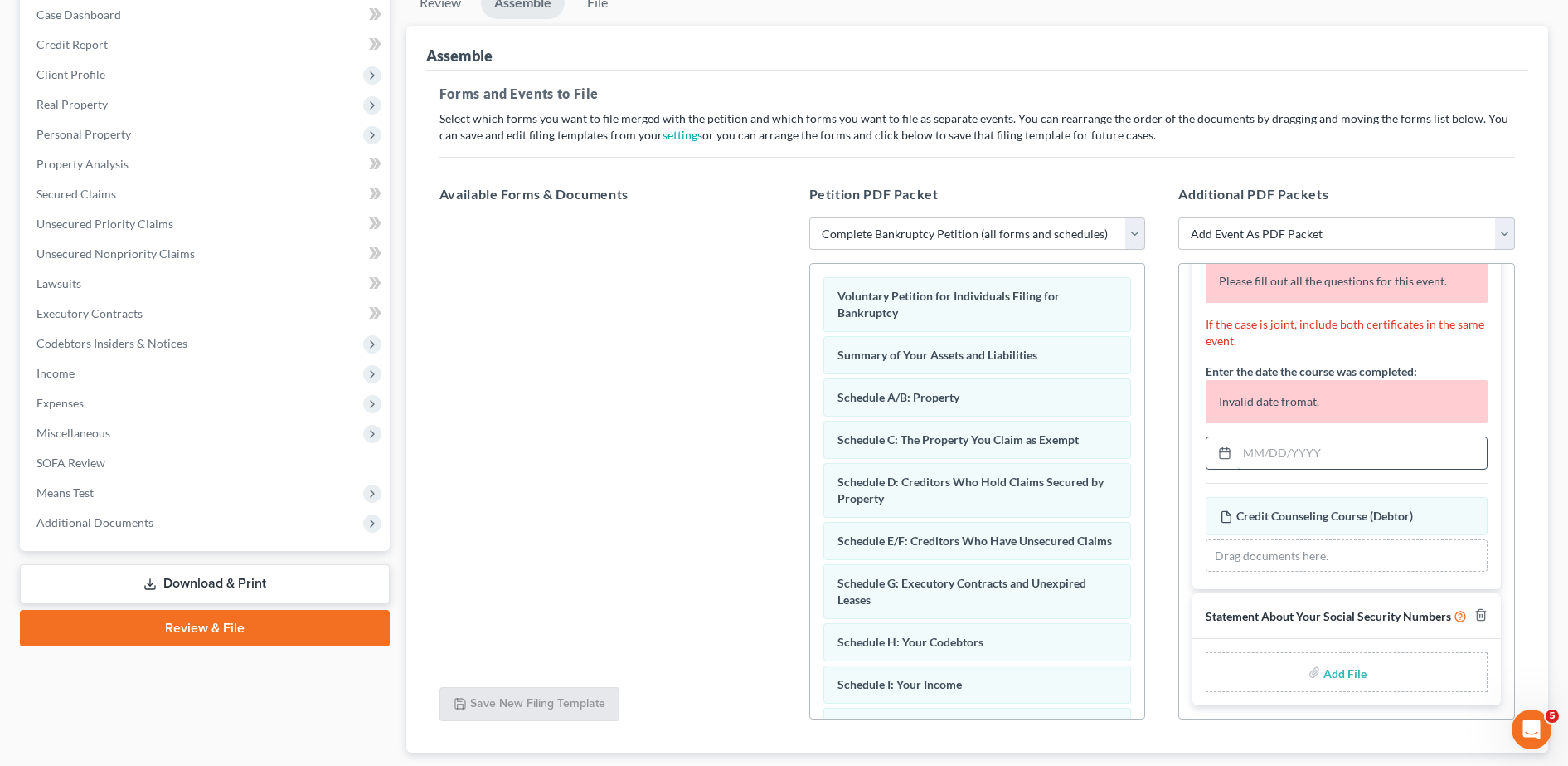
click at [1303, 437] on input "text" at bounding box center [1361, 453] width 250 height 32
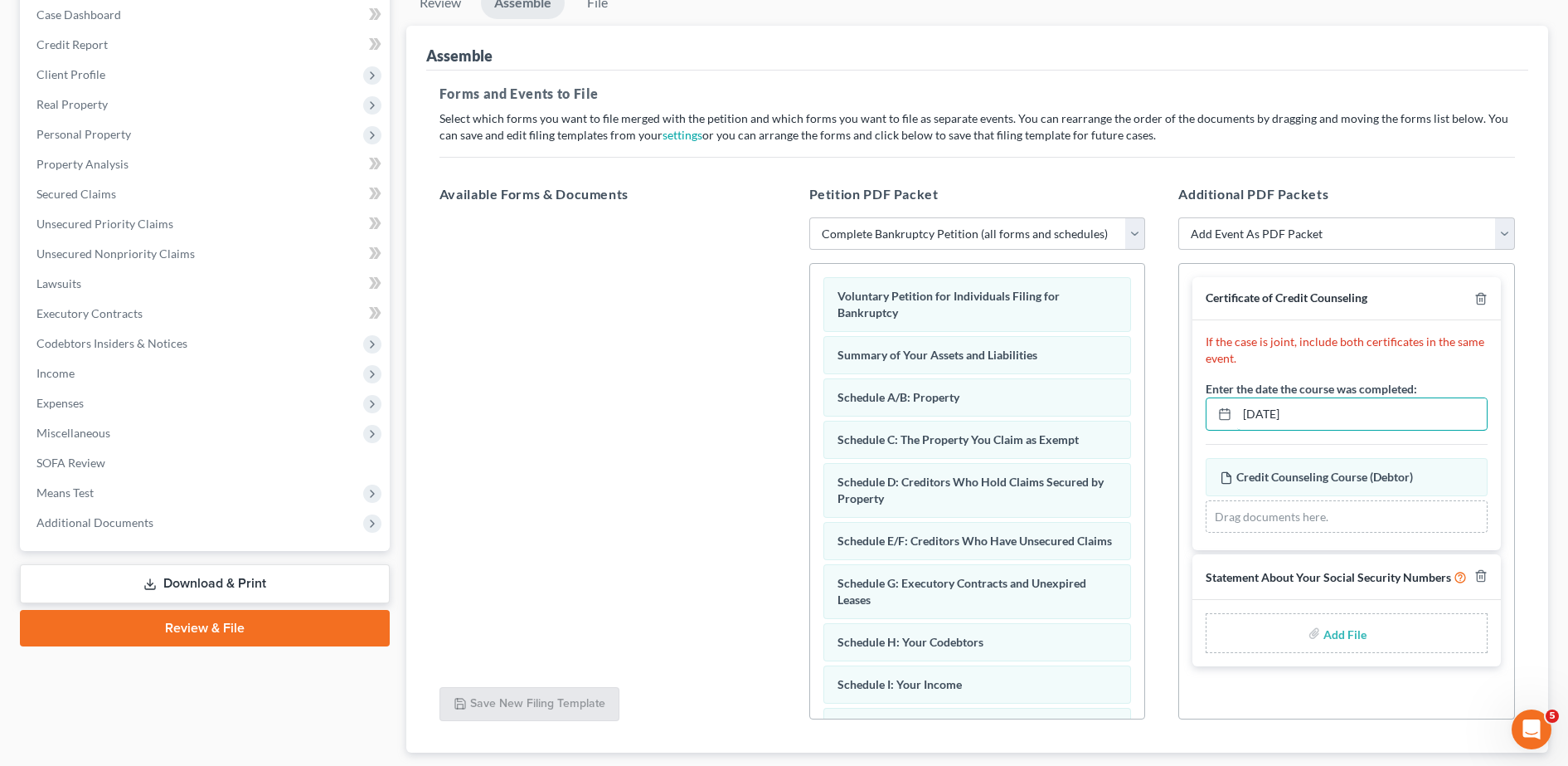
type input "09/07/2025"
click at [1338, 647] on label "Add File" at bounding box center [1347, 635] width 46 height 30
click at [1335, 637] on input "file" at bounding box center [1343, 633] width 39 height 30
type input "C:\fakepath\Signed SSN.pdf"
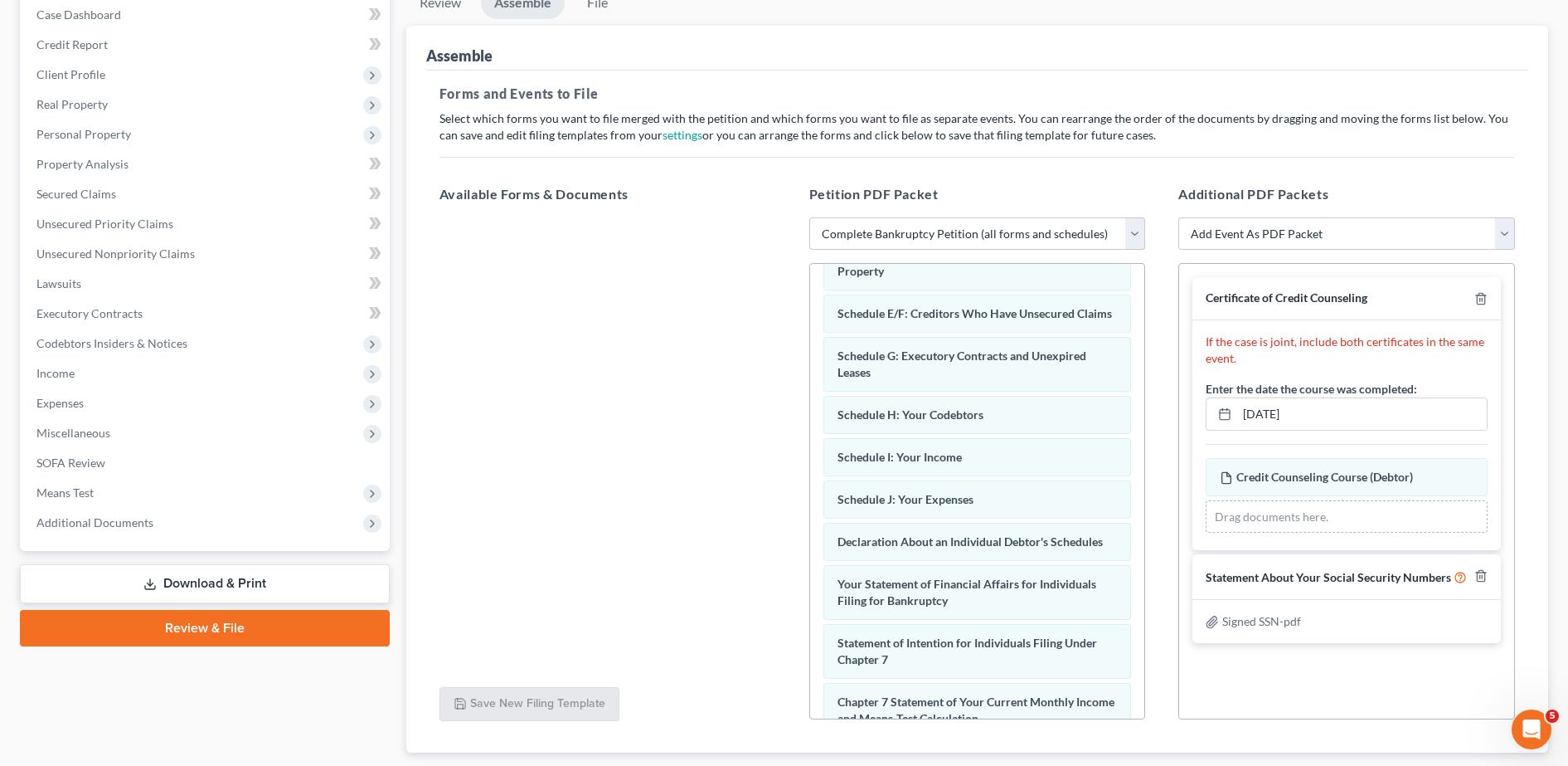
scroll to position [276, 0]
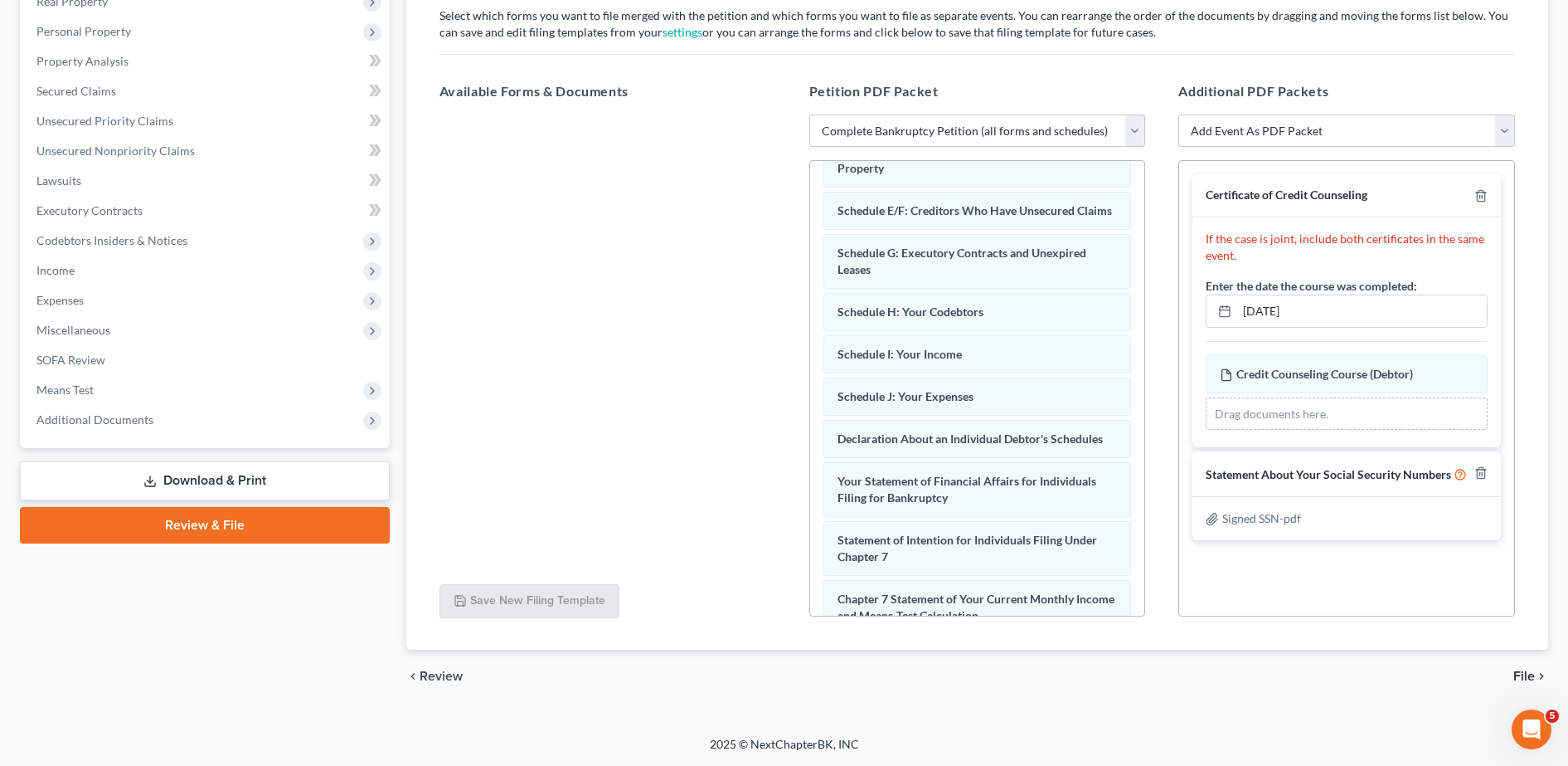
click at [1526, 670] on span "File" at bounding box center [1523, 676] width 21 height 13
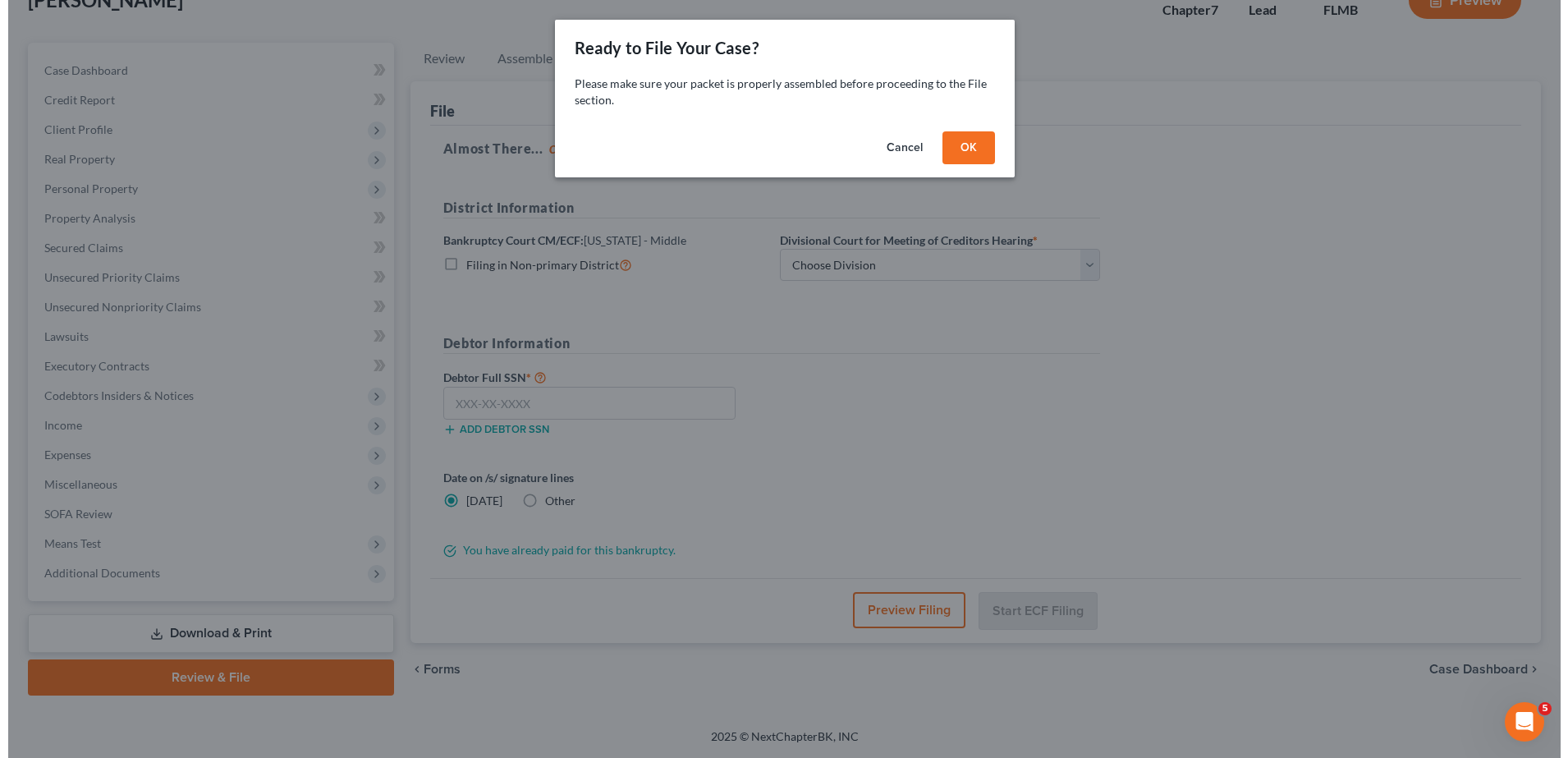
scroll to position [115, 0]
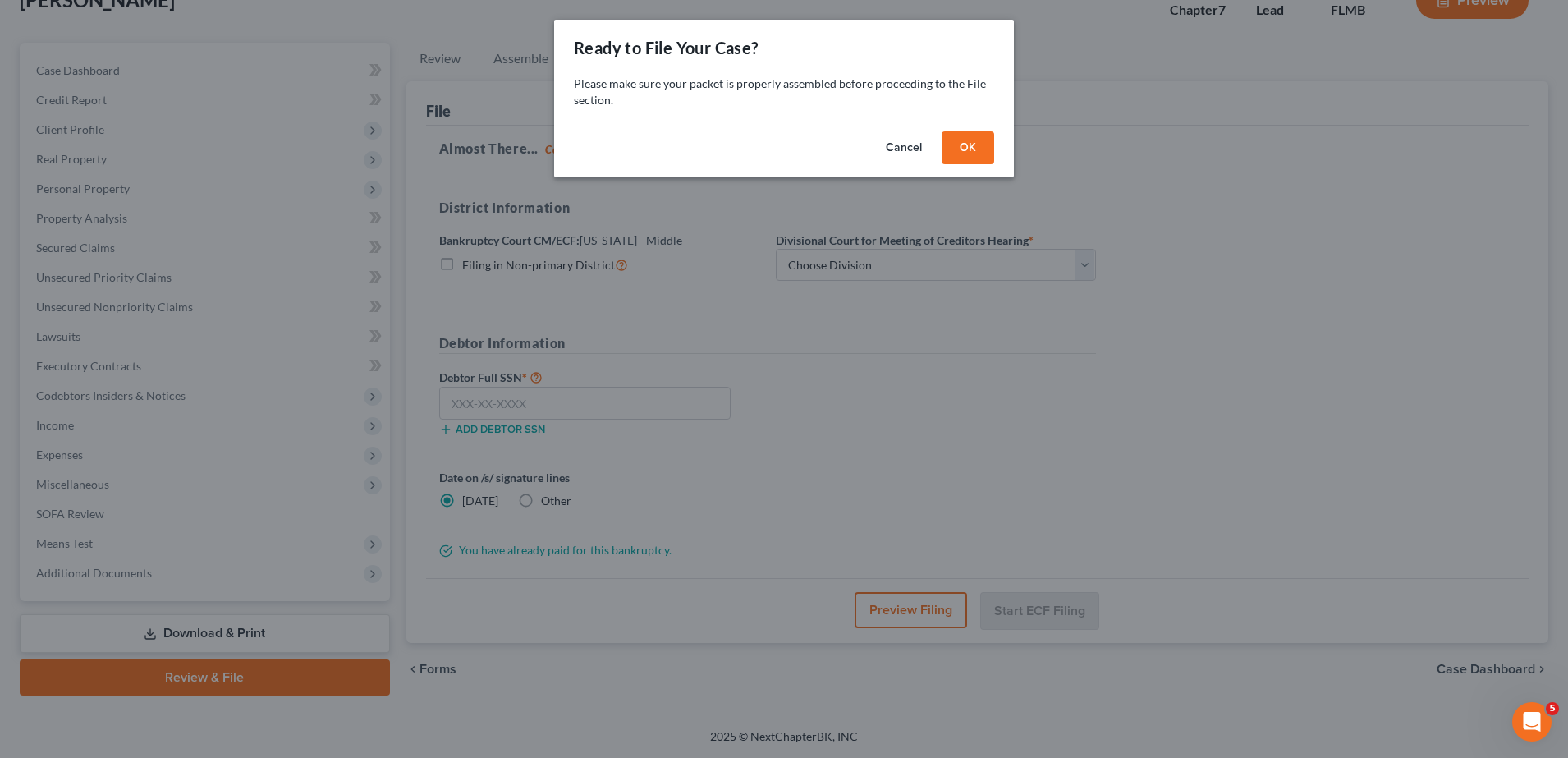
click at [965, 138] on button "OK" at bounding box center [968, 148] width 53 height 33
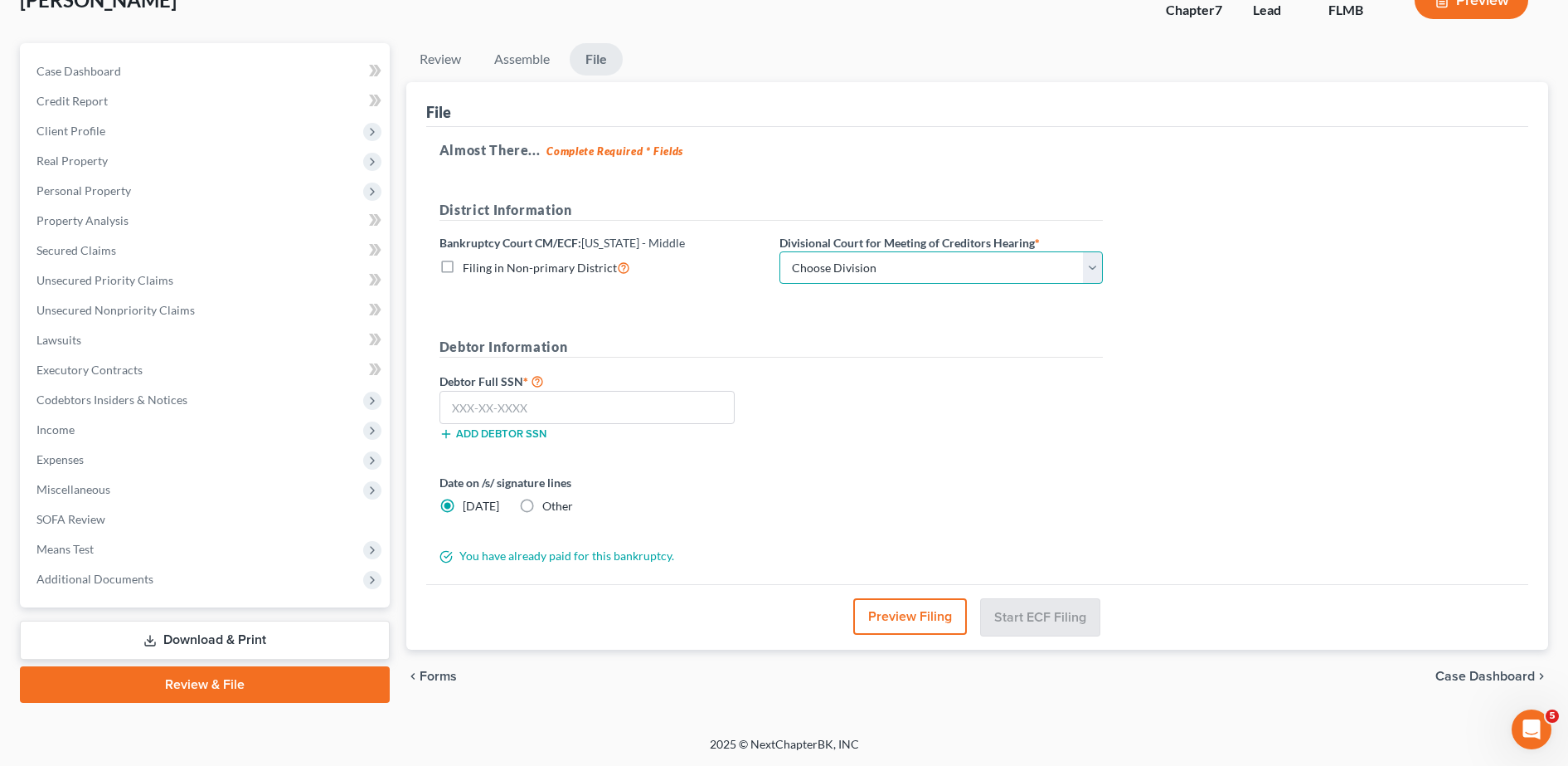
click at [954, 258] on select "Choose Division Fort Myers Jacksonville Orlando Tampa" at bounding box center [941, 268] width 324 height 33
select select "2"
click at [779, 252] on select "Choose Division Fort Myers Jacksonville Orlando Tampa" at bounding box center [941, 268] width 324 height 33
click at [681, 403] on input "text" at bounding box center [587, 407] width 295 height 33
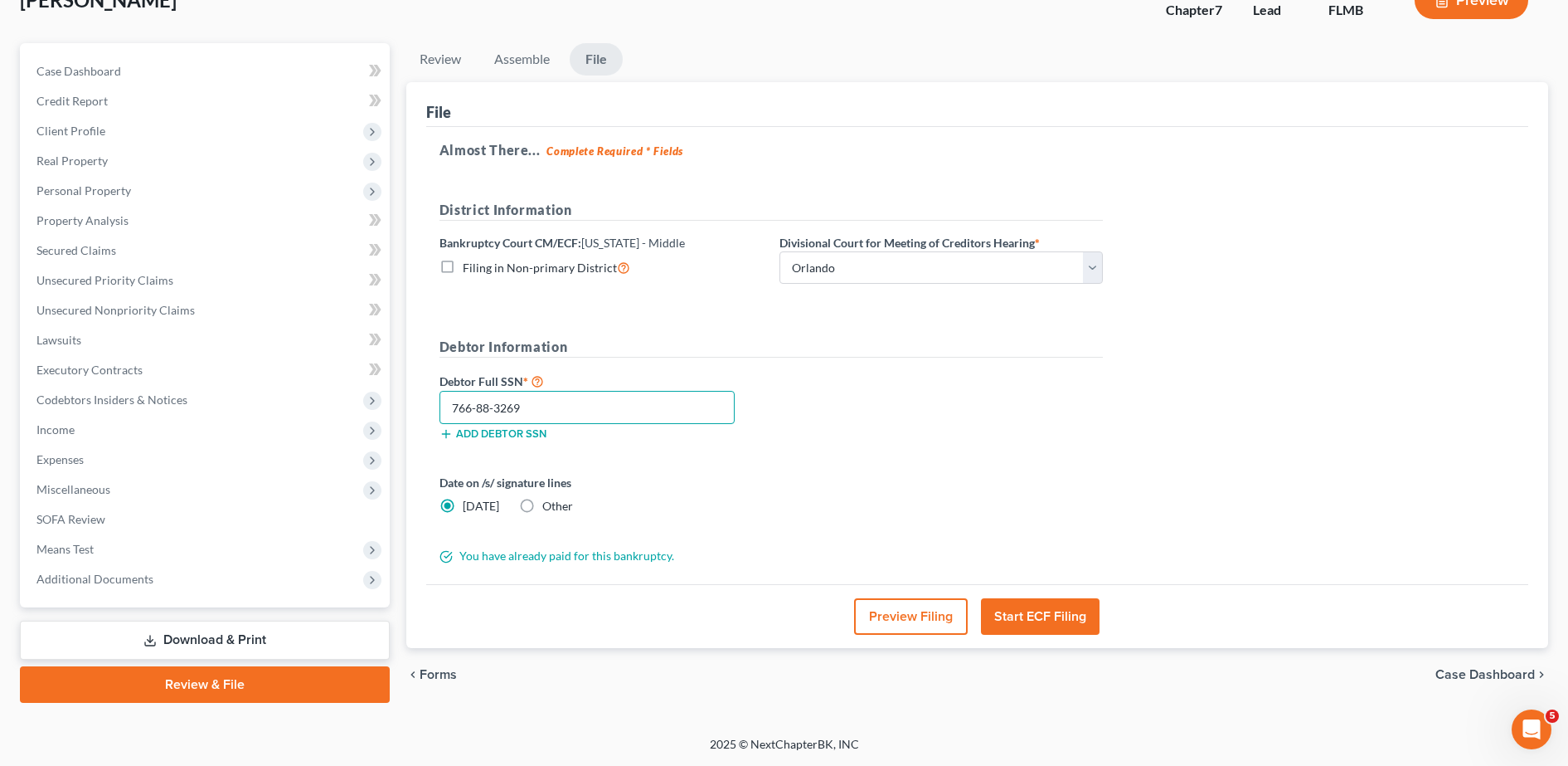
type input "766-88-3269"
click at [889, 622] on button "Preview Filing" at bounding box center [911, 617] width 113 height 37
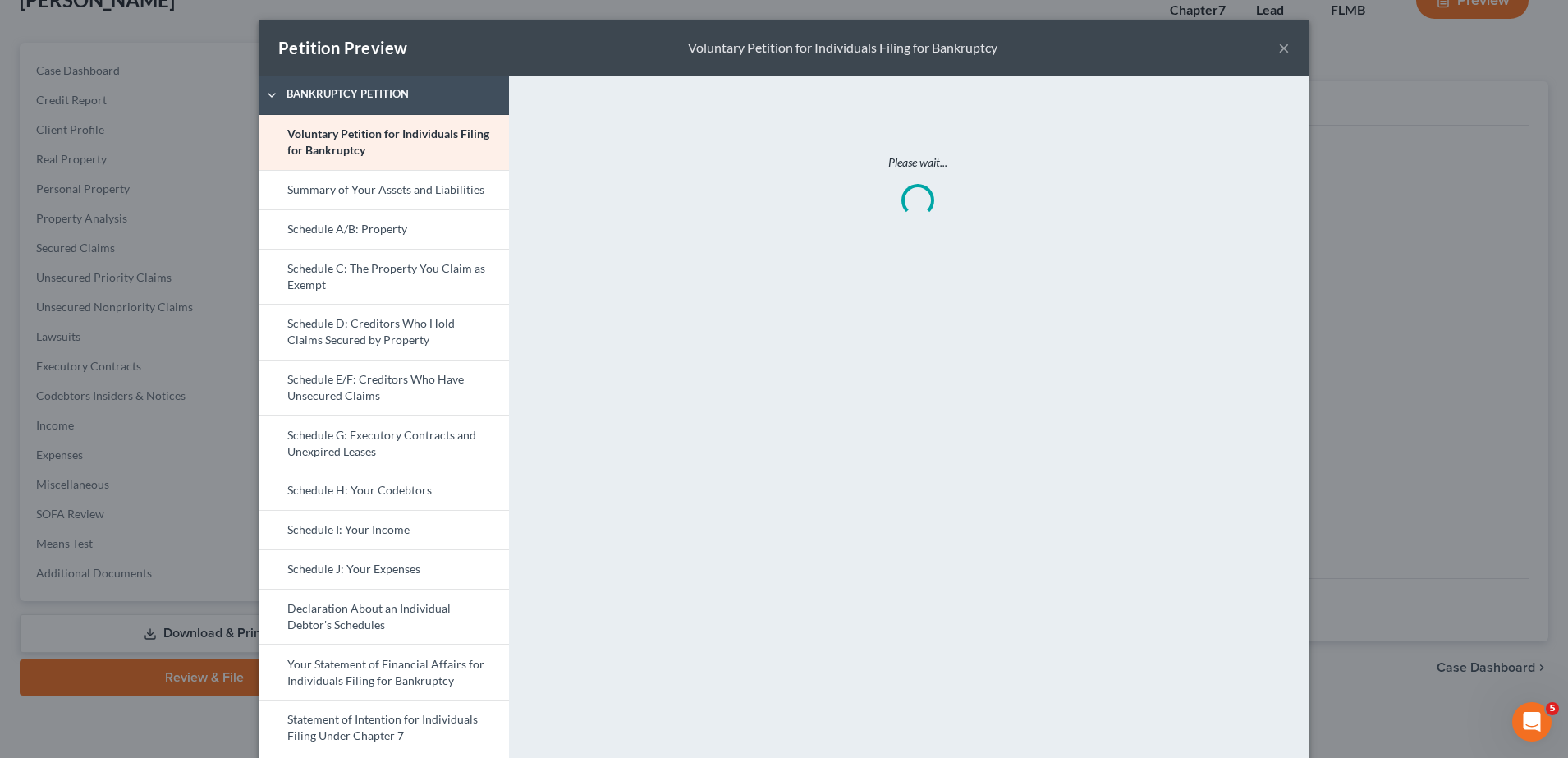
scroll to position [470, 0]
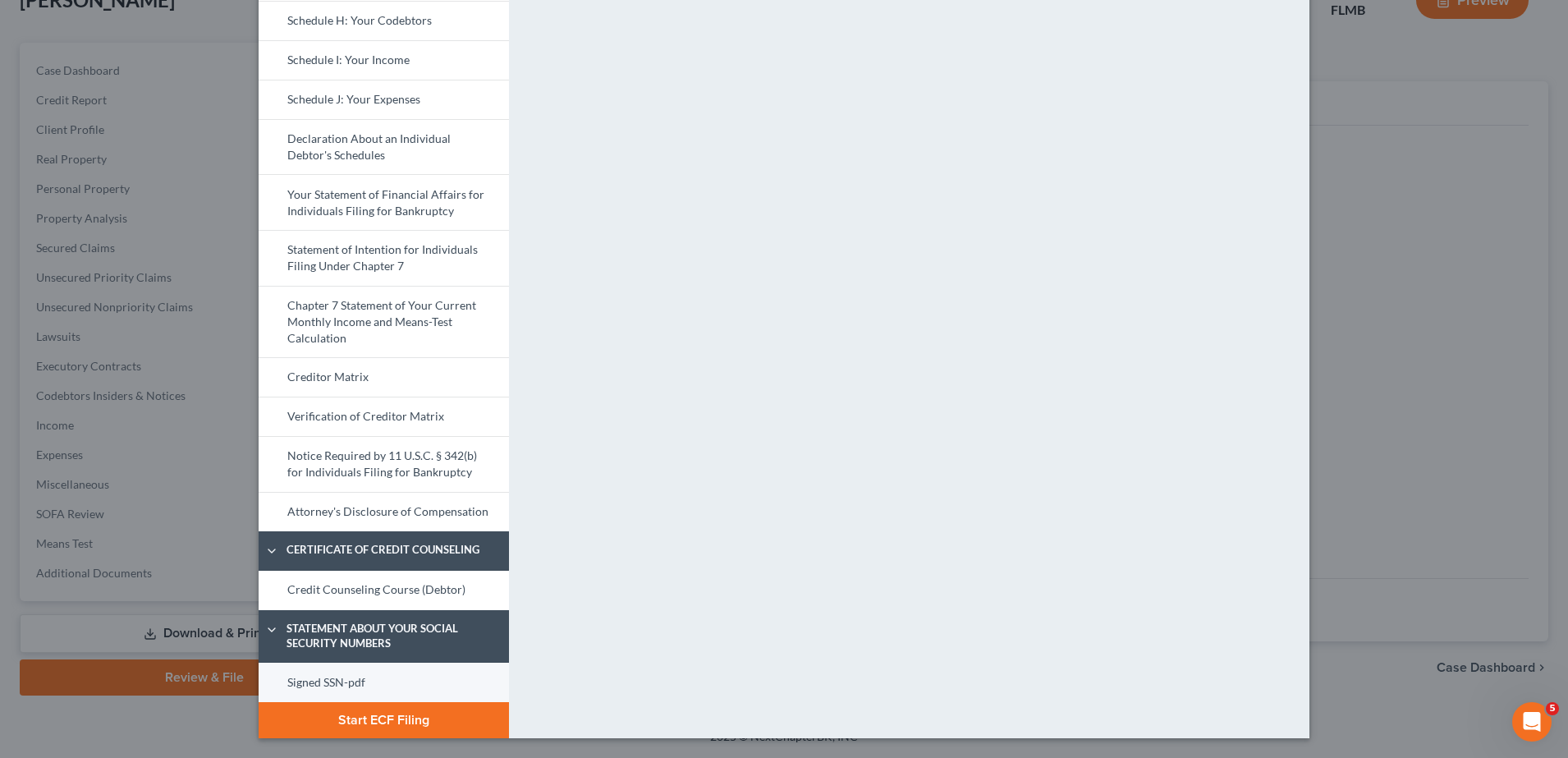
click at [348, 680] on link "Signed SSN-pdf" at bounding box center [383, 682] width 251 height 39
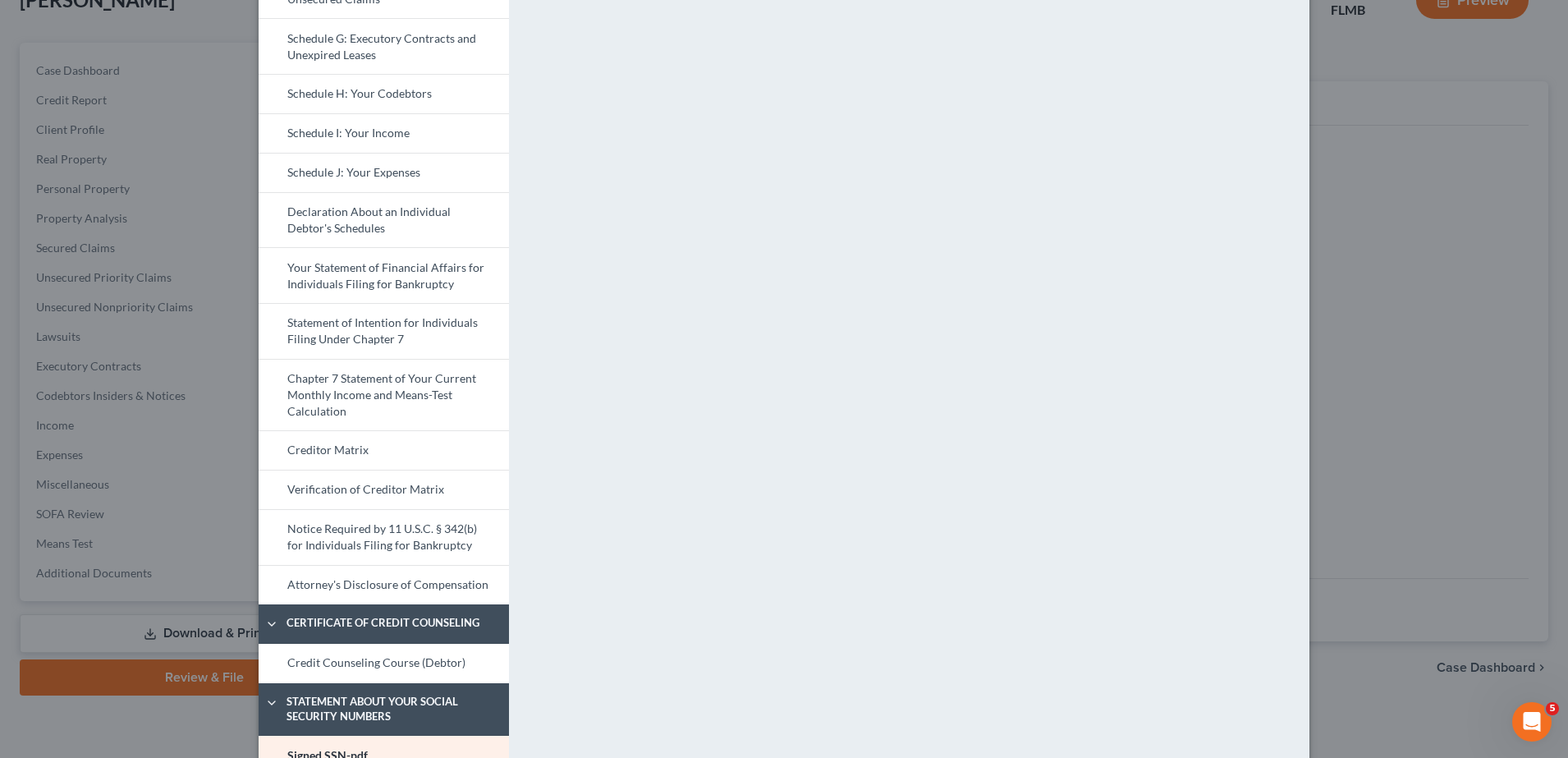
scroll to position [399, 0]
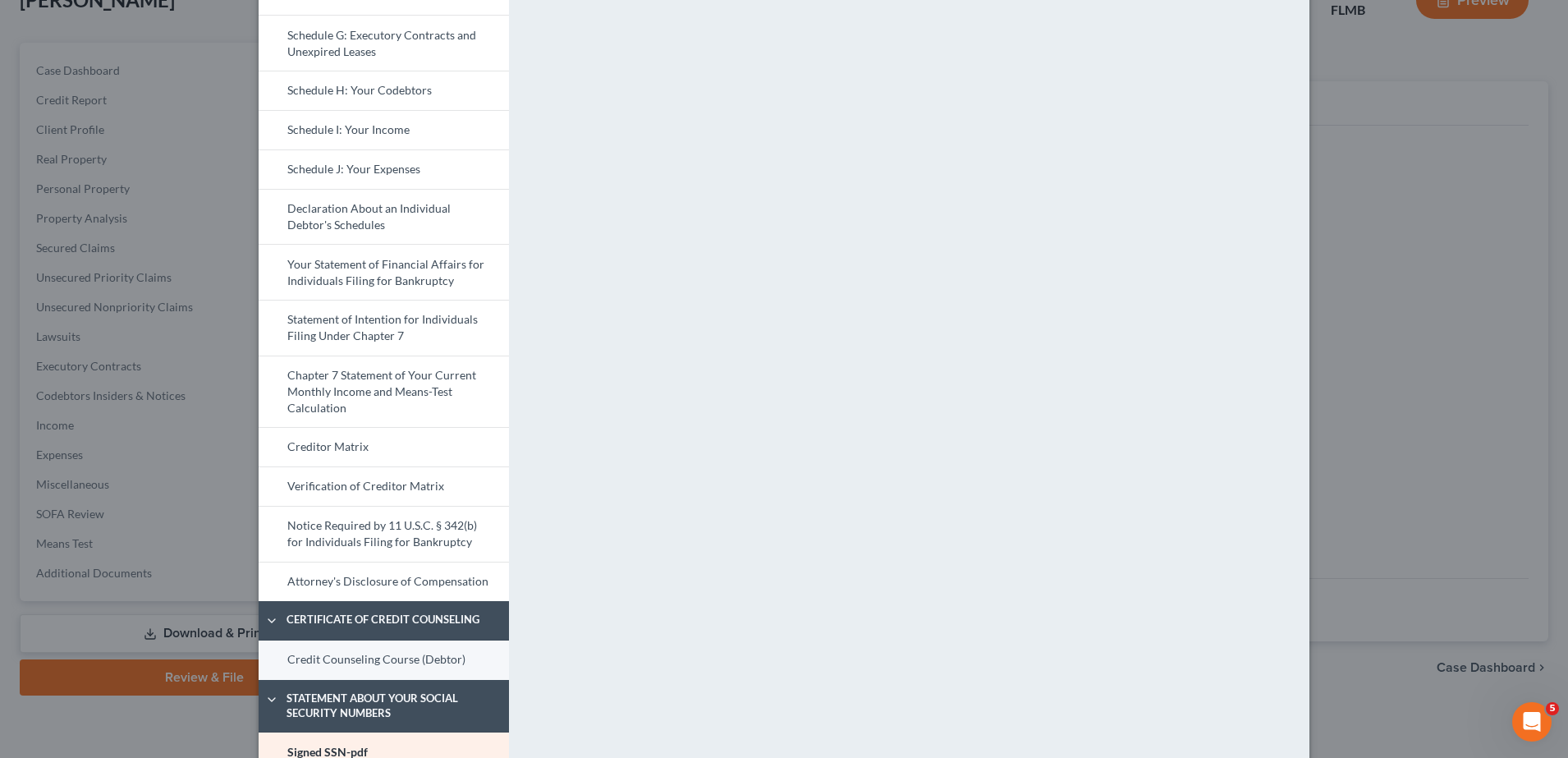
click at [377, 664] on link "Credit Counseling Course (Debtor)" at bounding box center [383, 660] width 251 height 39
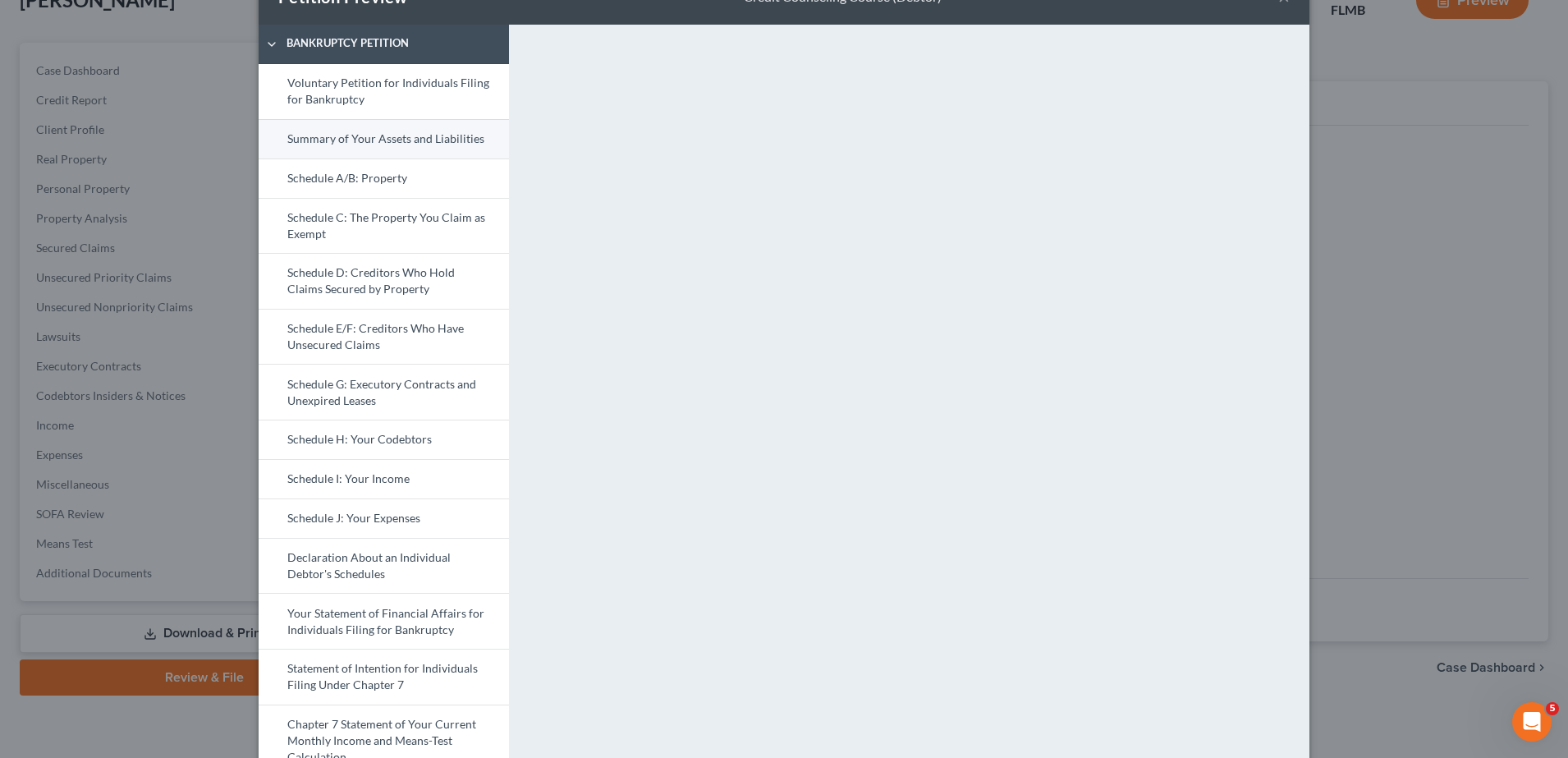
scroll to position [0, 0]
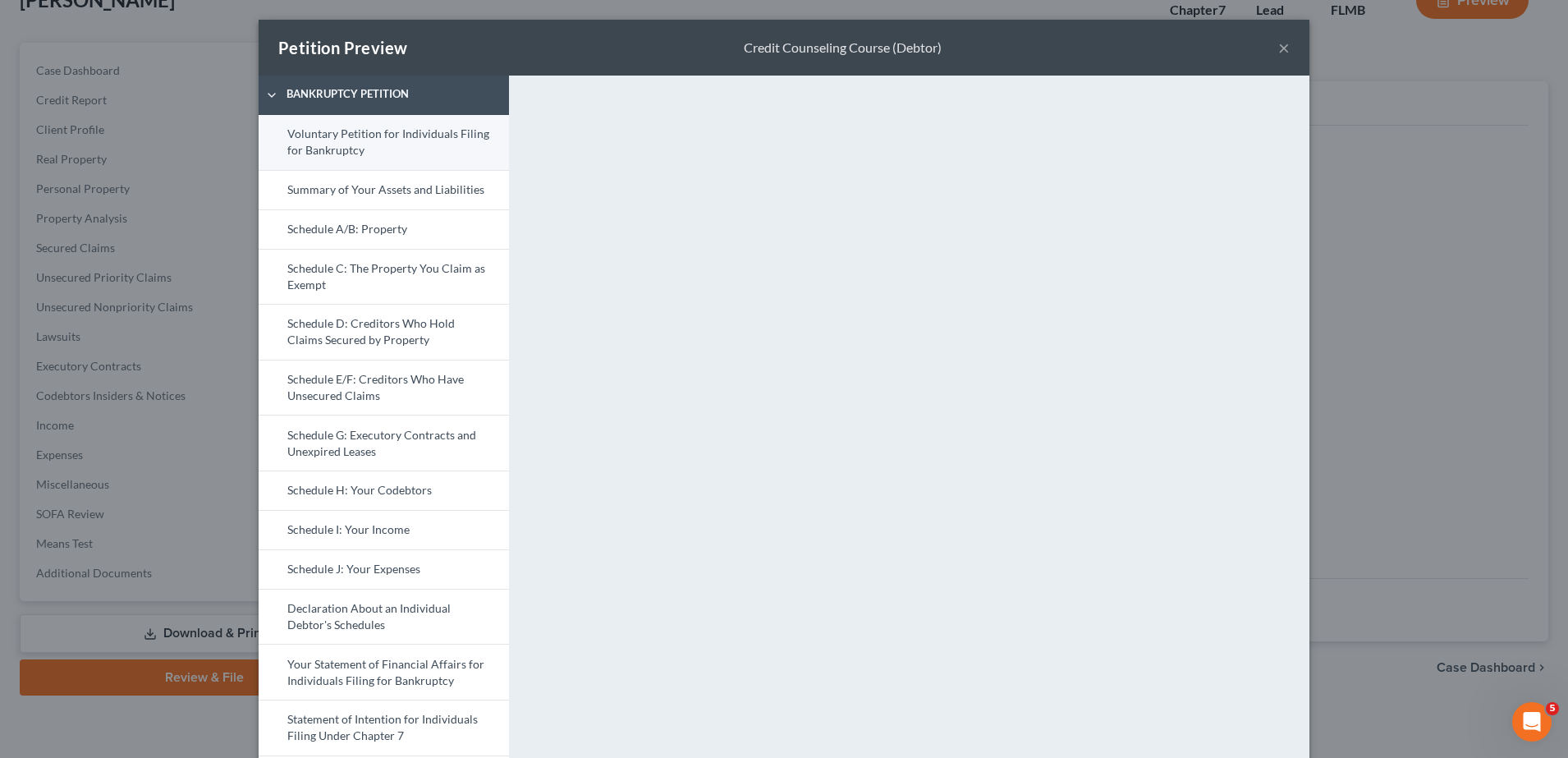
click at [370, 149] on link "Voluntary Petition for Individuals Filing for Bankruptcy" at bounding box center [383, 142] width 251 height 55
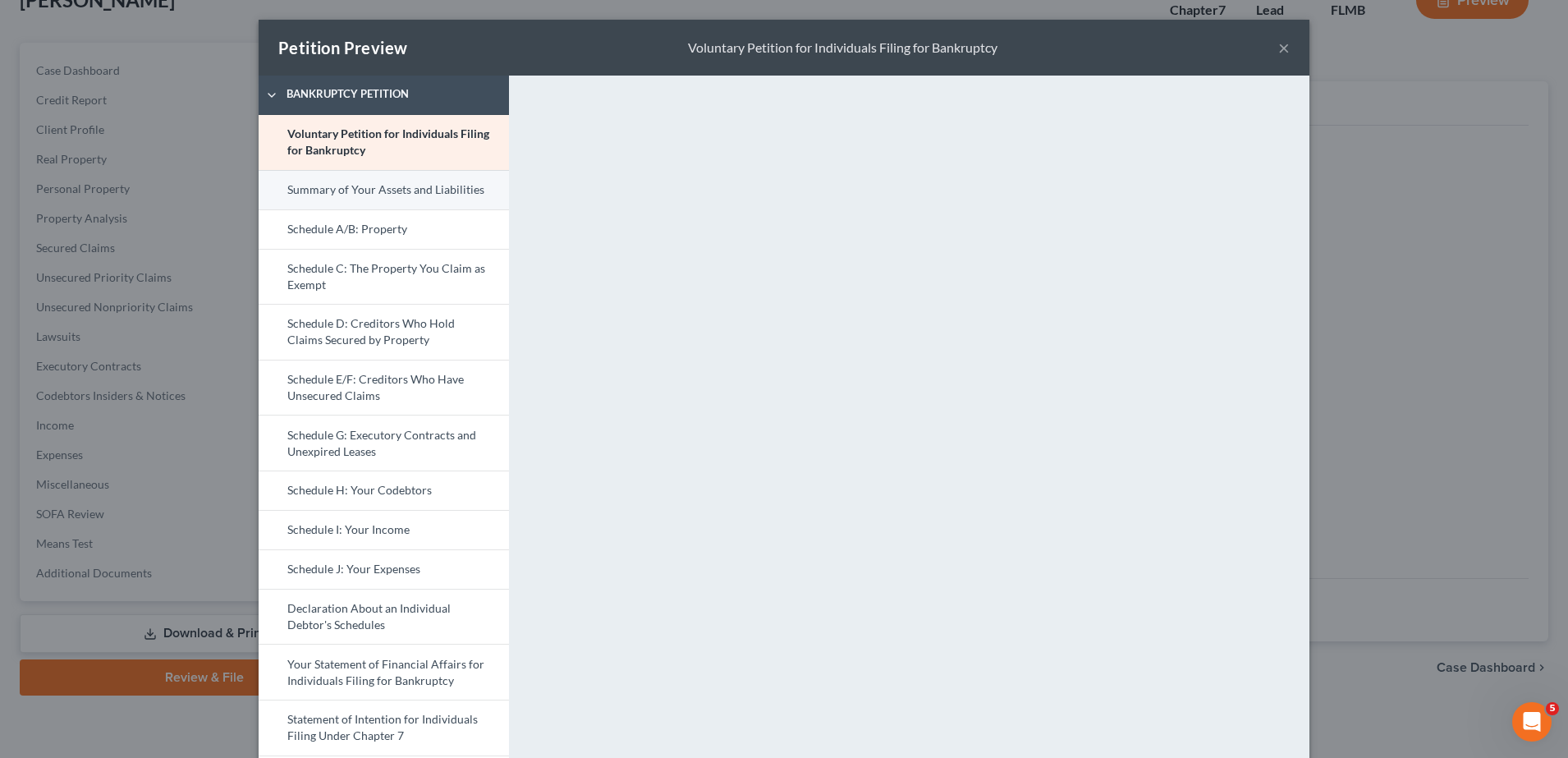
click at [337, 200] on link "Summary of Your Assets and Liabilities" at bounding box center [383, 190] width 251 height 39
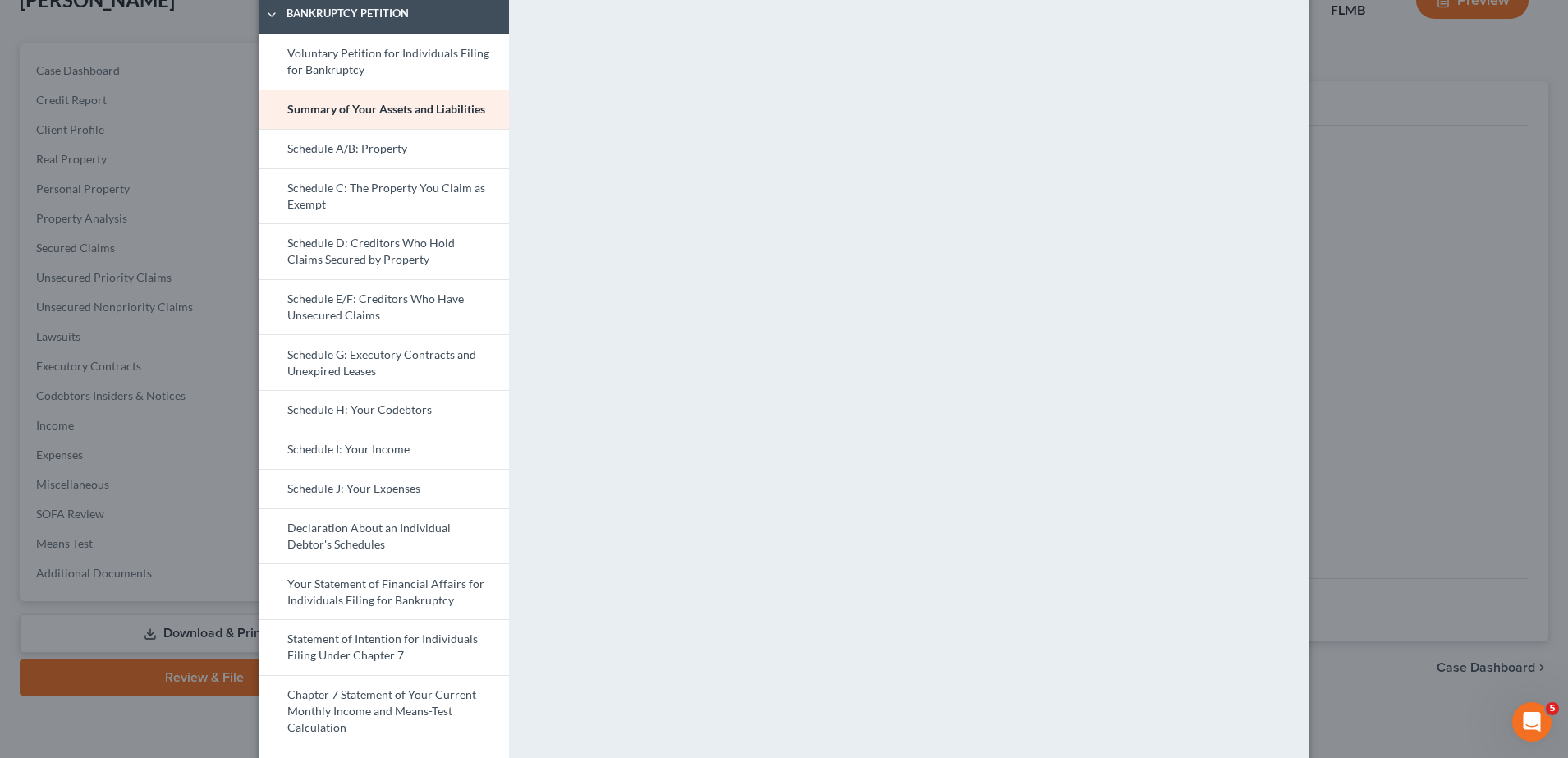
scroll to position [76, 0]
click at [318, 150] on link "Schedule A/B: Property" at bounding box center [383, 152] width 251 height 39
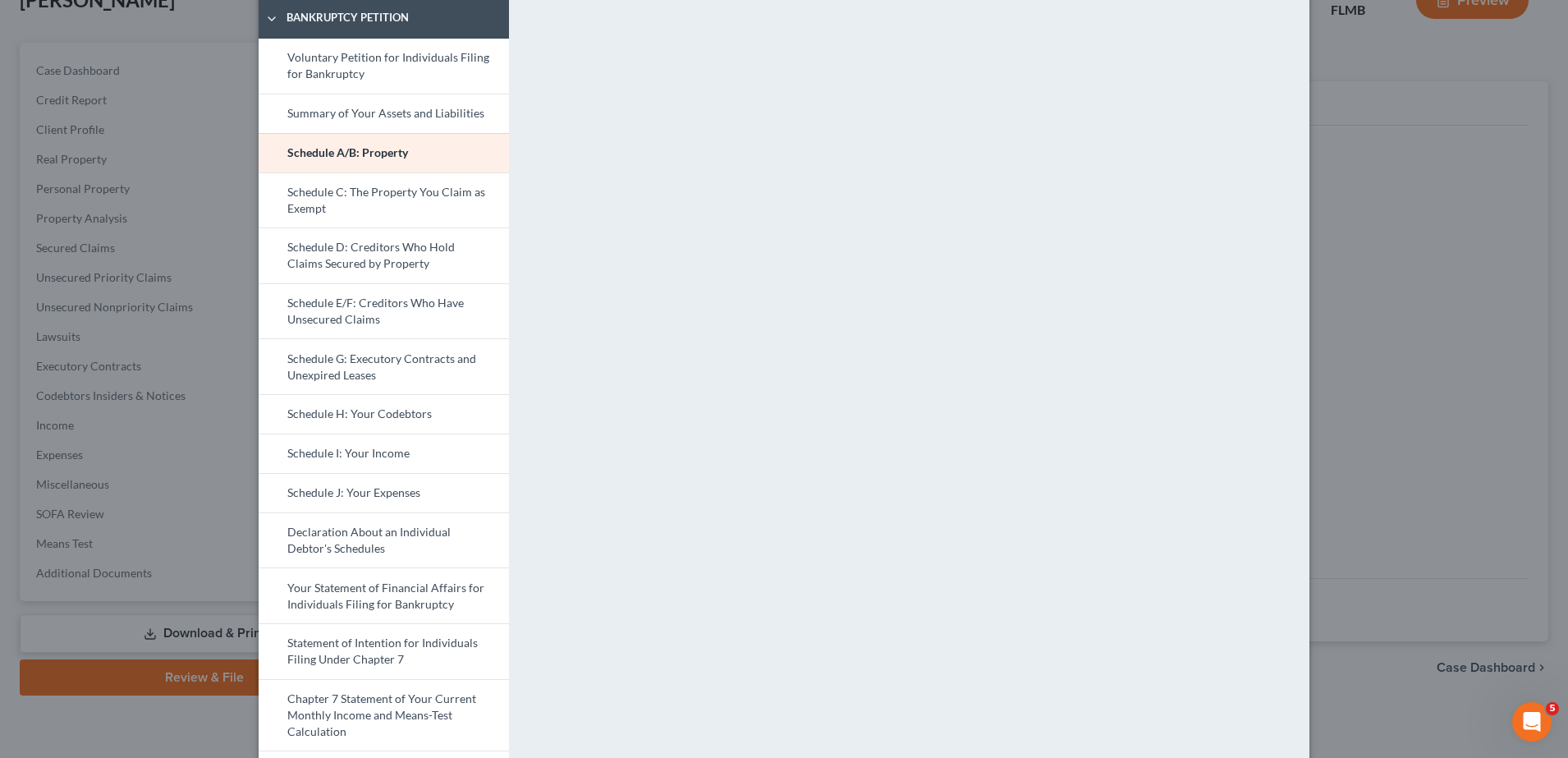
scroll to position [0, 0]
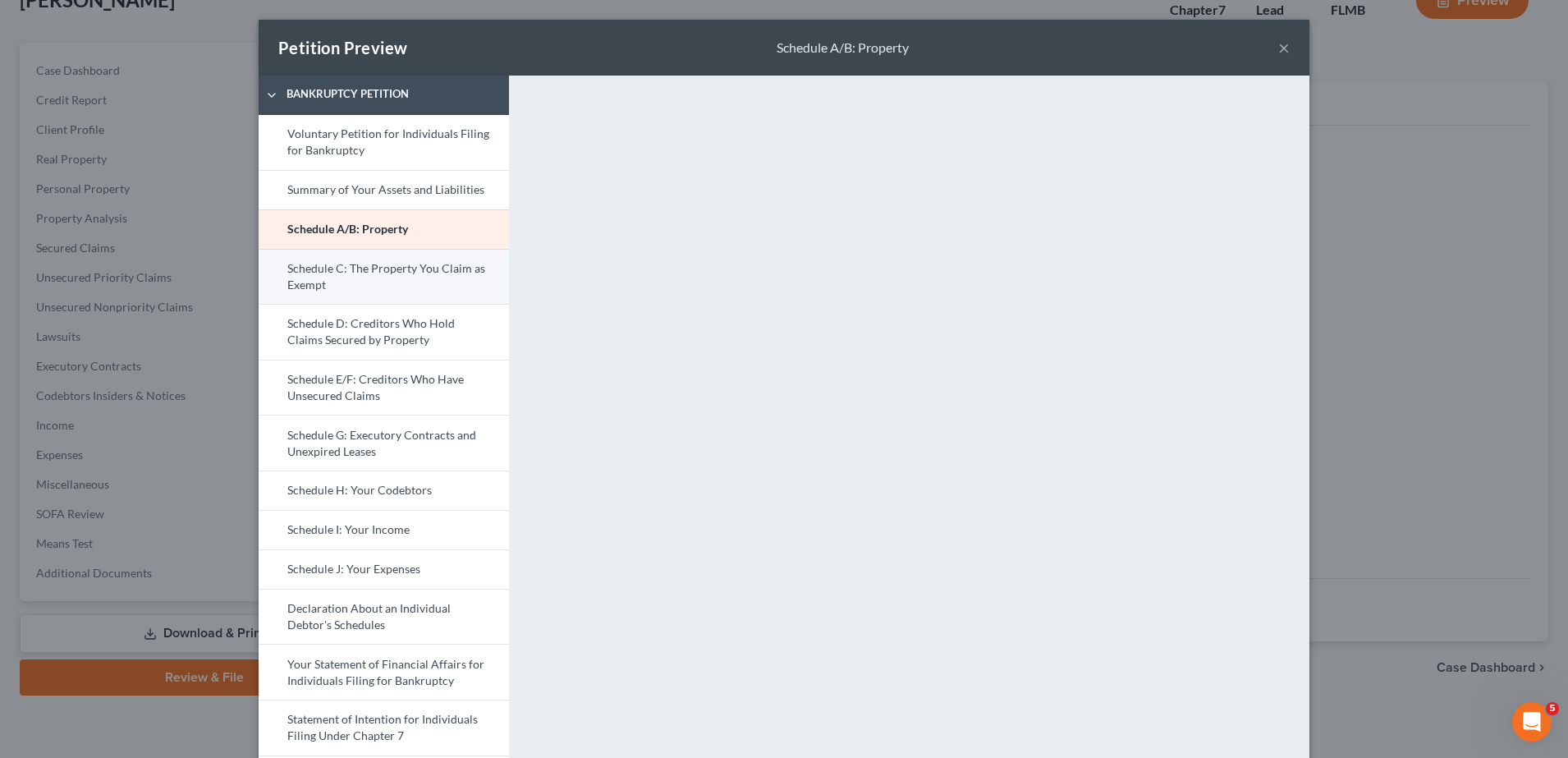
click at [354, 283] on link "Schedule C: The Property You Claim as Exempt" at bounding box center [383, 277] width 251 height 56
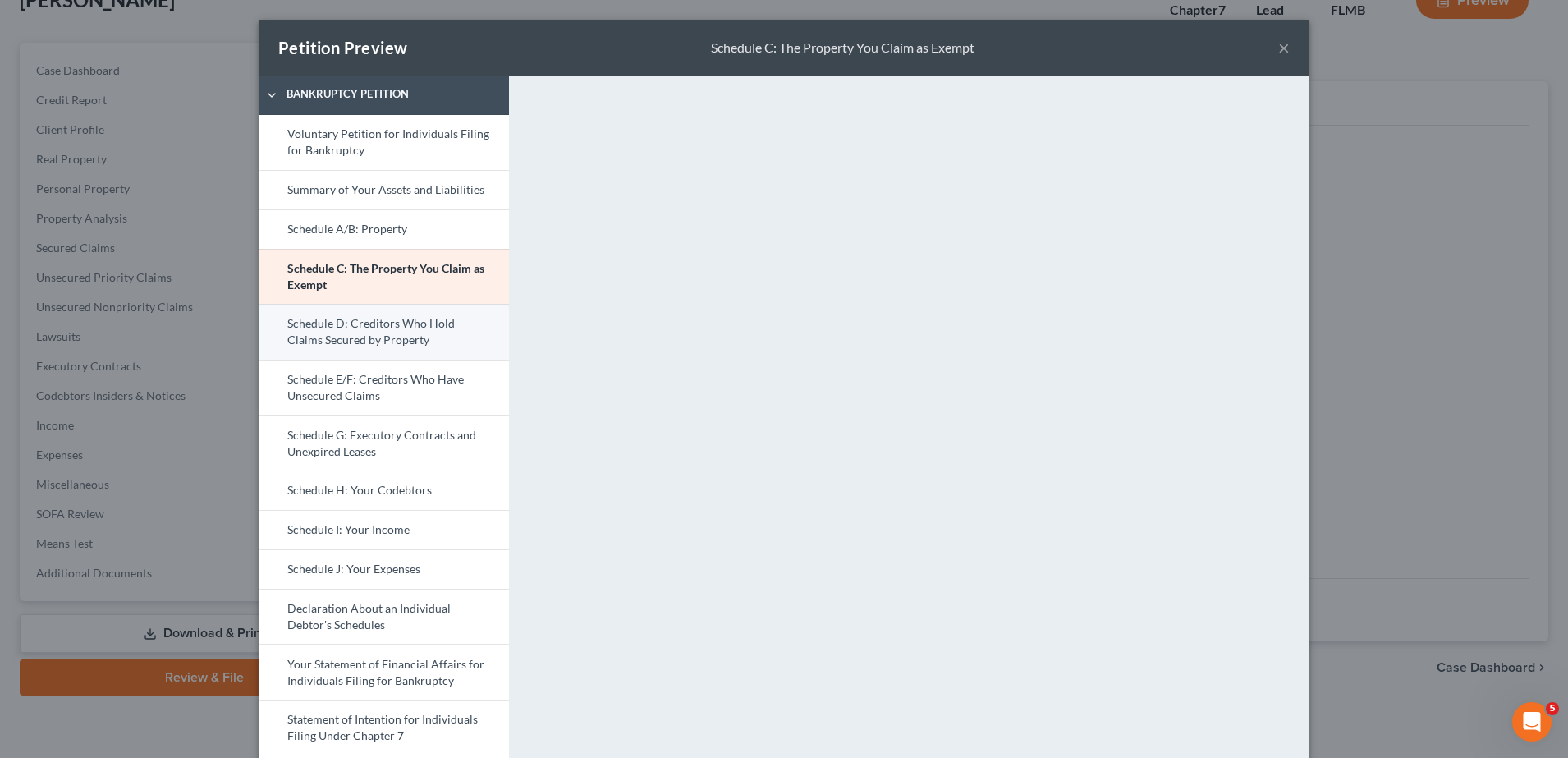
click at [424, 323] on link "Schedule D: Creditors Who Hold Claims Secured by Property" at bounding box center [383, 331] width 251 height 56
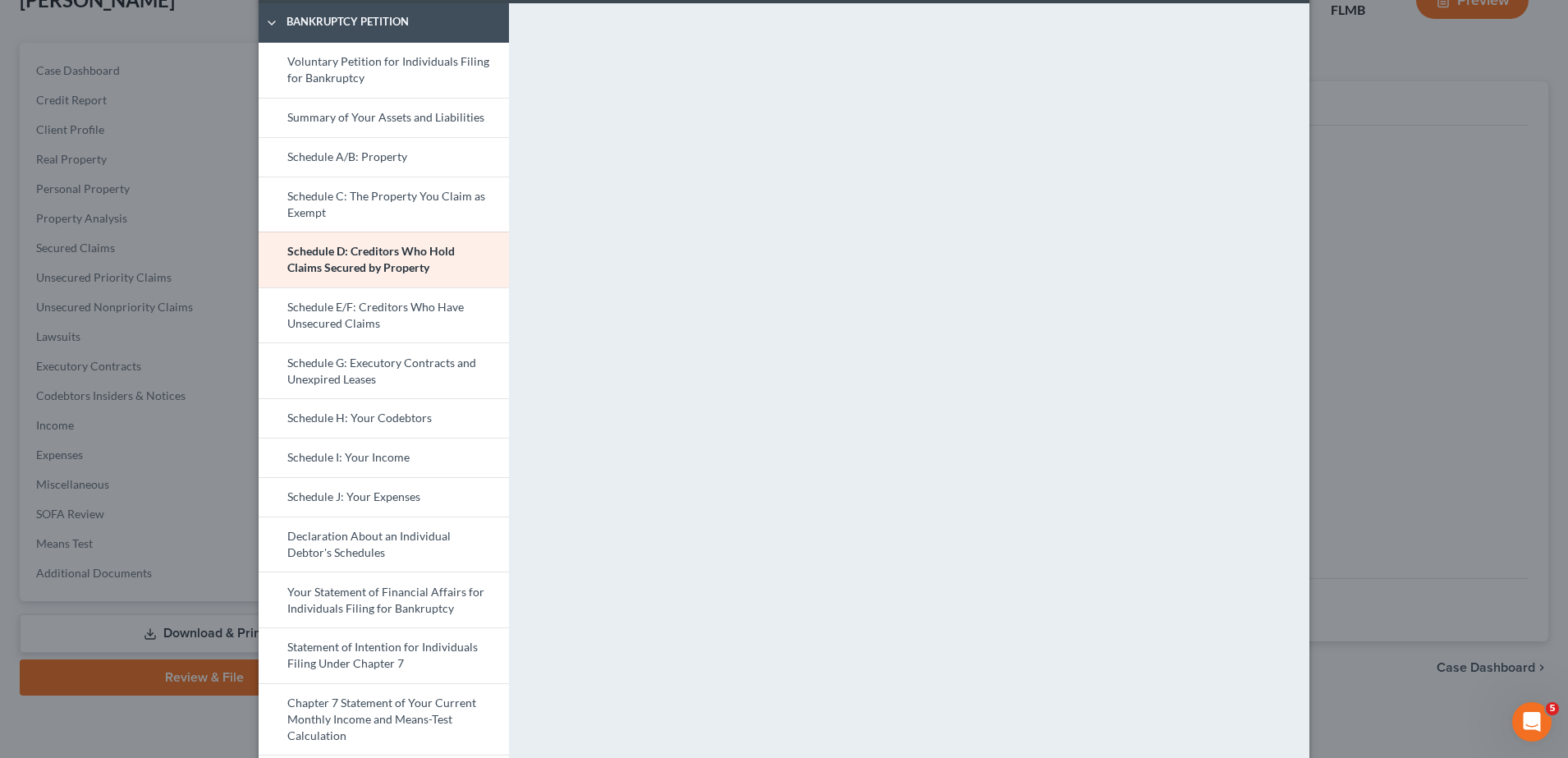
scroll to position [73, 0]
click at [372, 310] on link "Schedule E/F: Creditors Who Have Unsecured Claims" at bounding box center [383, 314] width 251 height 56
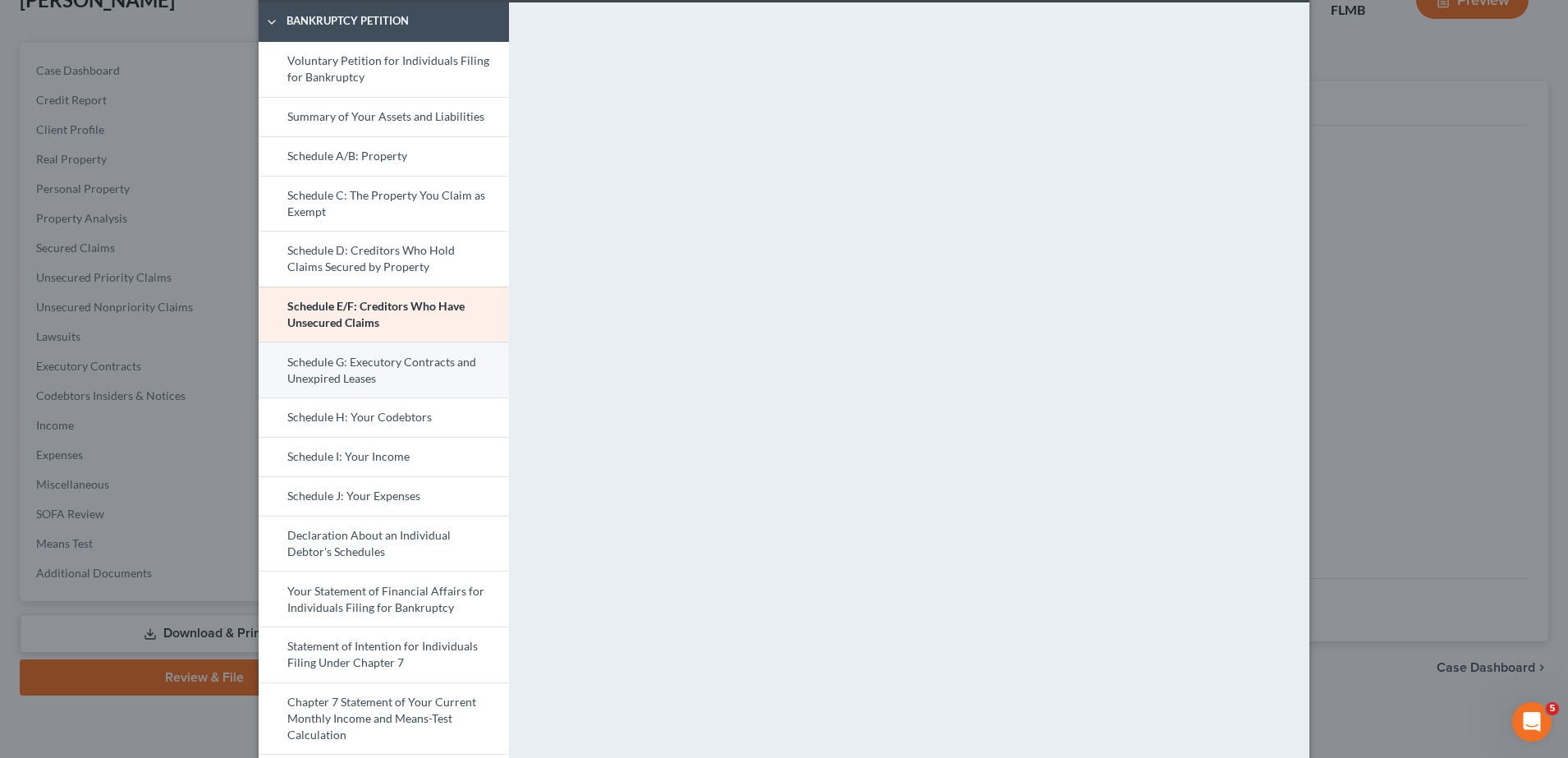
click at [419, 387] on link "Schedule G: Executory Contracts and Unexpired Leases" at bounding box center [383, 370] width 251 height 56
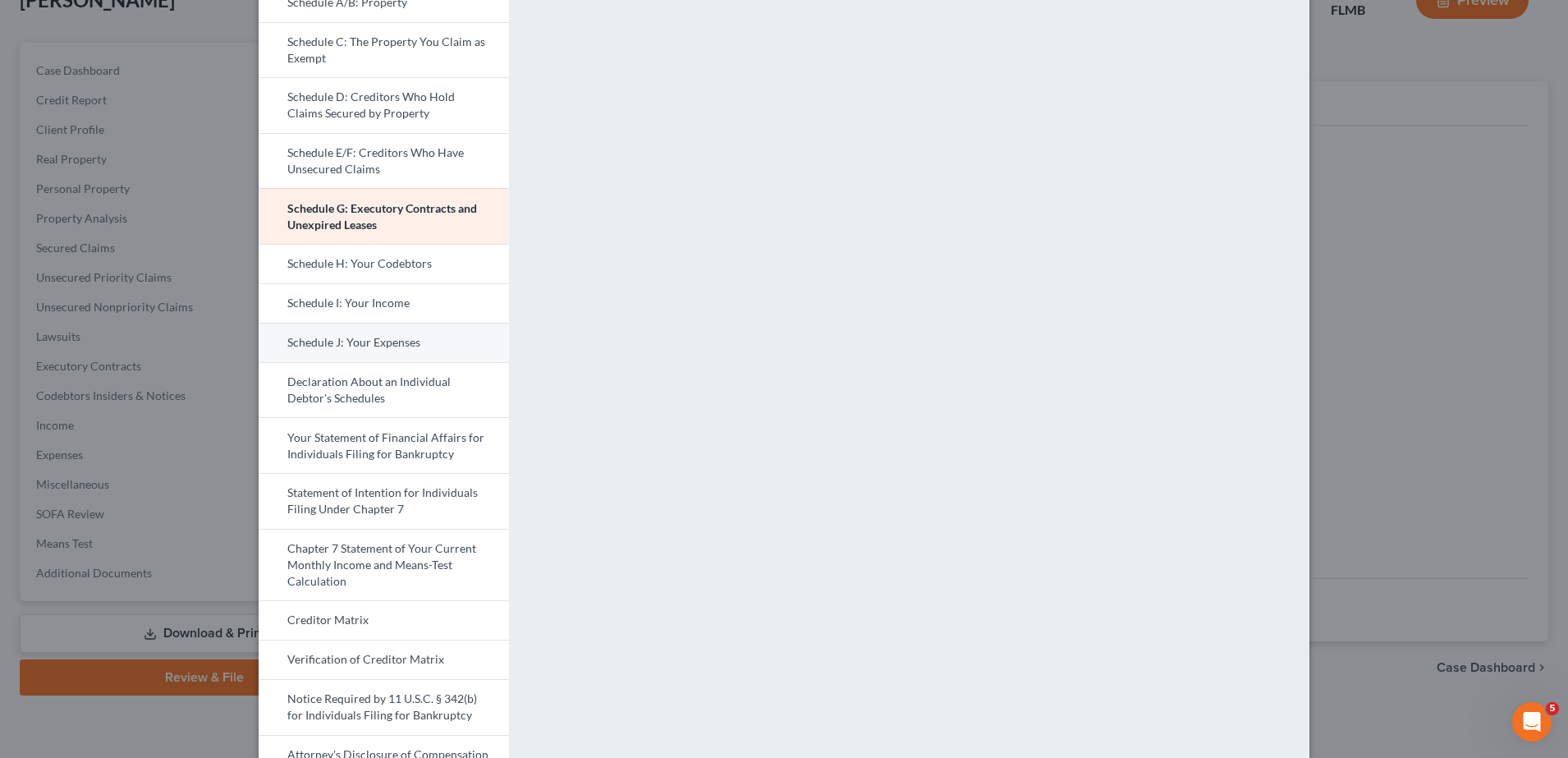
scroll to position [233, 0]
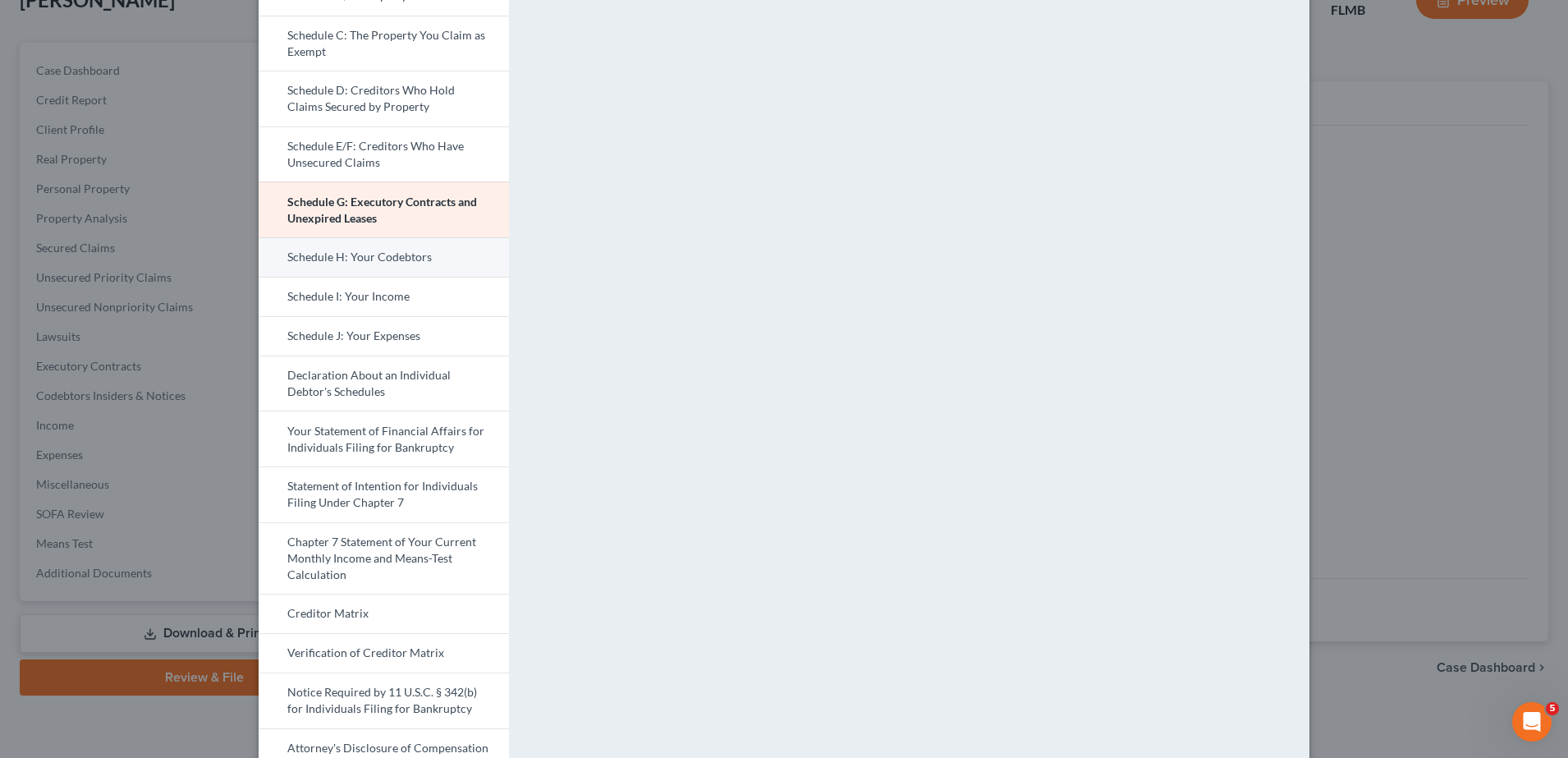
click at [359, 251] on link "Schedule H: Your Codebtors" at bounding box center [383, 257] width 251 height 39
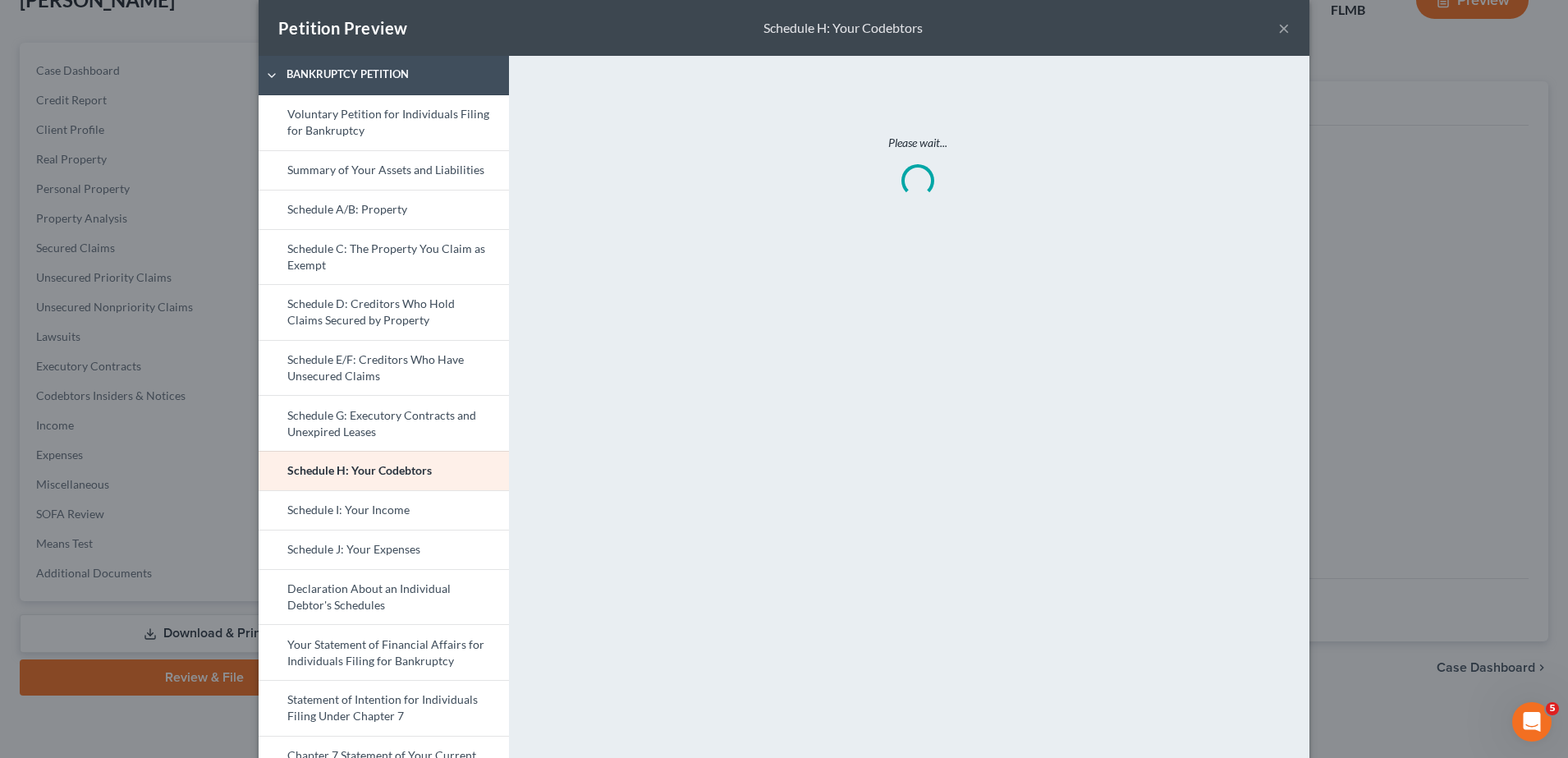
scroll to position [21, 0]
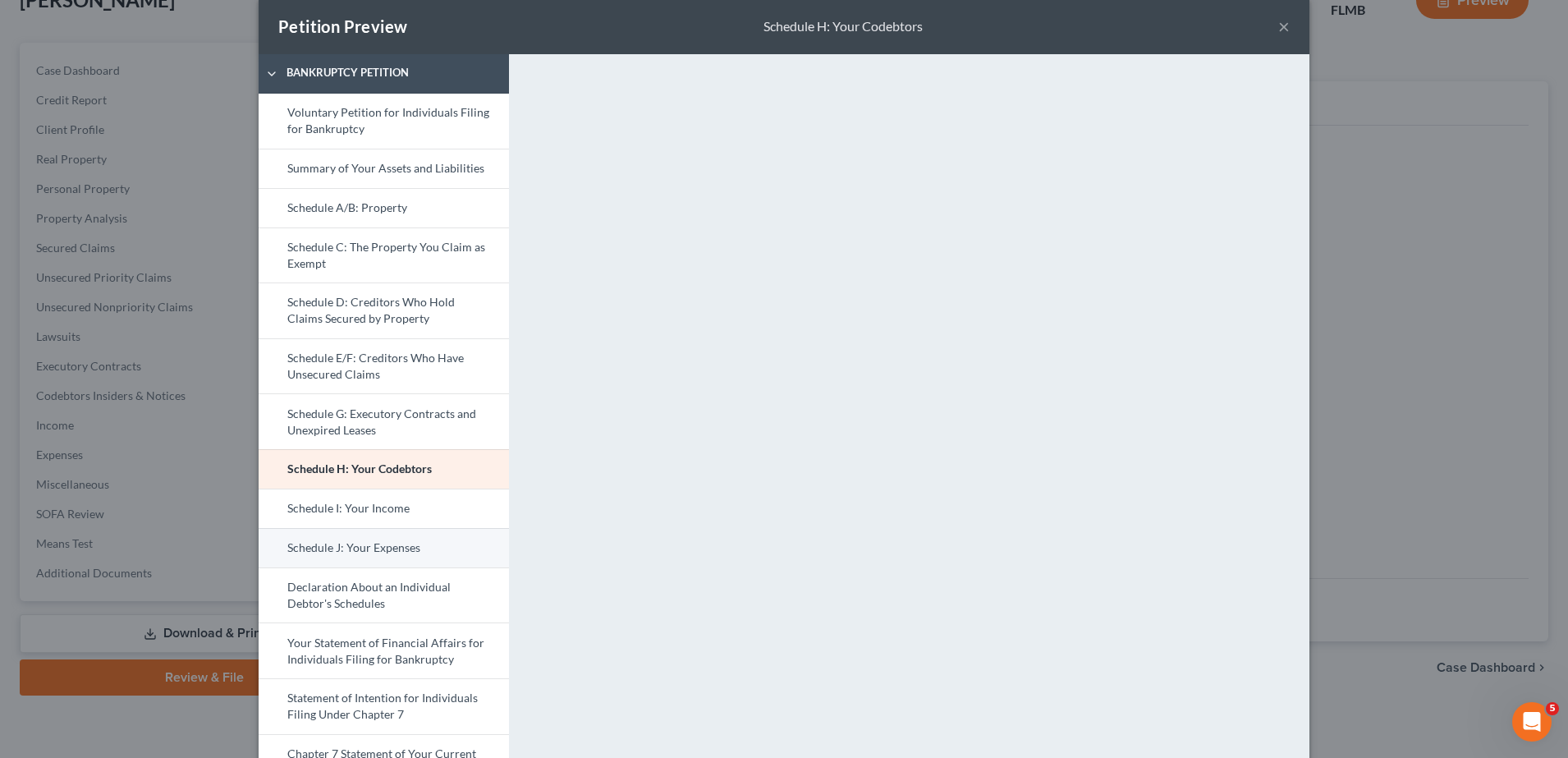
click at [401, 529] on link "Schedule J: Your Expenses" at bounding box center [383, 547] width 251 height 39
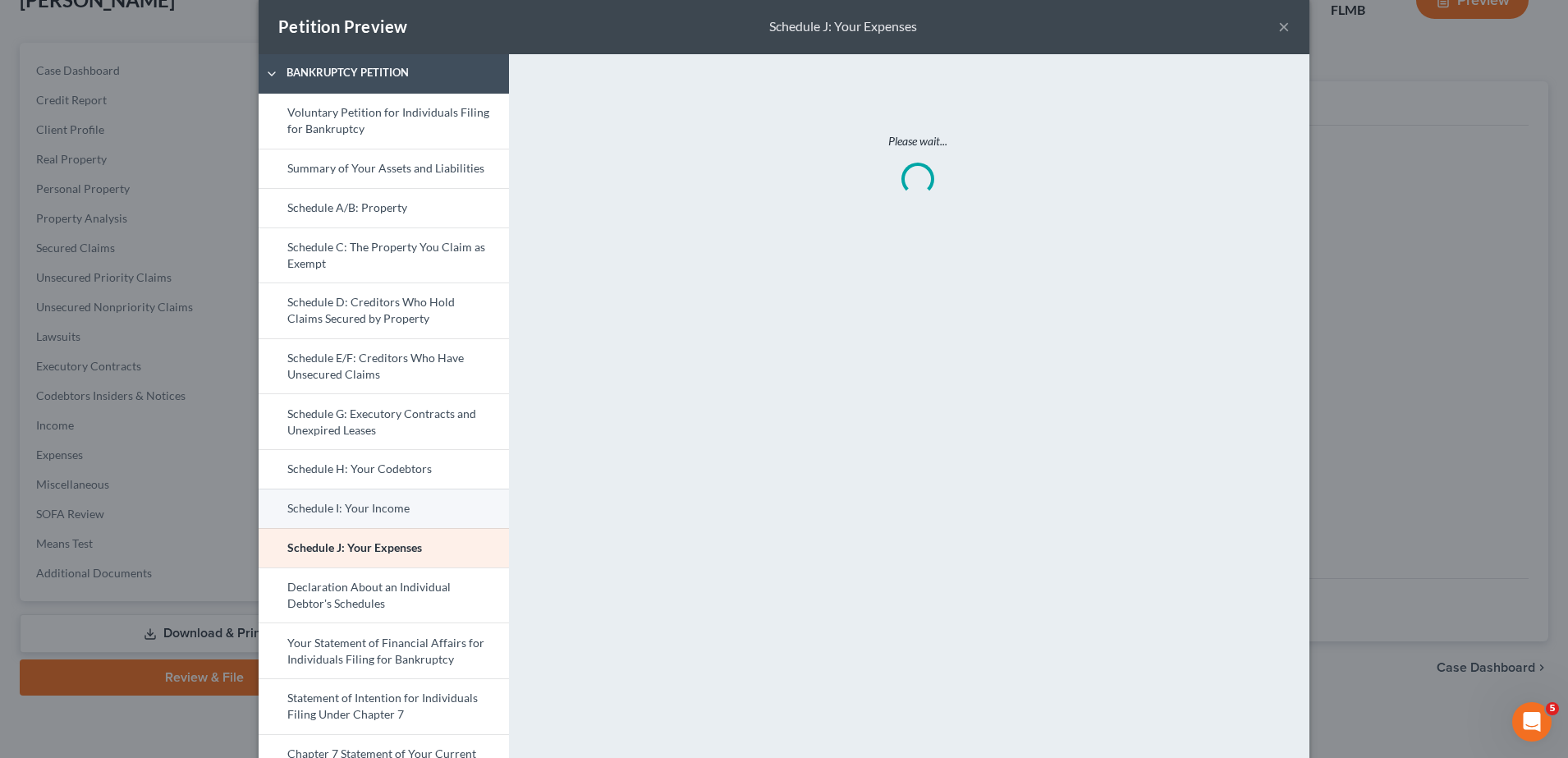
click at [400, 519] on link "Schedule I: Your Income" at bounding box center [383, 508] width 251 height 39
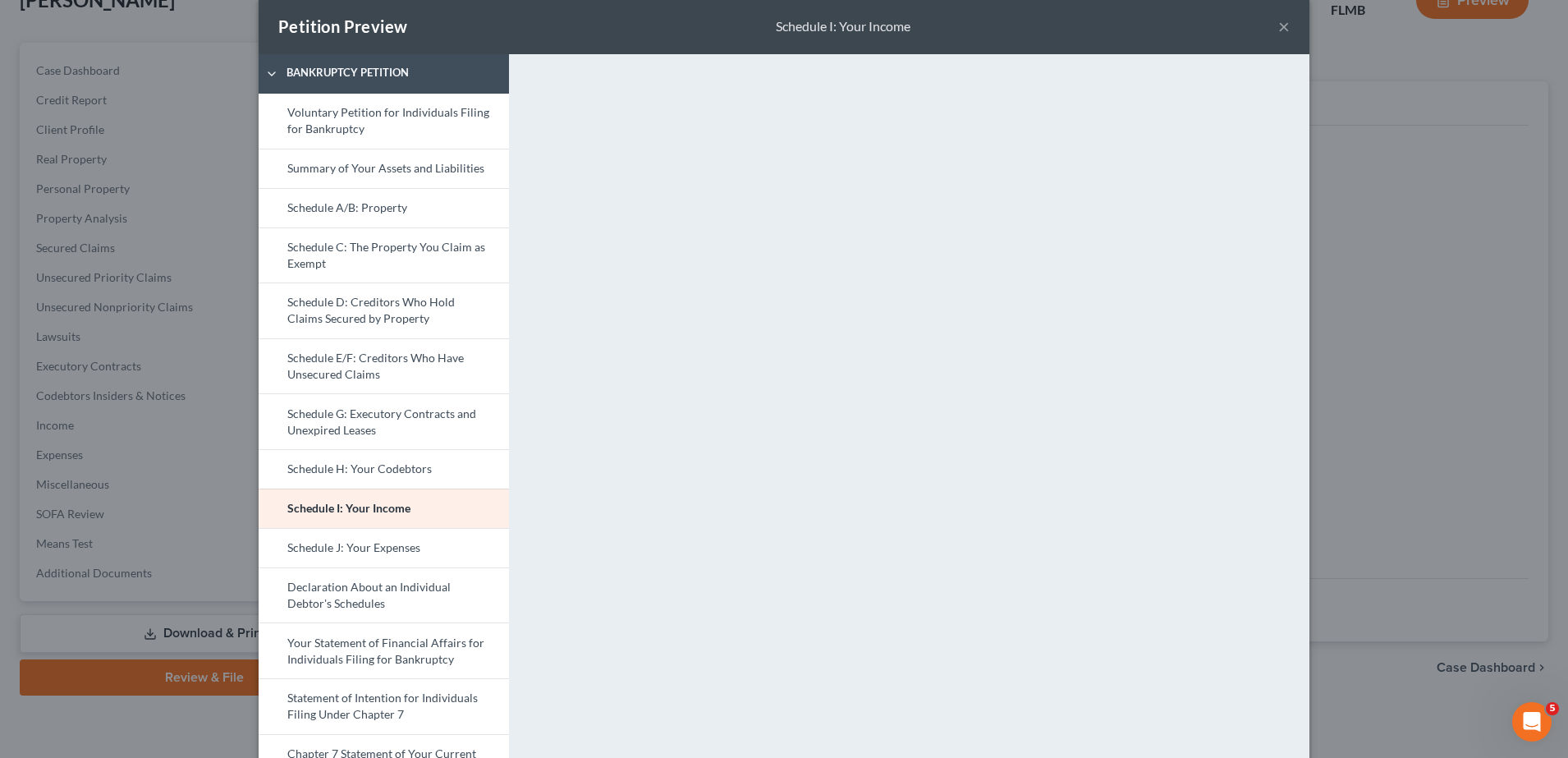
scroll to position [0, 0]
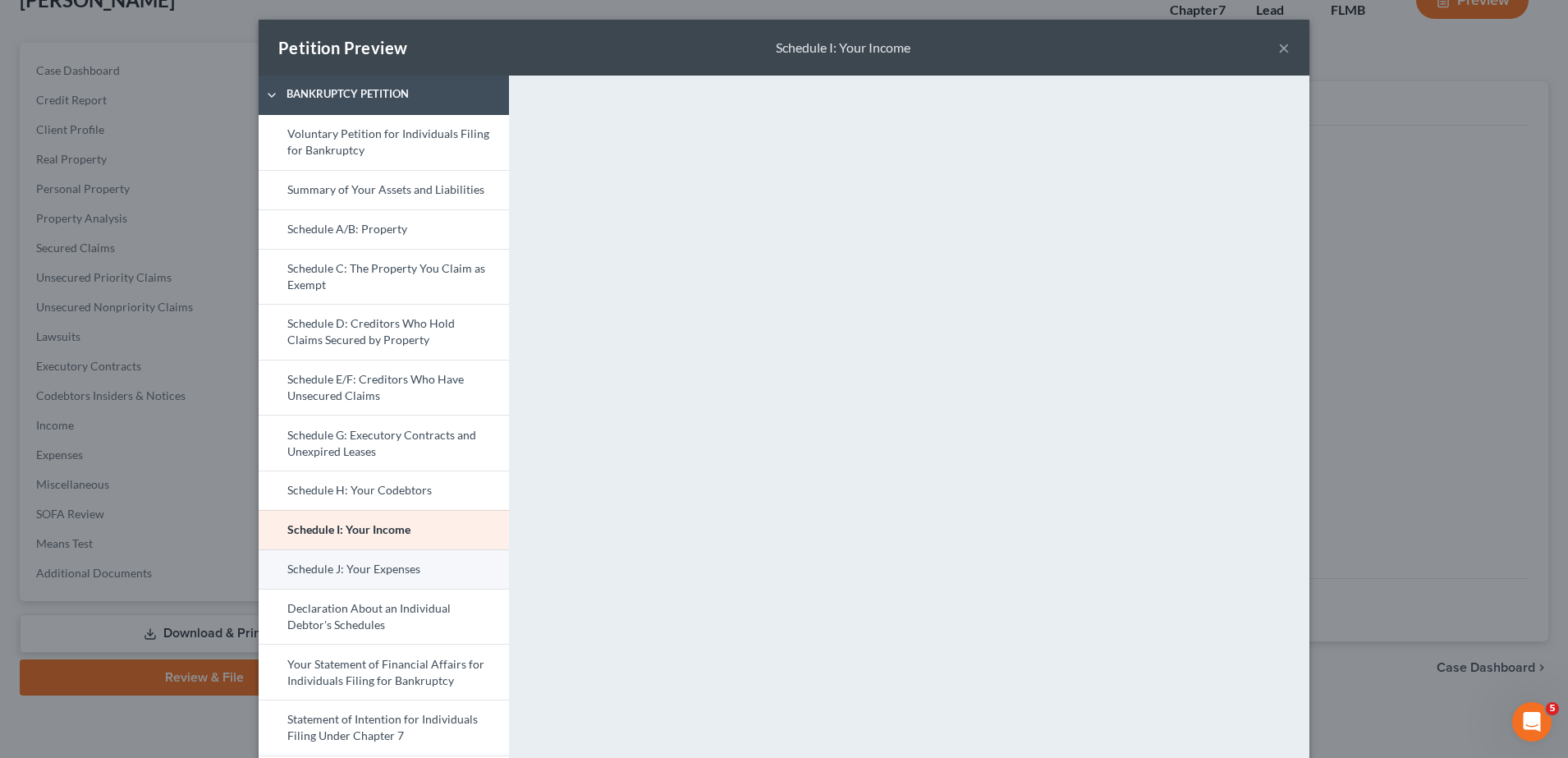
click at [388, 563] on link "Schedule J: Your Expenses" at bounding box center [383, 568] width 251 height 39
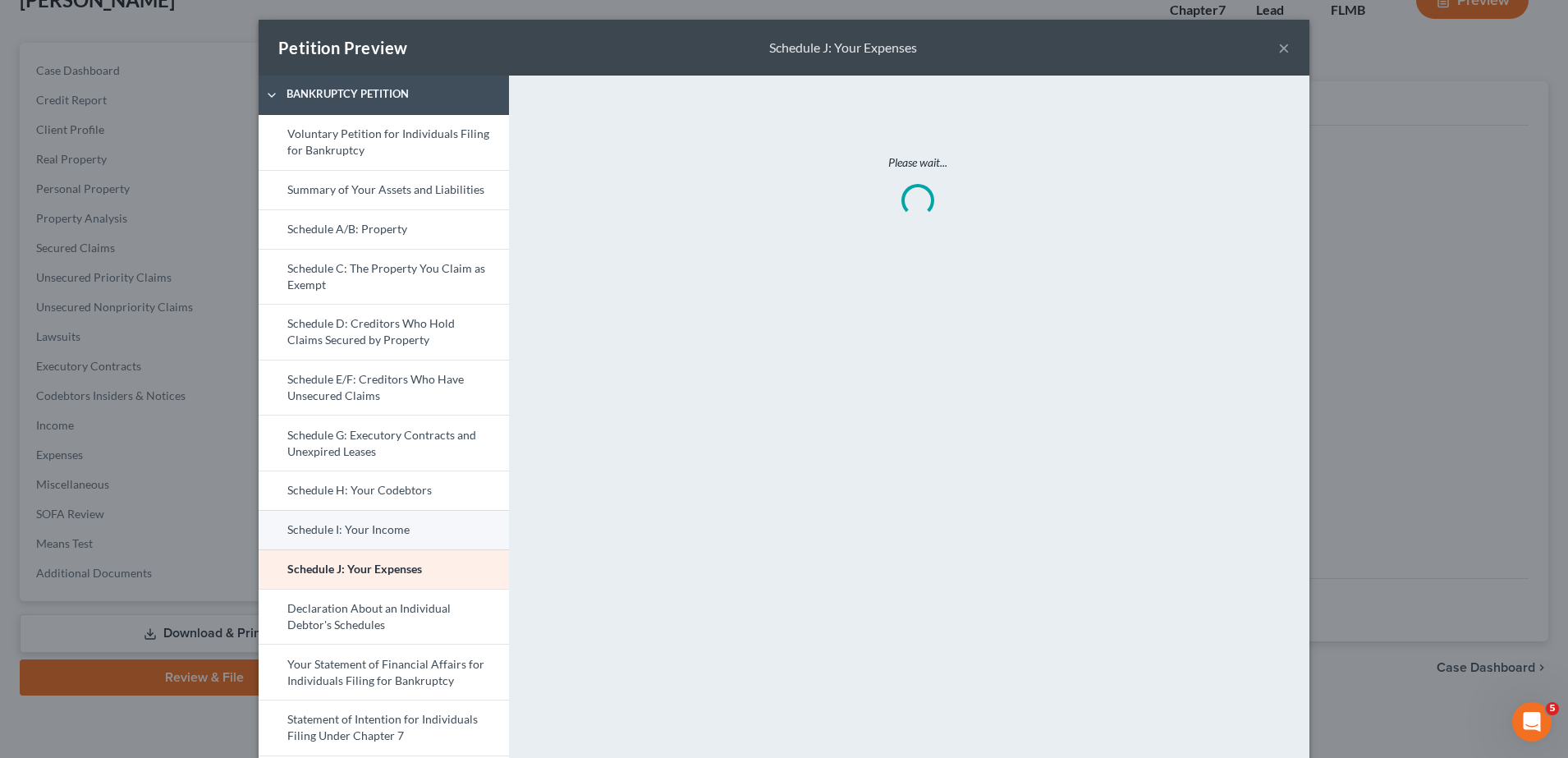
click at [393, 533] on link "Schedule I: Your Income" at bounding box center [383, 529] width 251 height 39
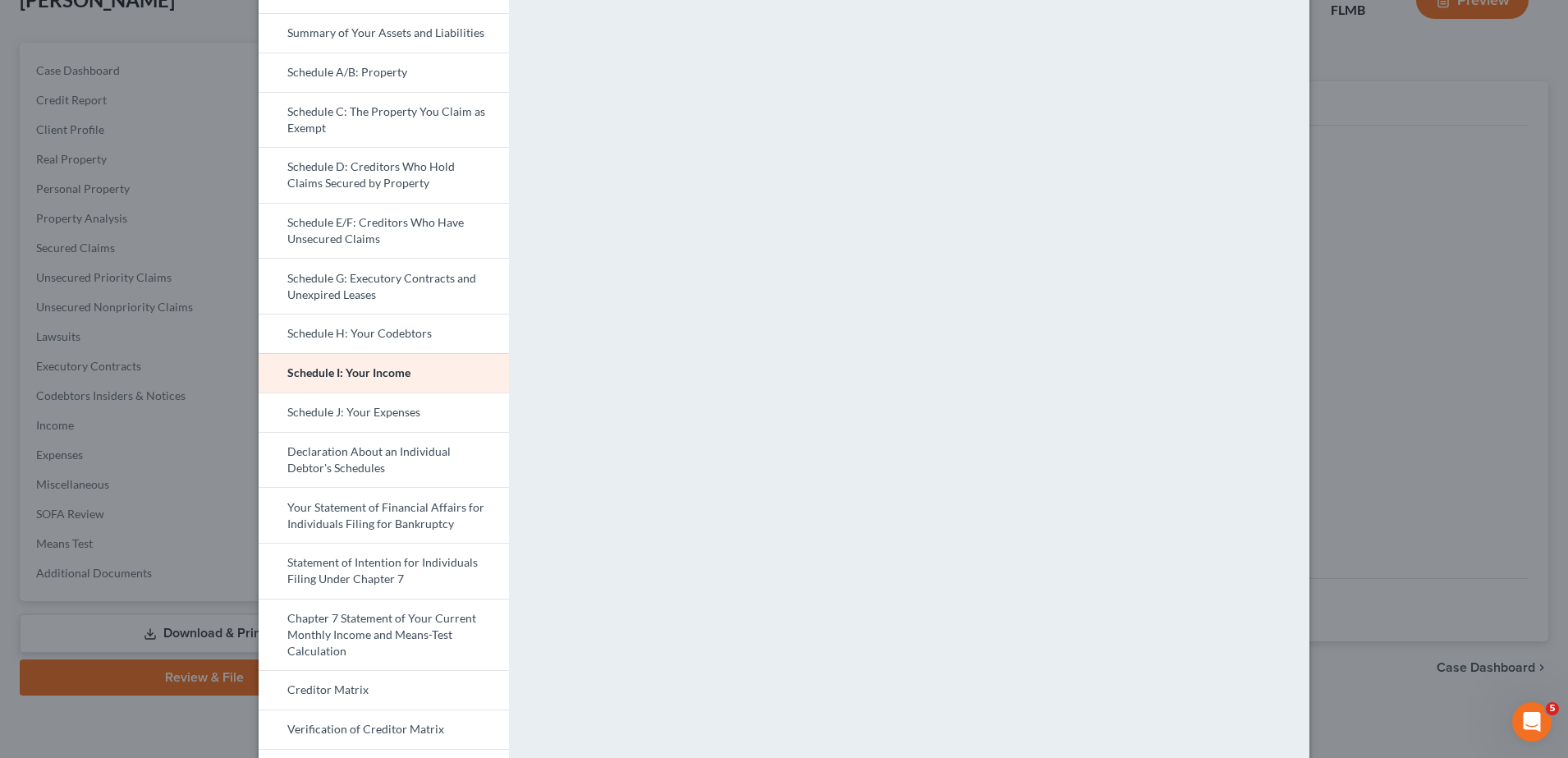
scroll to position [156, 0]
click at [347, 422] on link "Schedule J: Your Expenses" at bounding box center [383, 413] width 251 height 39
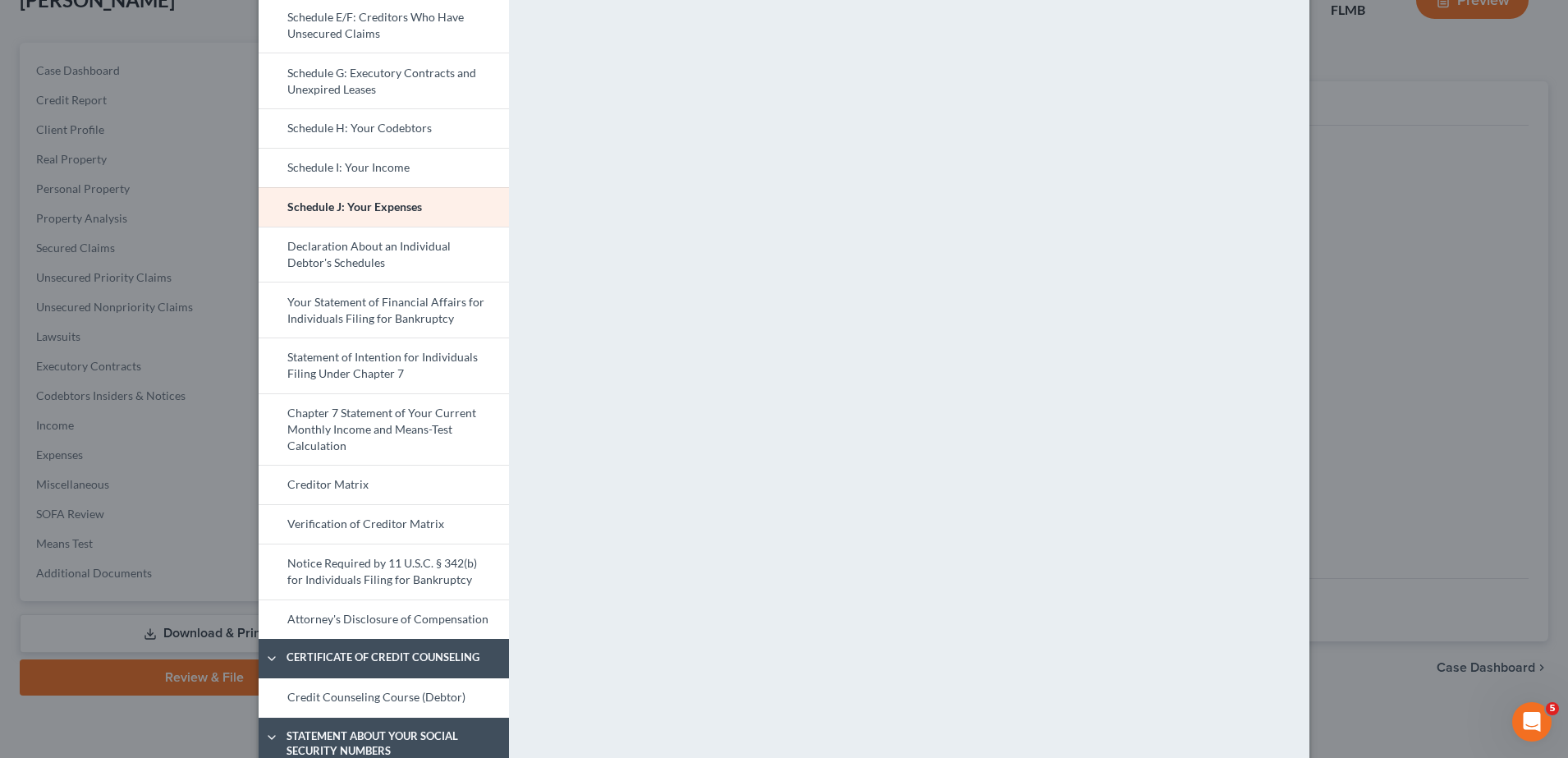
scroll to position [368, 0]
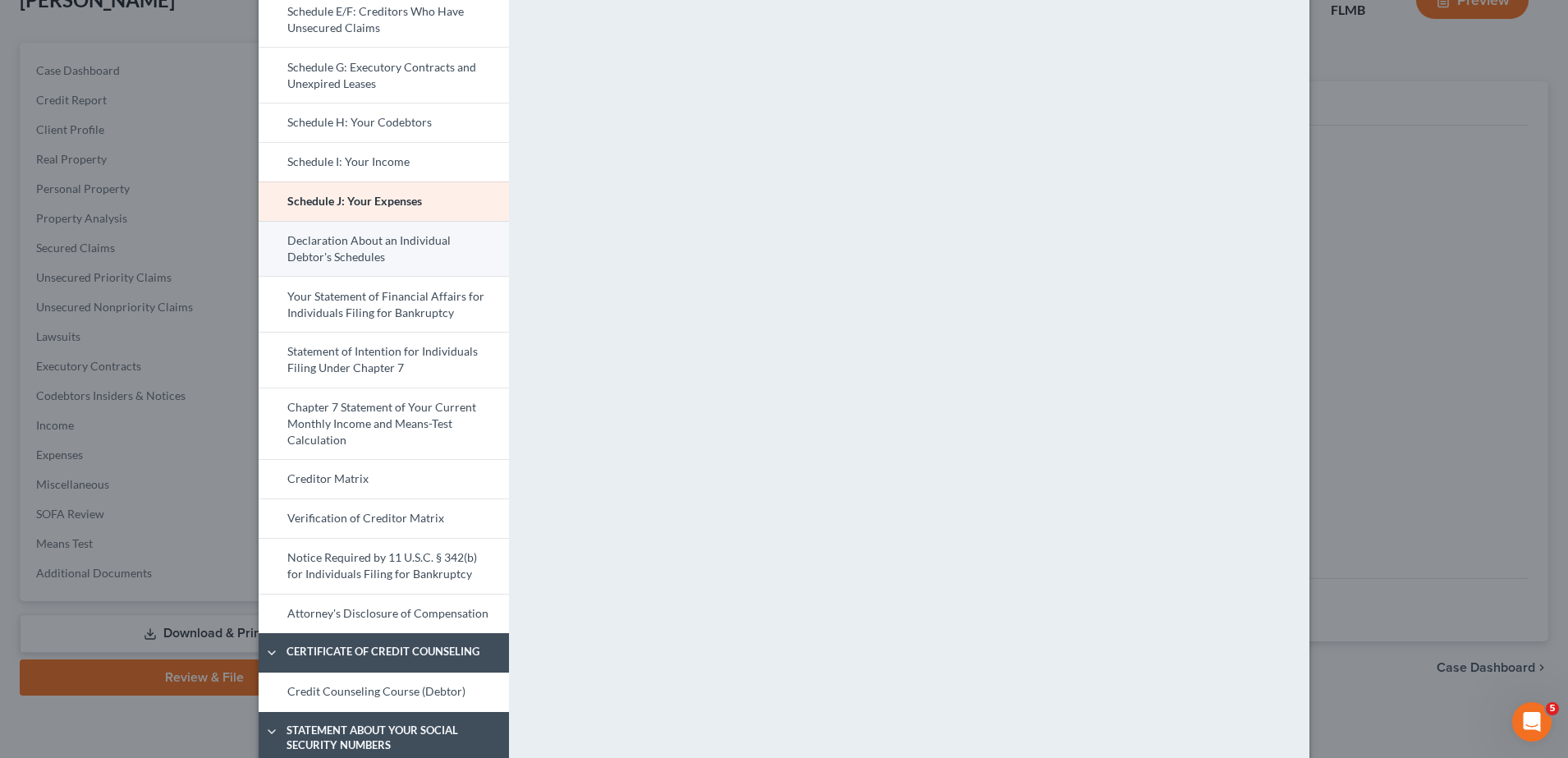
click at [400, 251] on link "Declaration About an Individual Debtor's Schedules" at bounding box center [383, 249] width 251 height 56
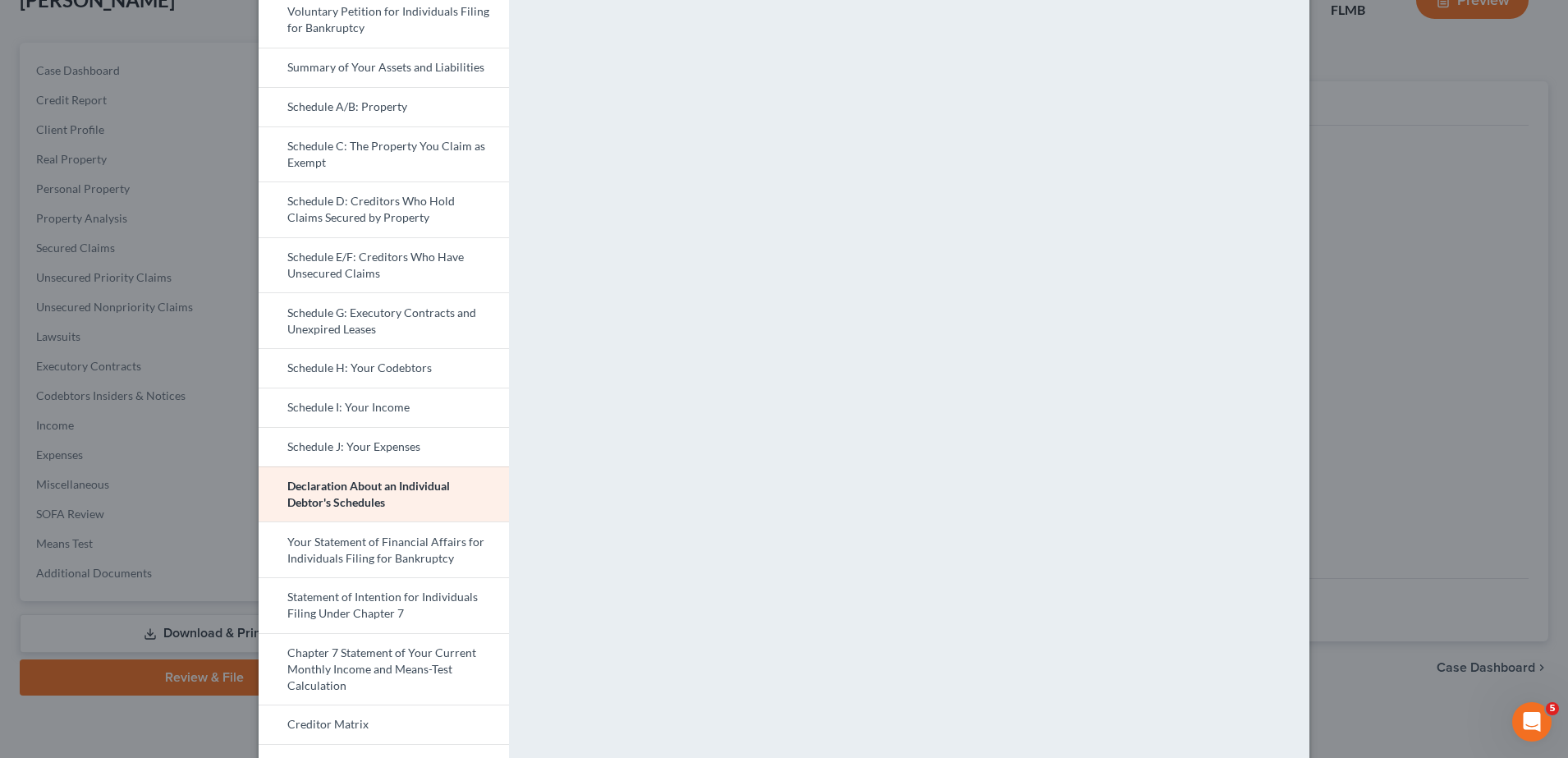
scroll to position [123, 0]
click at [351, 591] on link "Statement of Intention for Individuals Filing Under Chapter 7" at bounding box center [383, 604] width 251 height 56
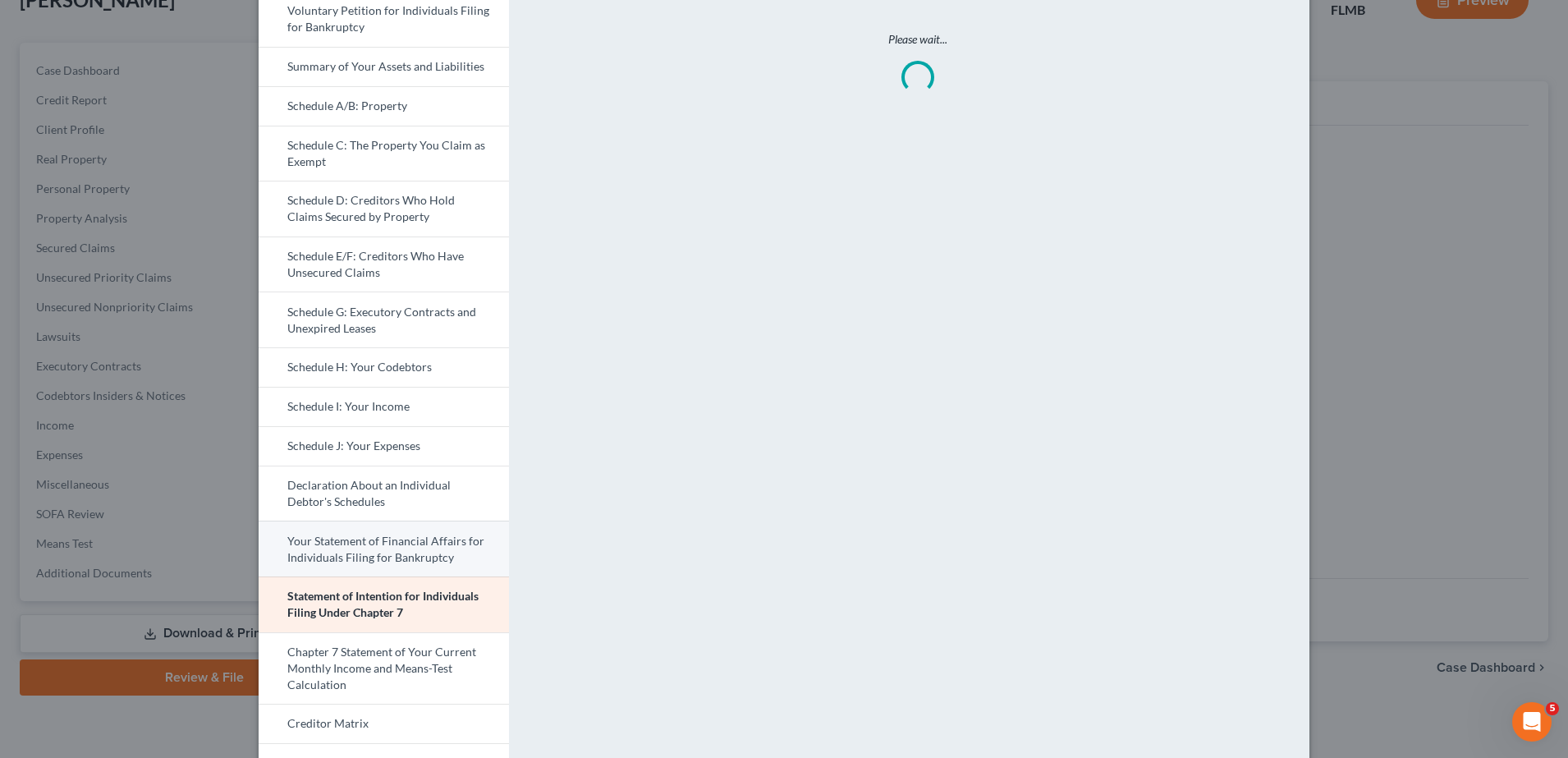
click at [401, 557] on link "Your Statement of Financial Affairs for Individuals Filing for Bankruptcy" at bounding box center [383, 548] width 251 height 56
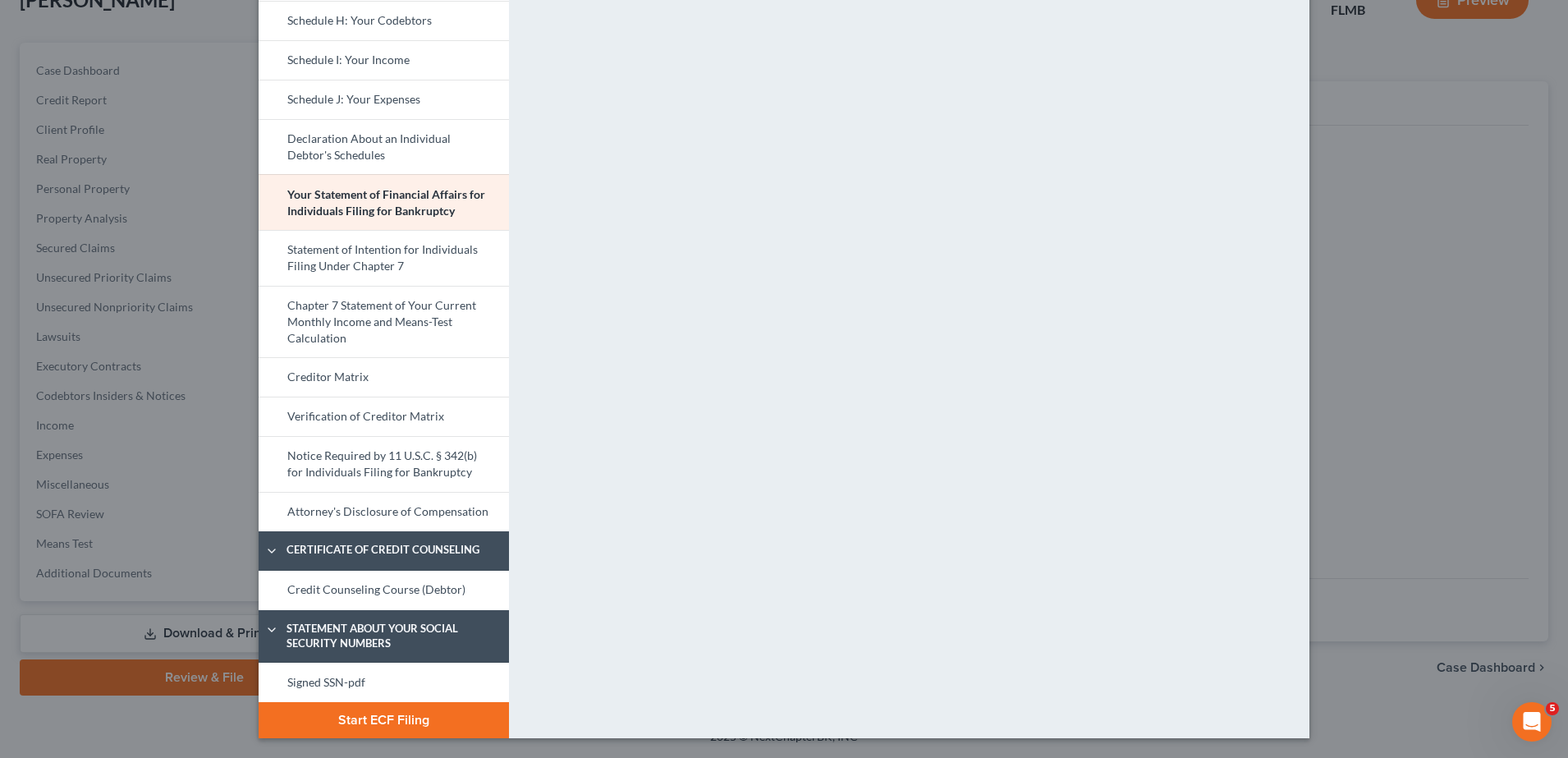
click at [393, 721] on button "Start ECF Filing" at bounding box center [383, 720] width 251 height 37
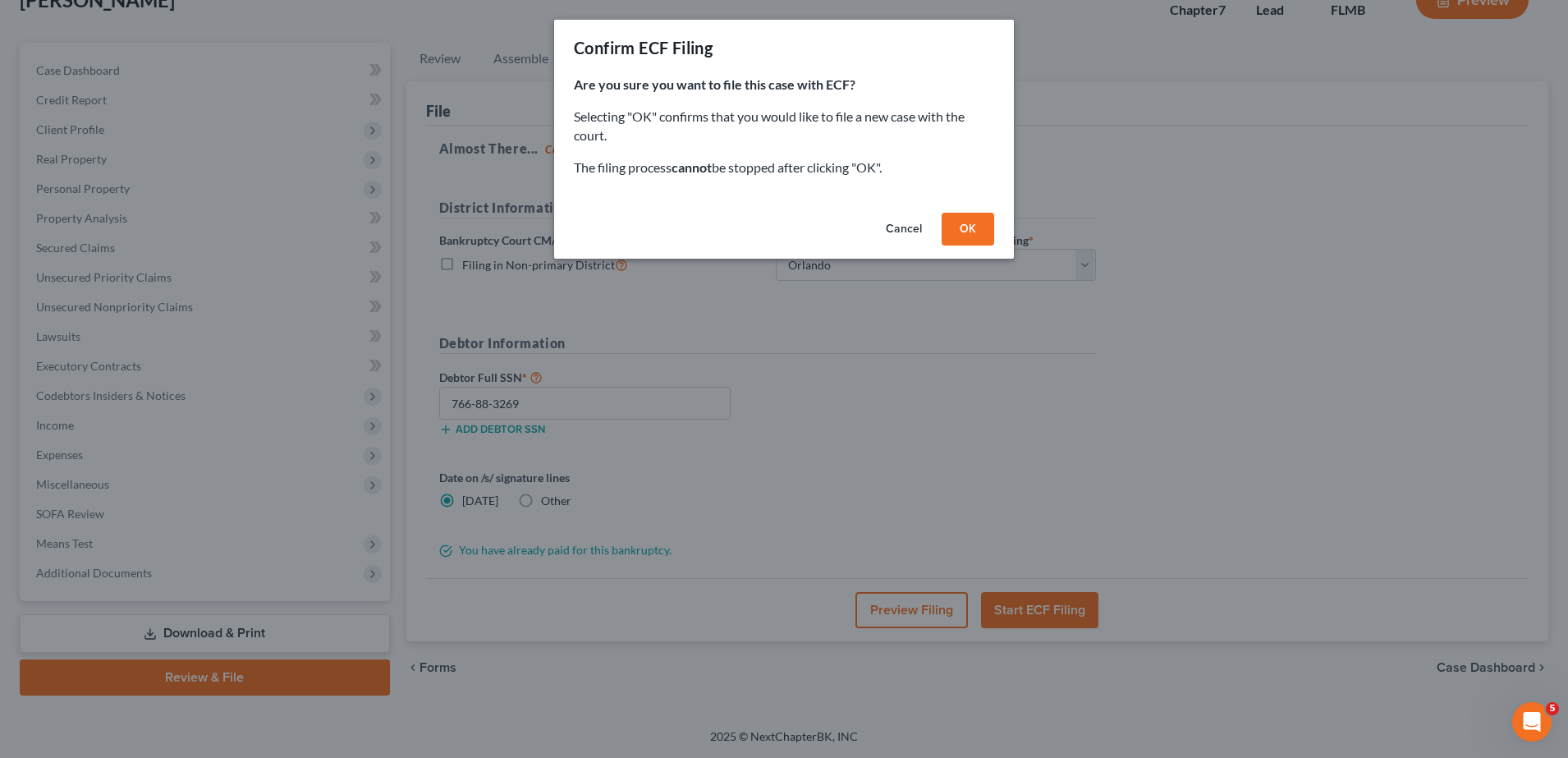
click at [899, 234] on button "Cancel" at bounding box center [903, 229] width 62 height 33
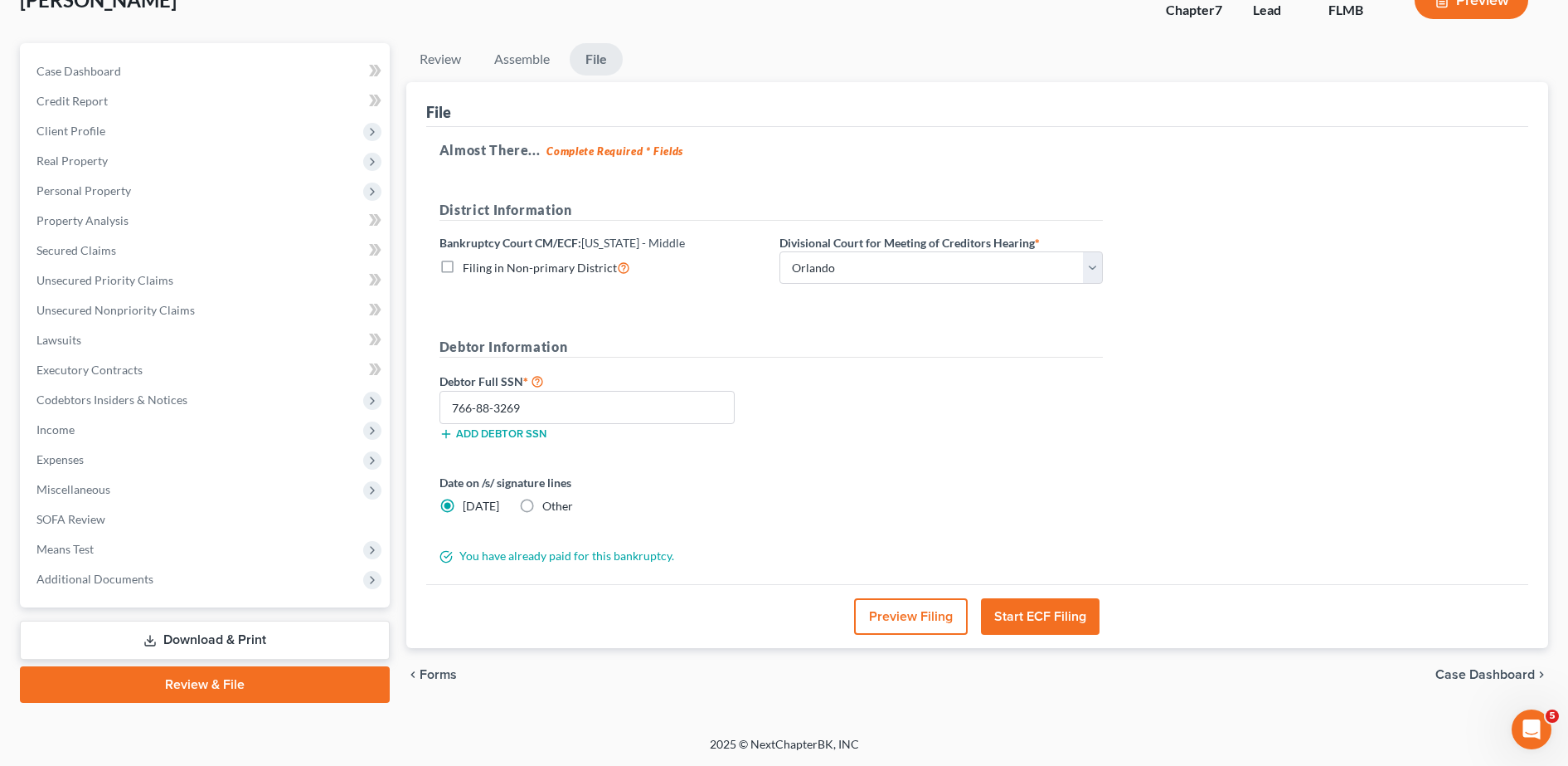
click at [910, 607] on button "Preview Filing" at bounding box center [911, 617] width 113 height 37
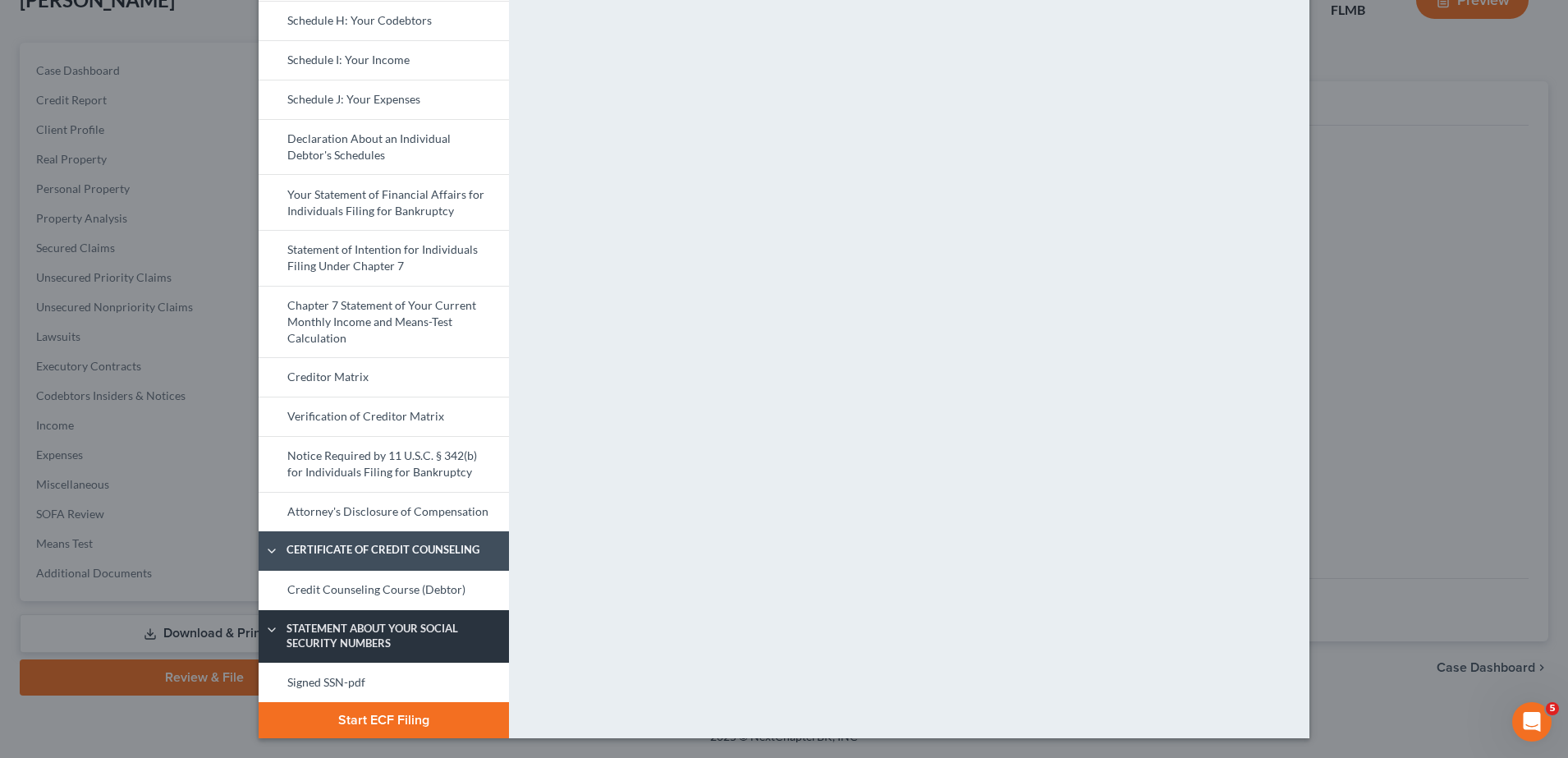
click at [368, 665] on link "Signed SSN-pdf" at bounding box center [383, 682] width 251 height 39
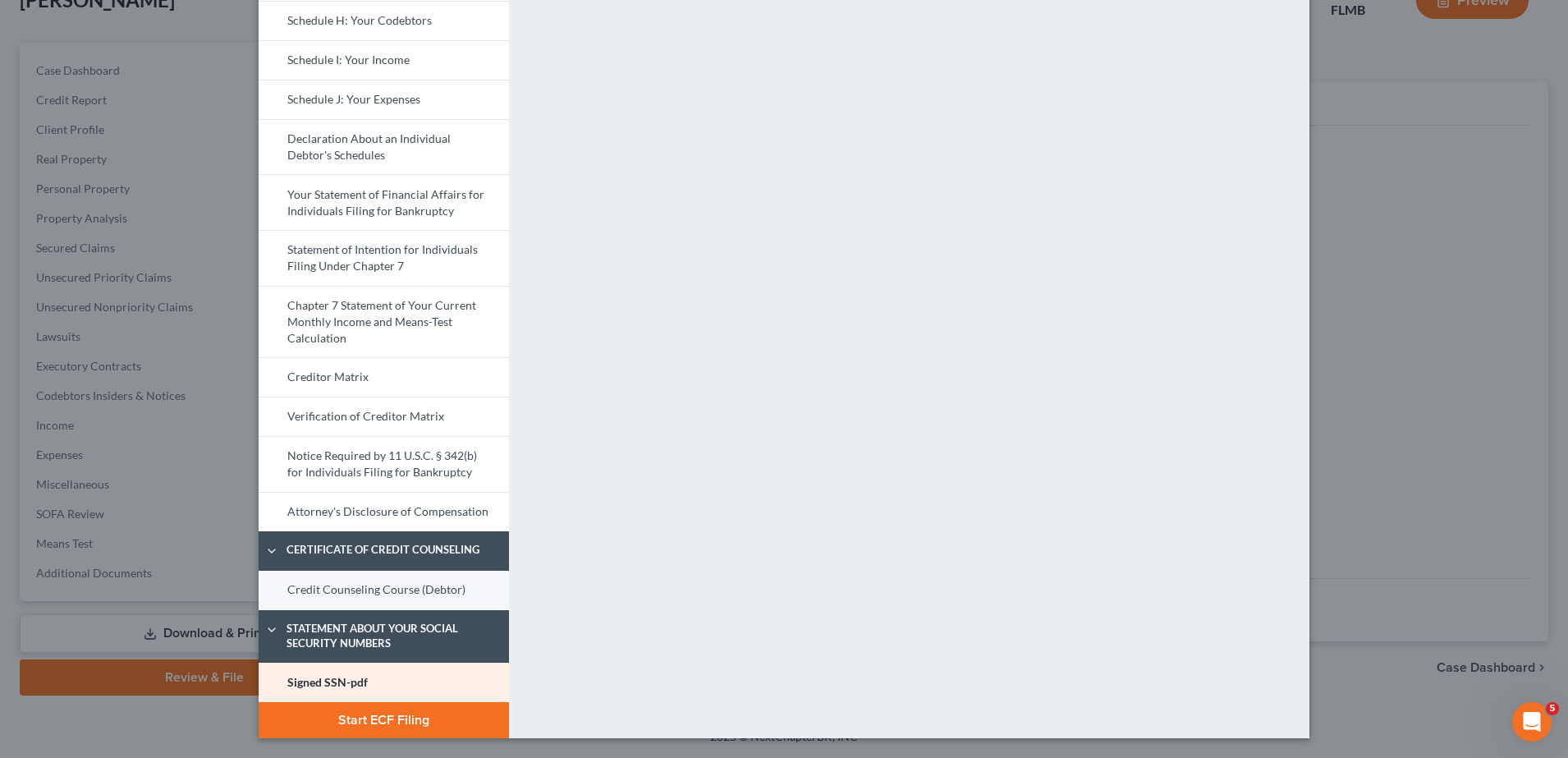
click at [396, 575] on link "Credit Counseling Course (Debtor)" at bounding box center [383, 590] width 251 height 39
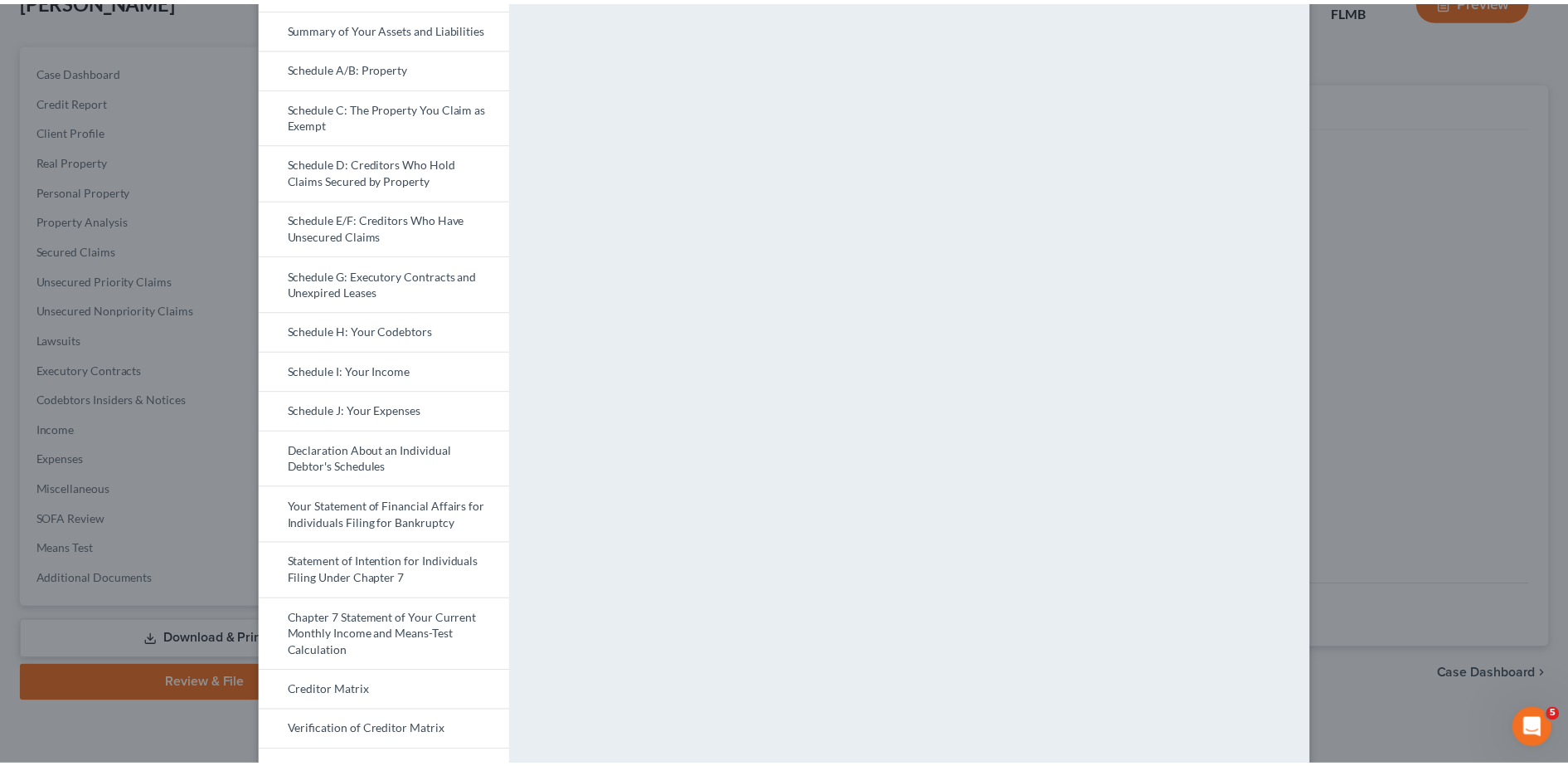
scroll to position [0, 0]
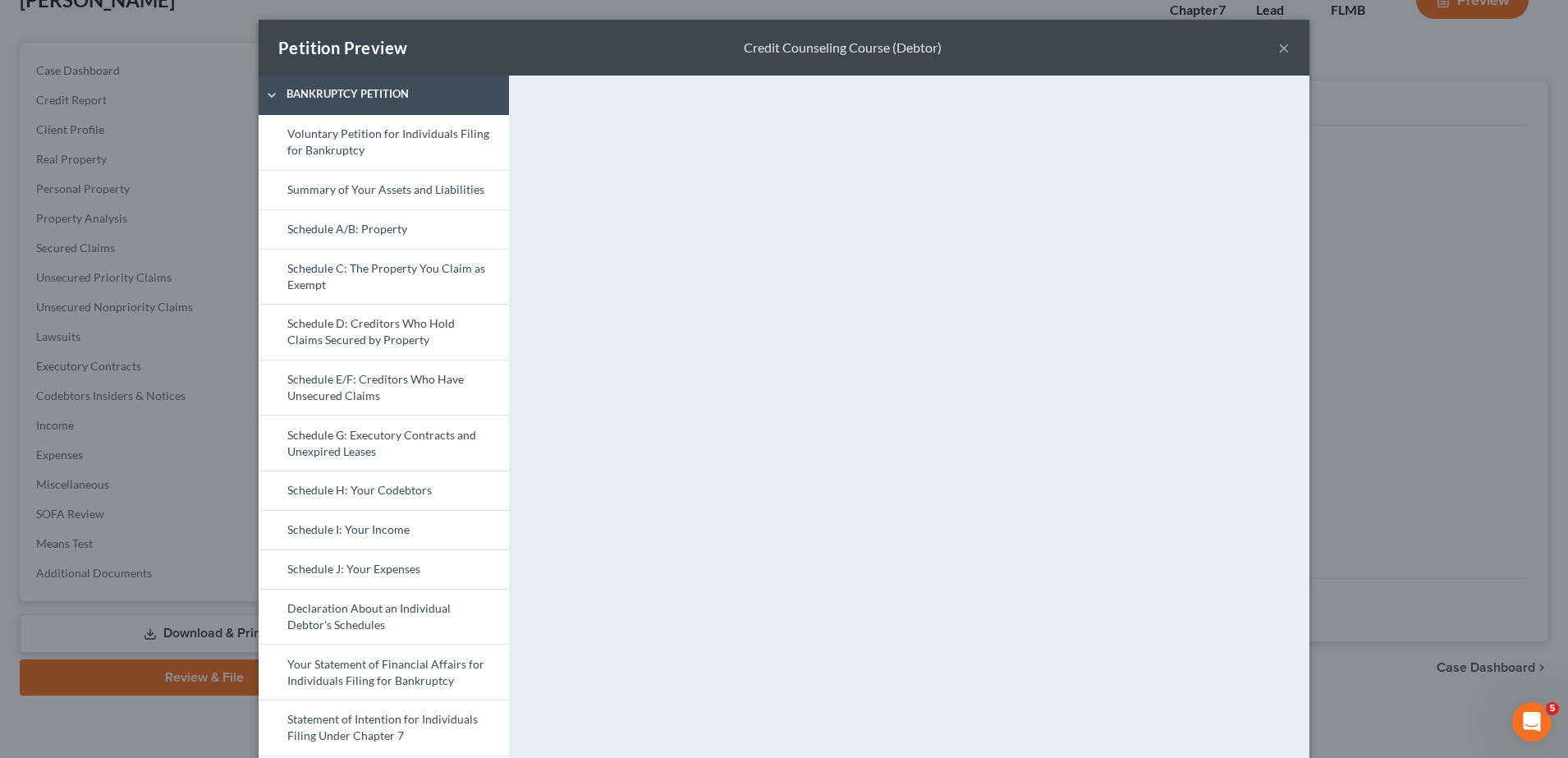
click at [1278, 50] on button "×" at bounding box center [1284, 47] width 12 height 20
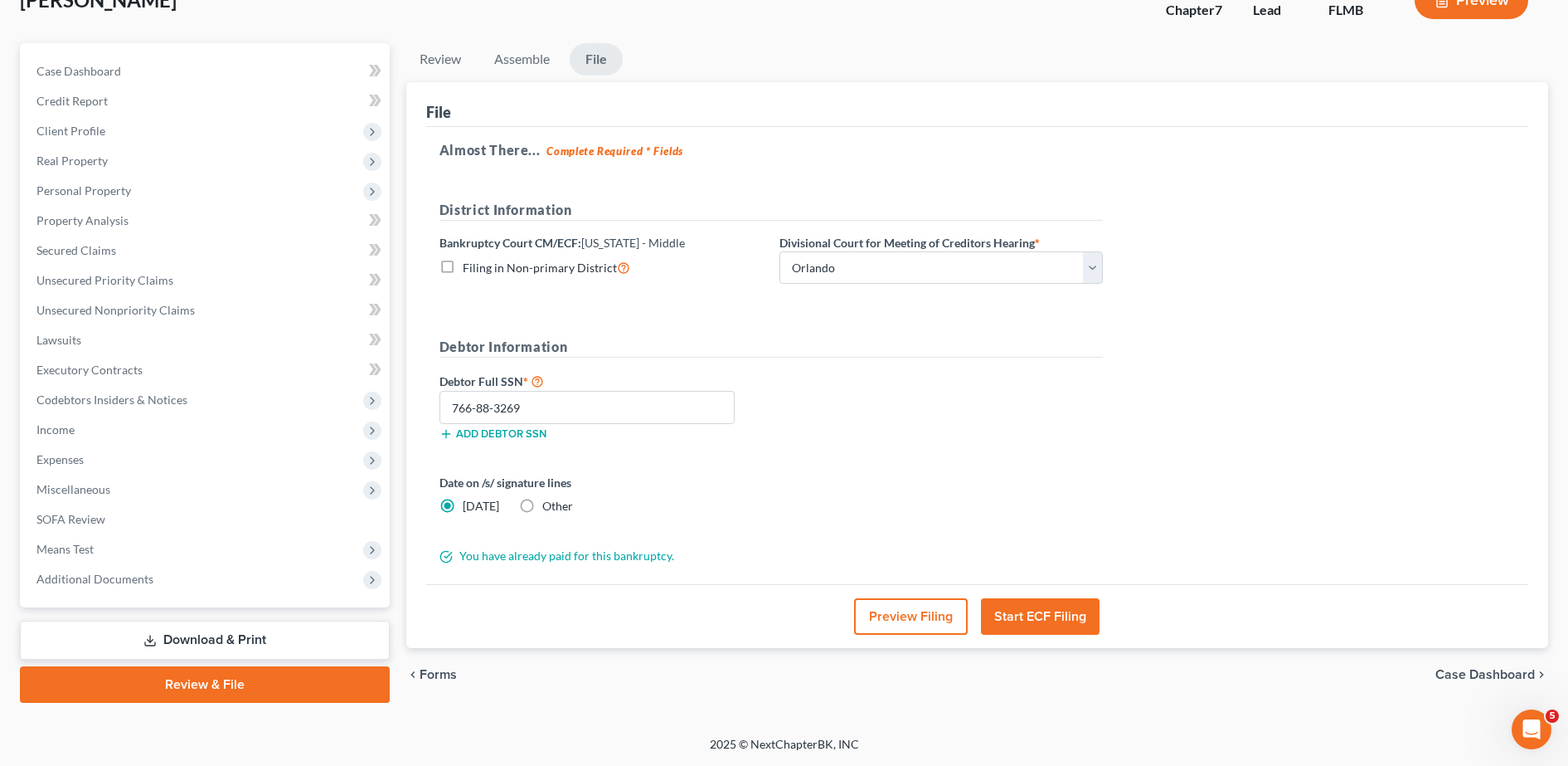
click at [1040, 620] on button "Start ECF Filing" at bounding box center [1040, 617] width 118 height 37
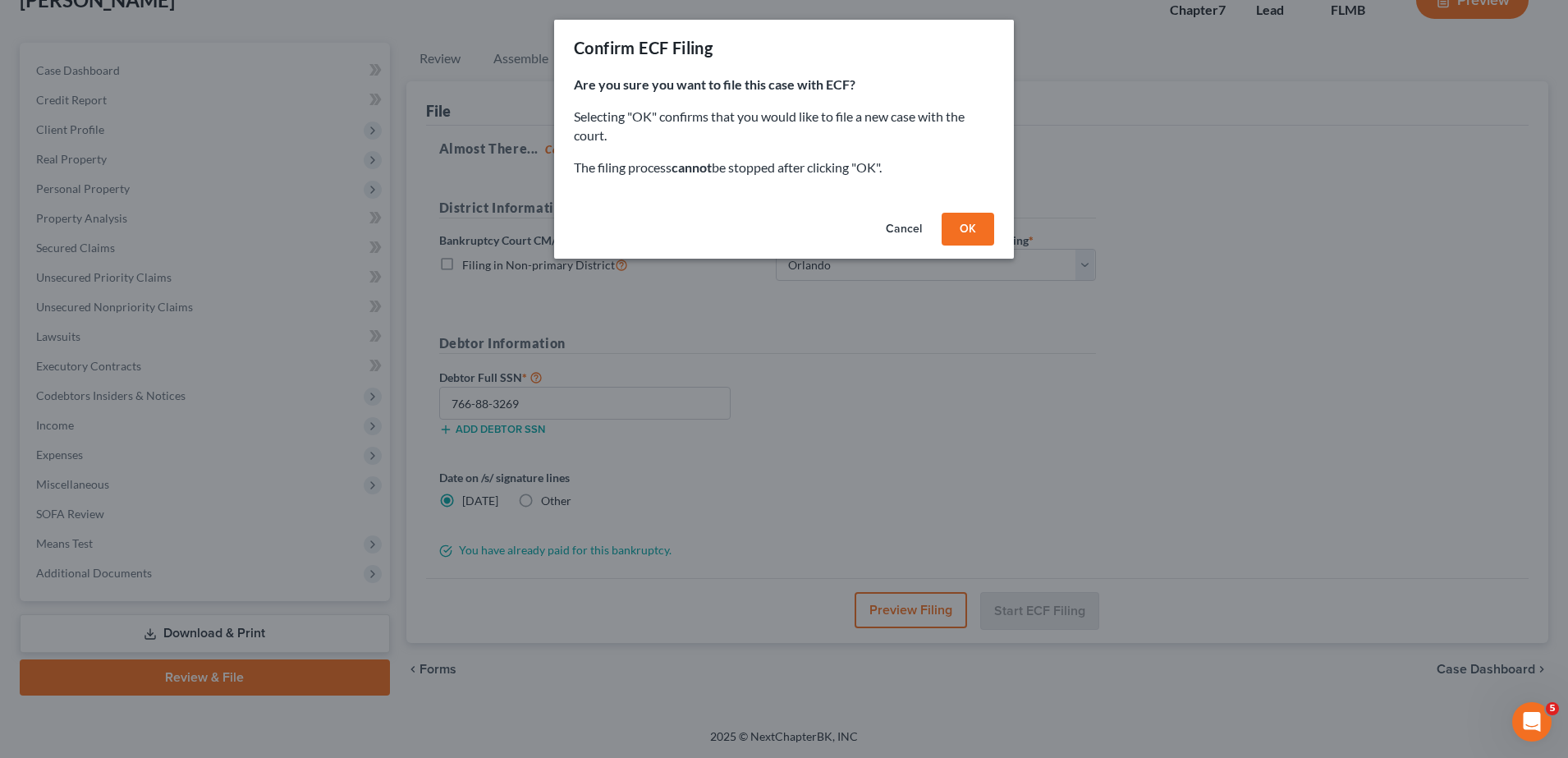
click at [967, 232] on button "OK" at bounding box center [968, 229] width 53 height 33
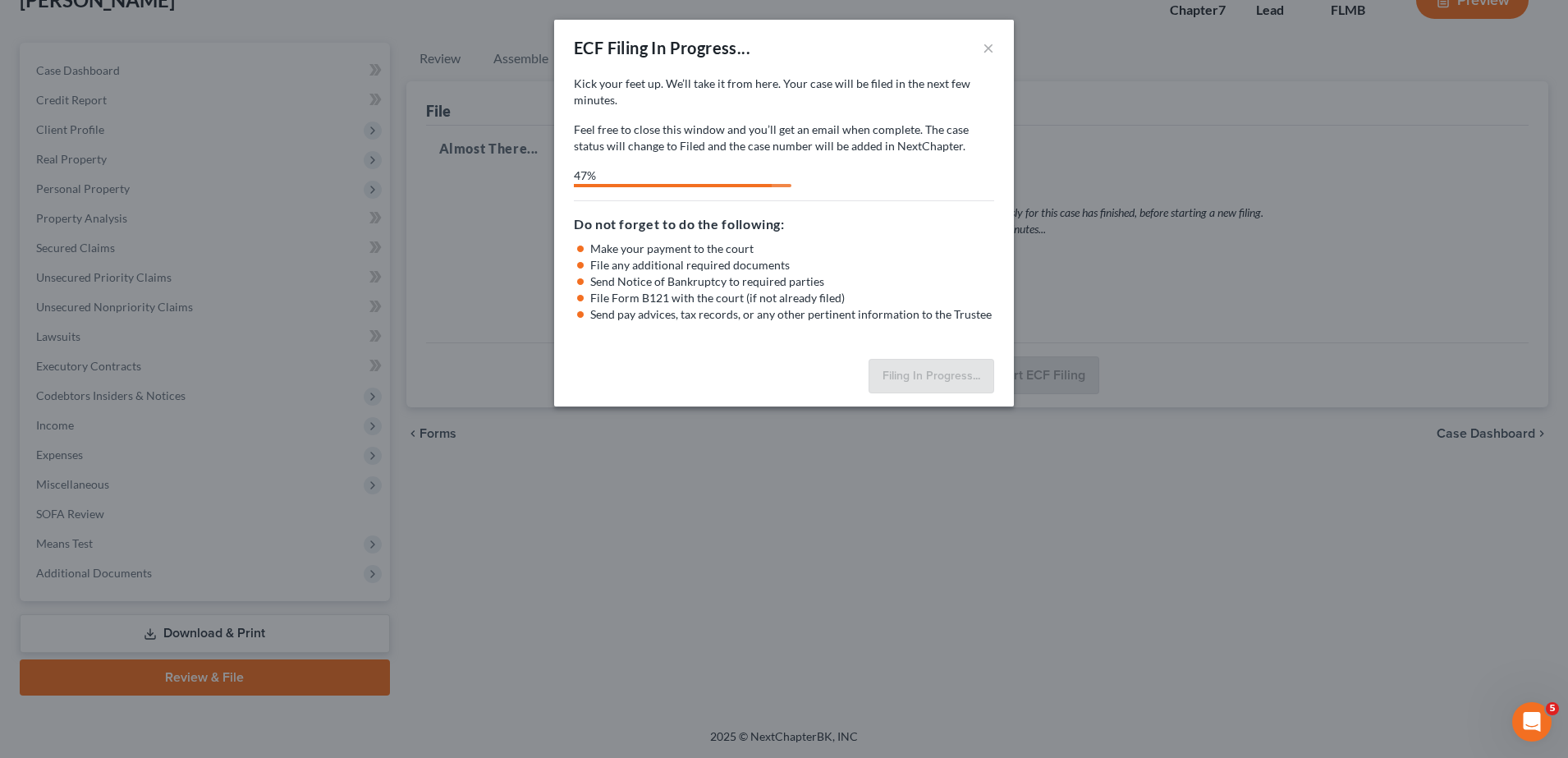
select select "2"
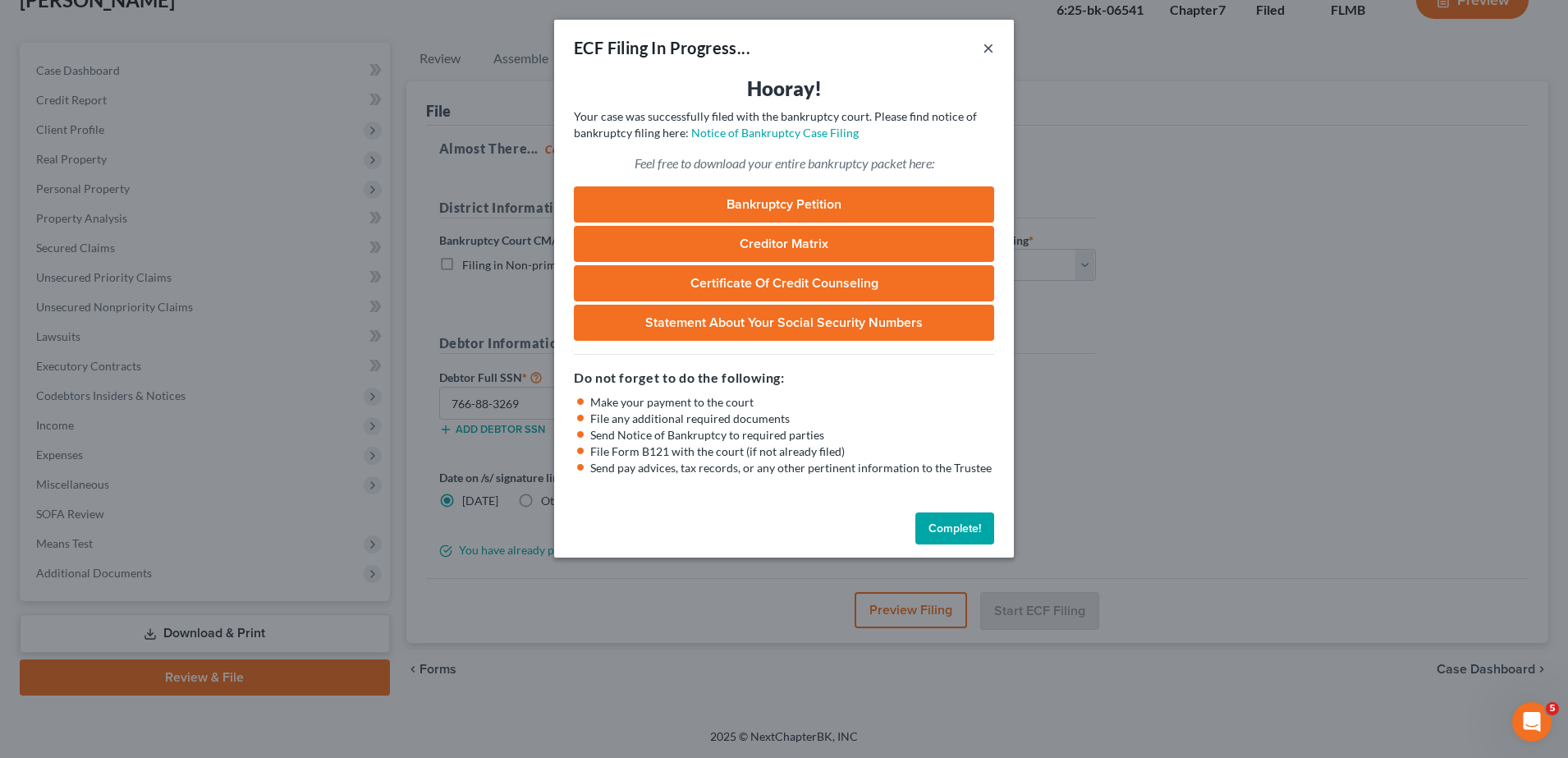
click at [988, 46] on button "×" at bounding box center [988, 47] width 12 height 20
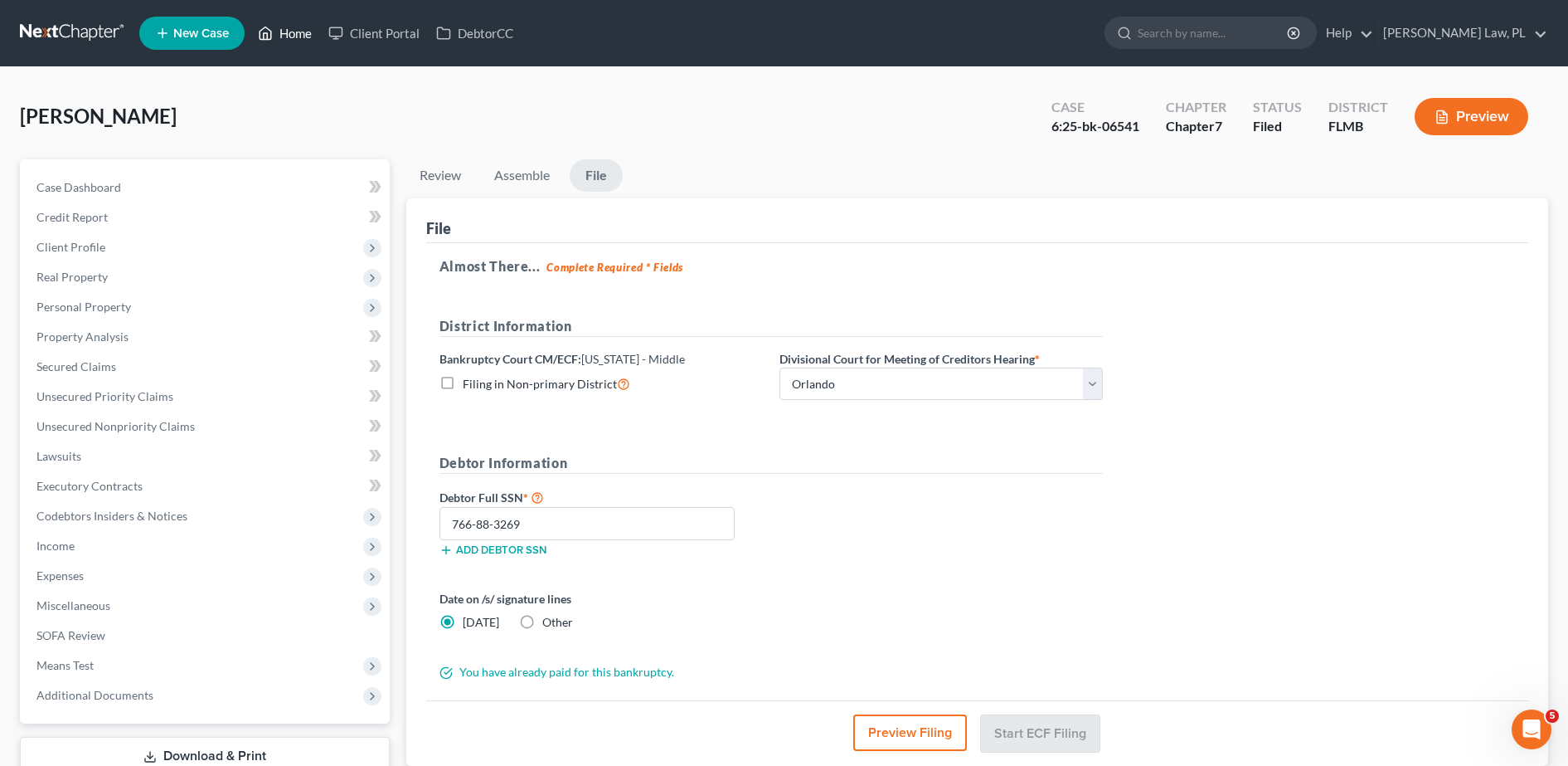
click at [292, 28] on link "Home" at bounding box center [285, 33] width 70 height 30
